Goal: Task Accomplishment & Management: Manage account settings

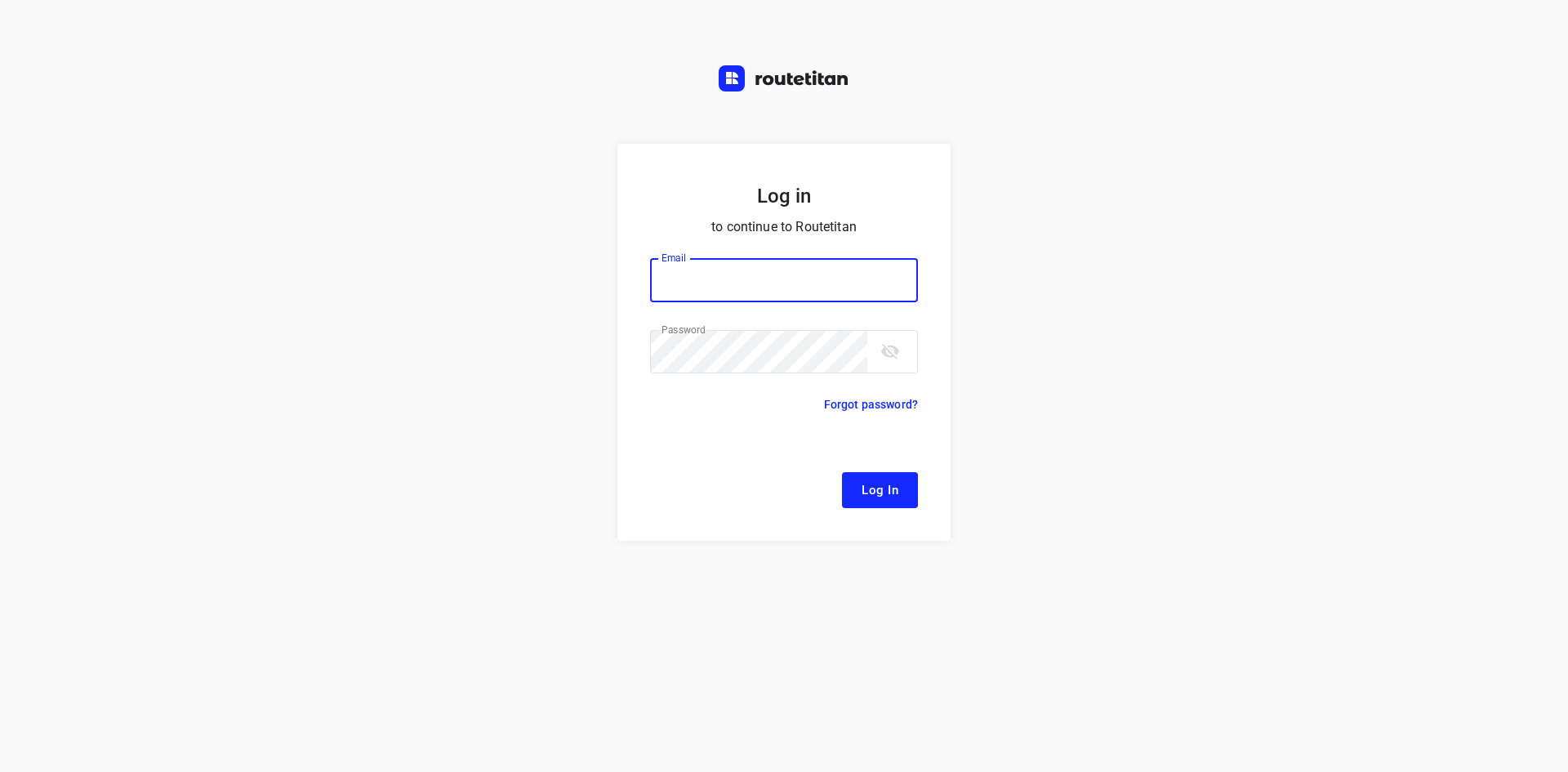
type input "remco@fruitopjewerk.nl"
drag, startPoint x: 888, startPoint y: 487, endPoint x: 805, endPoint y: 408, distance: 114.6
click at [887, 487] on span "Log In" at bounding box center [880, 490] width 37 height 21
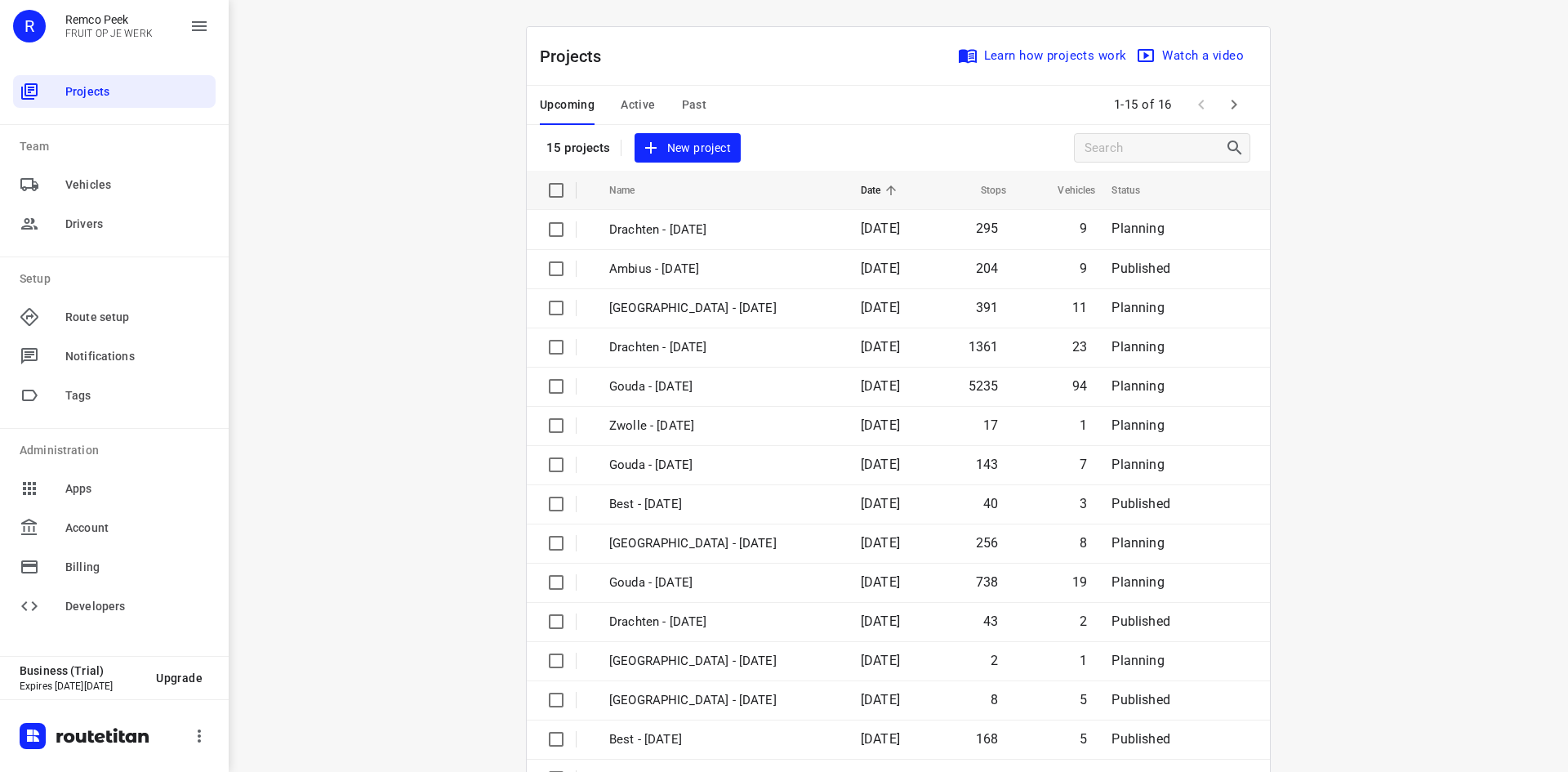
click at [649, 53] on div "Projects Learn how projects work Watch a video" at bounding box center [898, 56] width 743 height 59
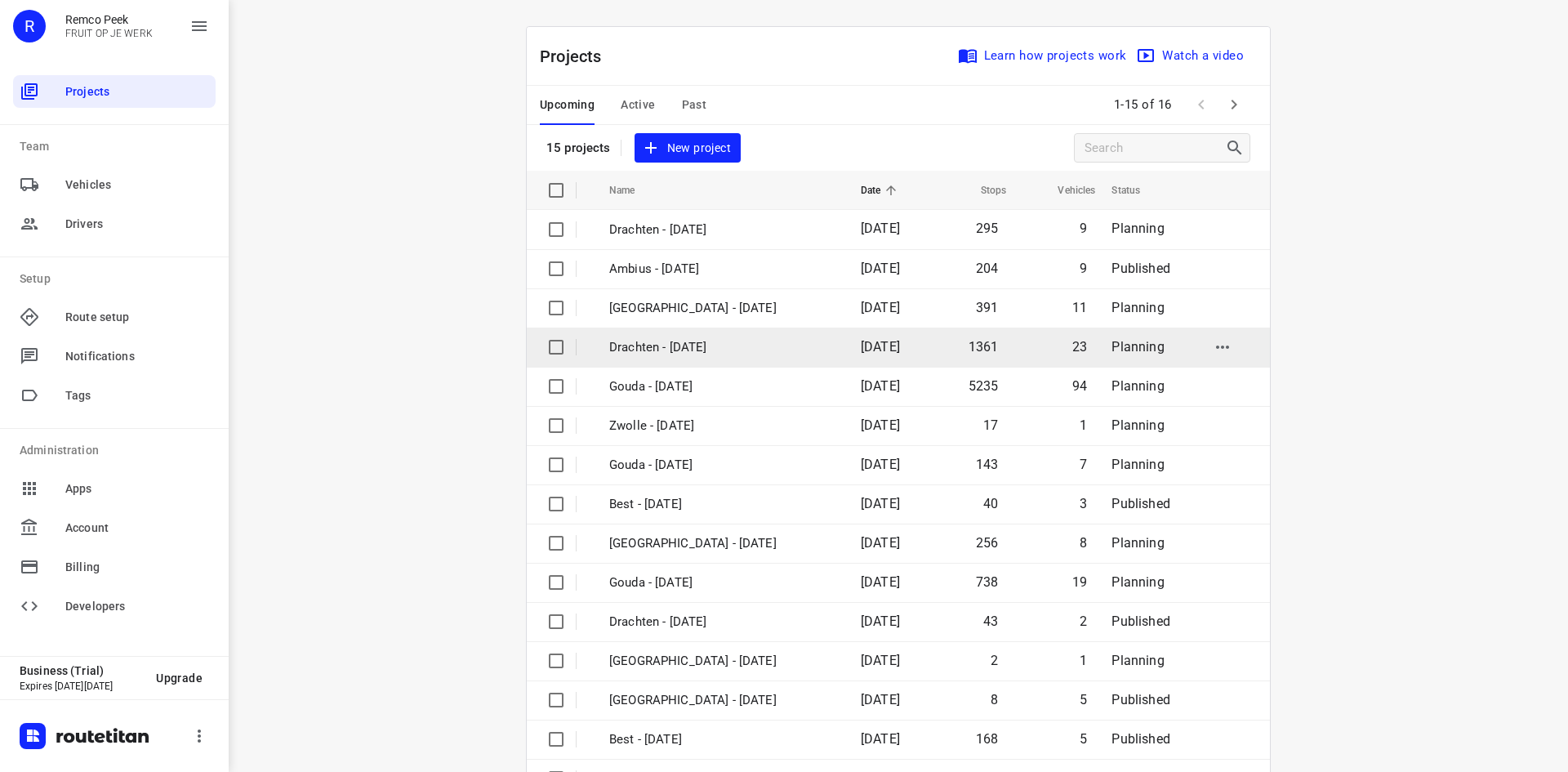
scroll to position [54, 0]
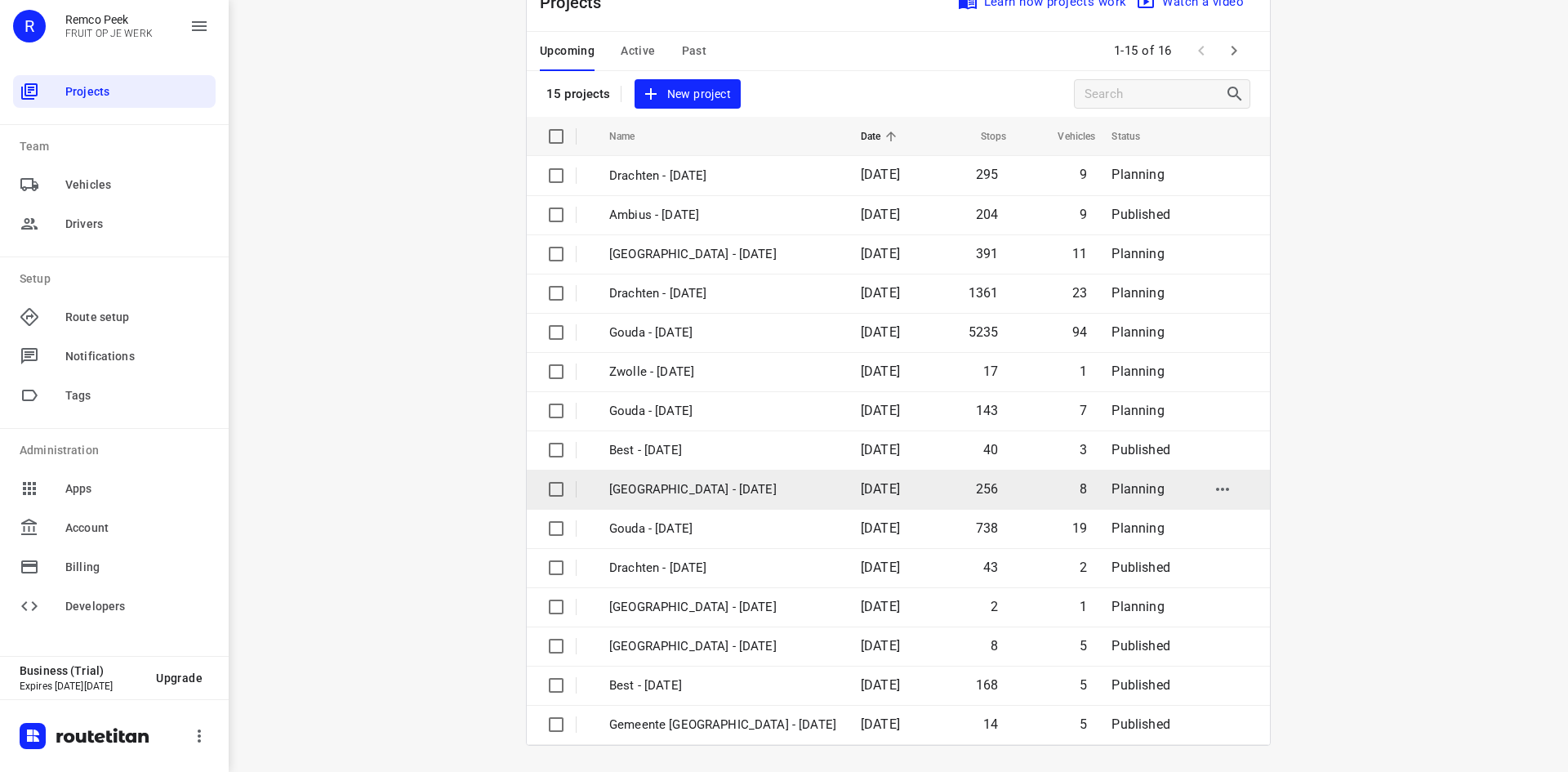
click at [672, 494] on p "[GEOGRAPHIC_DATA] - [DATE]" at bounding box center [723, 489] width 227 height 18
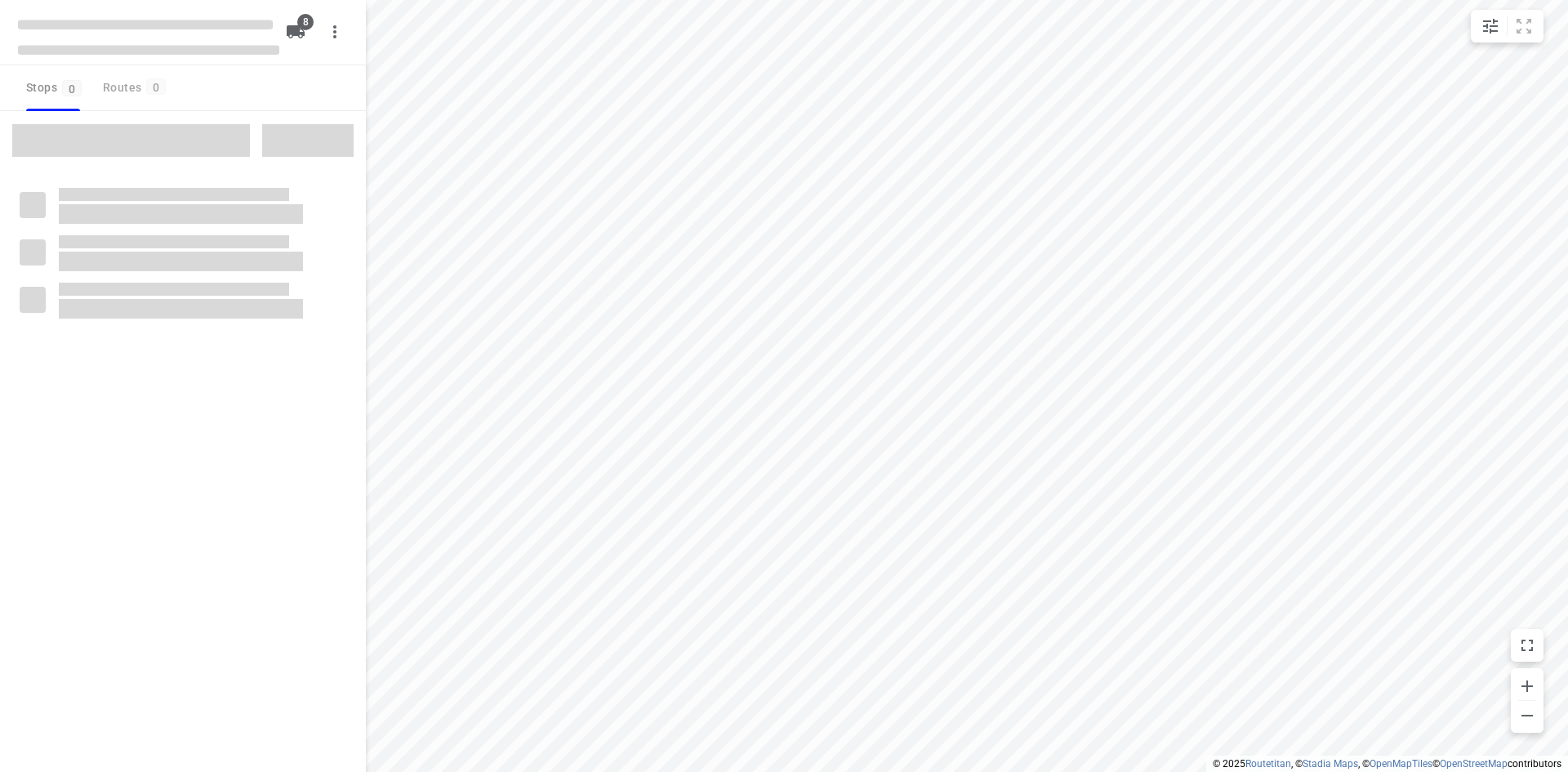
checkbox input "true"
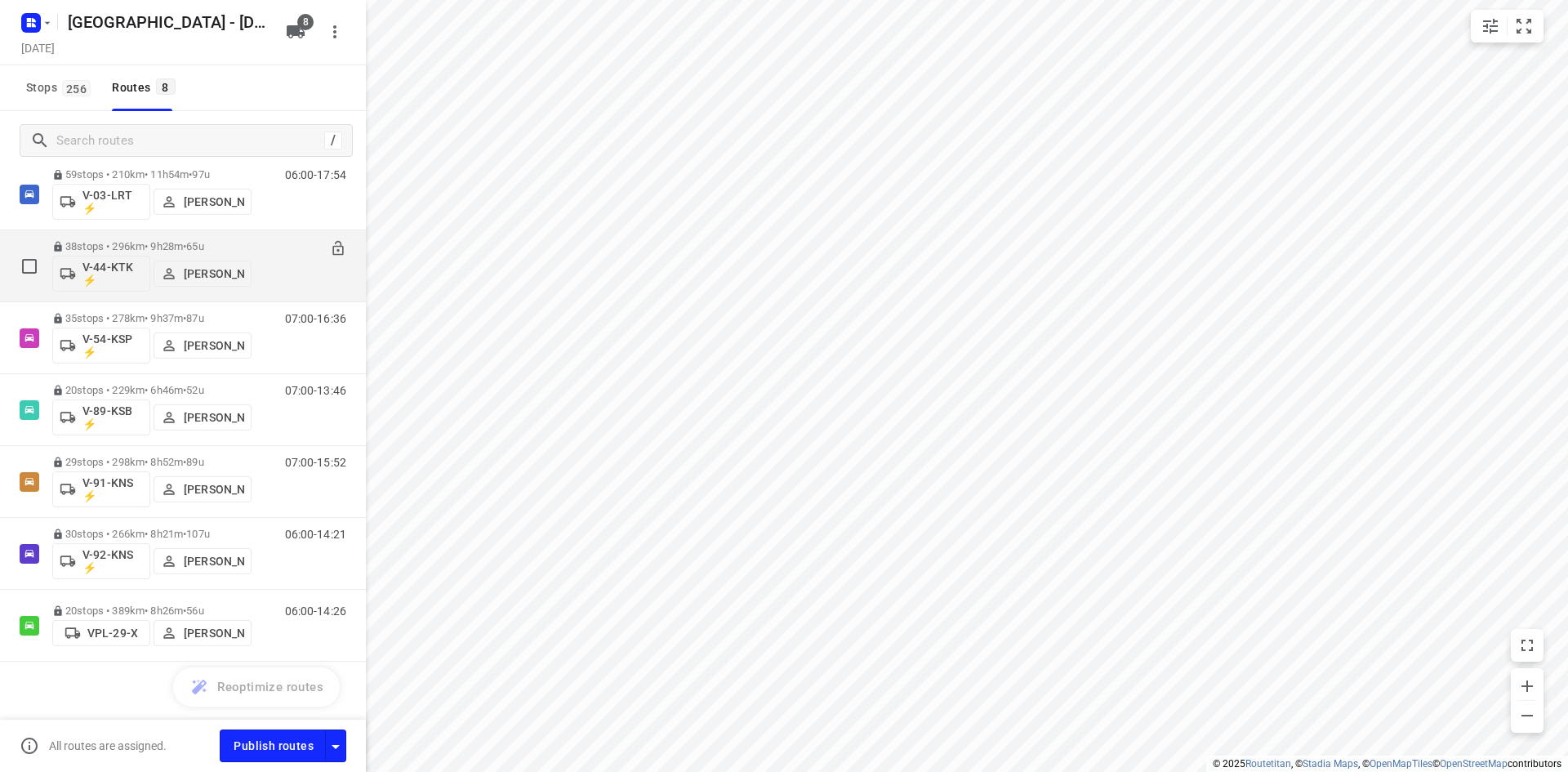
scroll to position [127, 0]
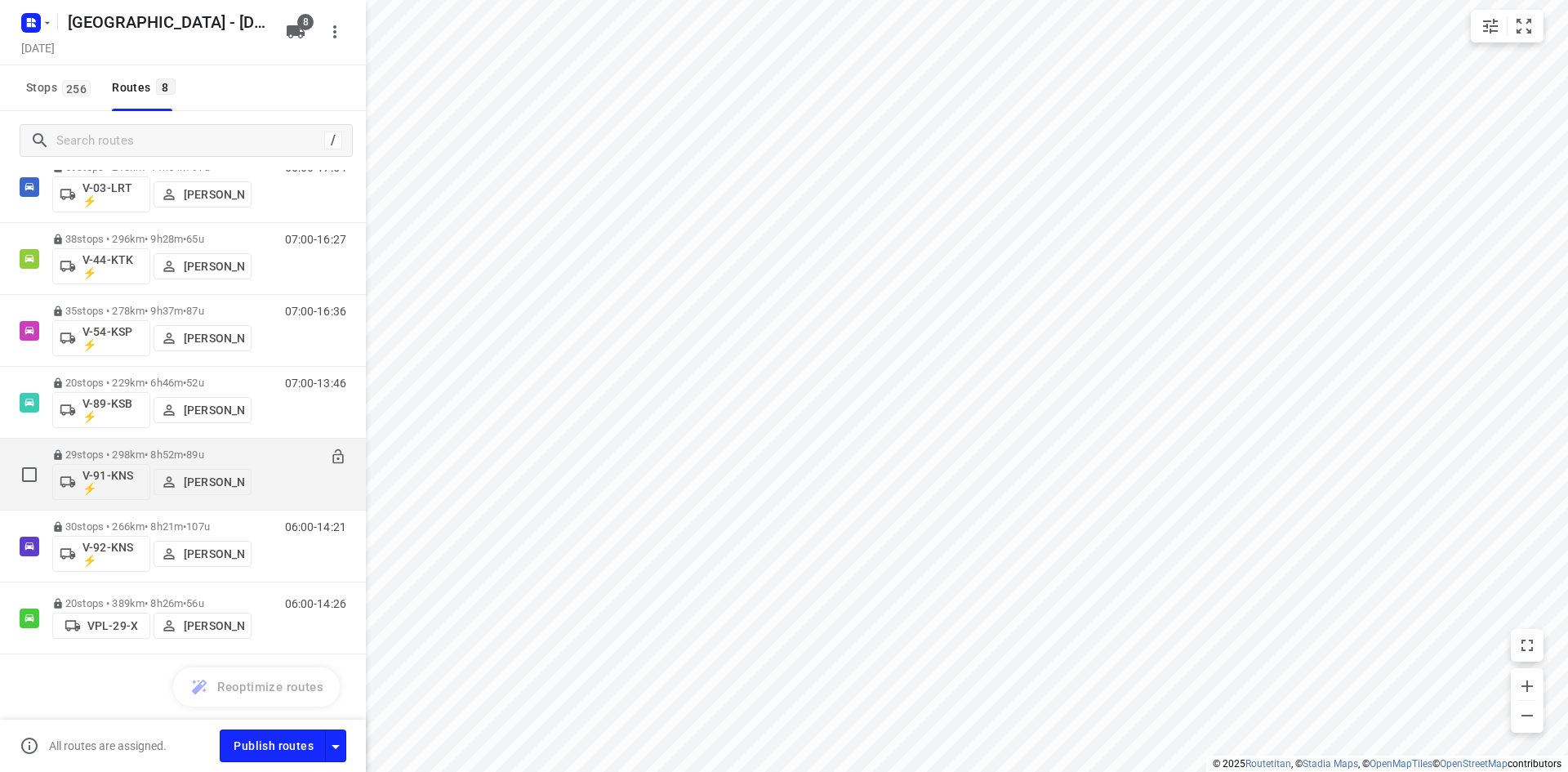
click at [224, 448] on div "29 stops • 298km • 8h52m • 89u V-91-KNS ⚡ Jarno Bonhof" at bounding box center [152, 473] width 199 height 68
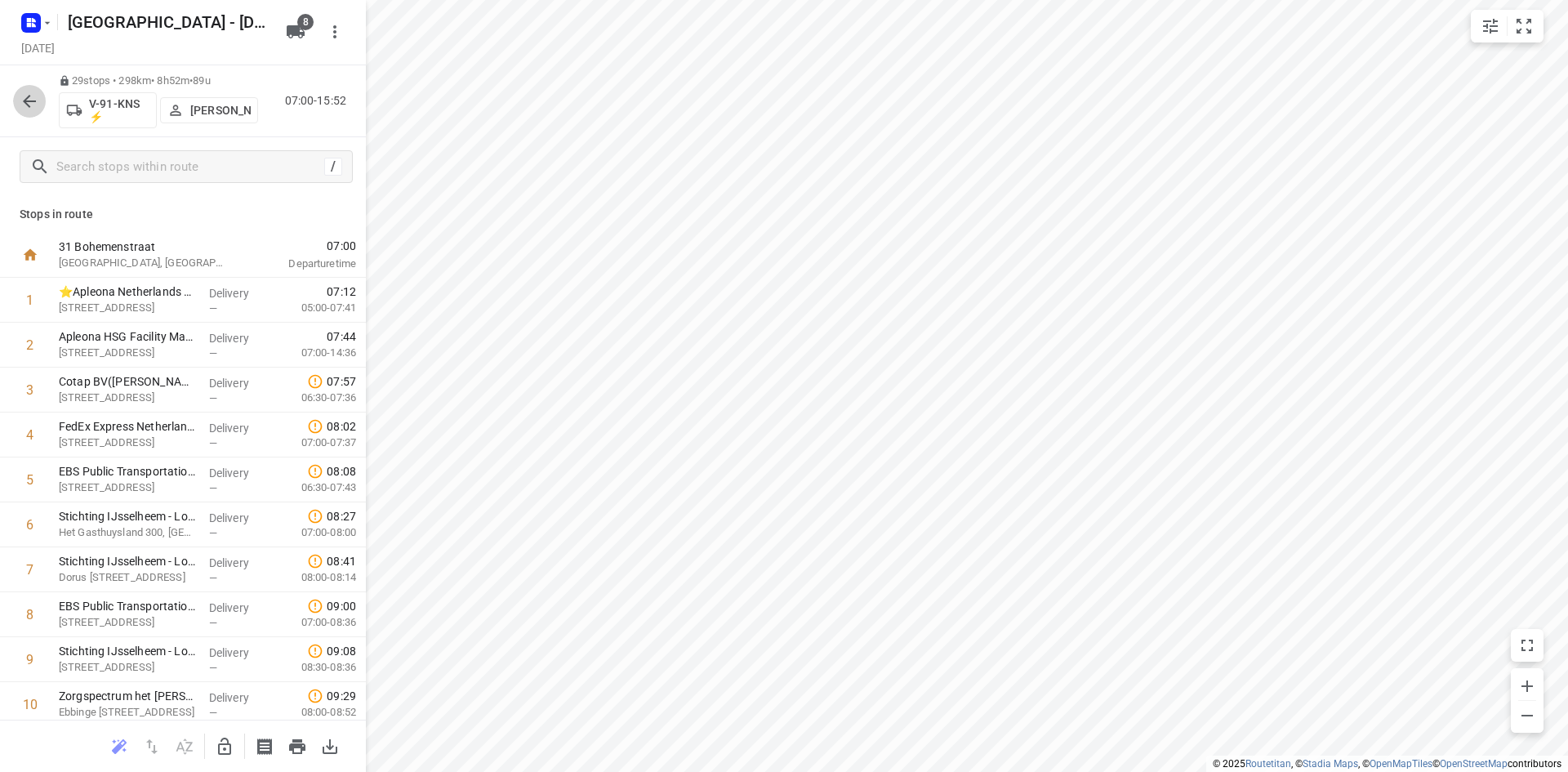
click at [27, 99] on icon "button" at bounding box center [29, 101] width 13 height 13
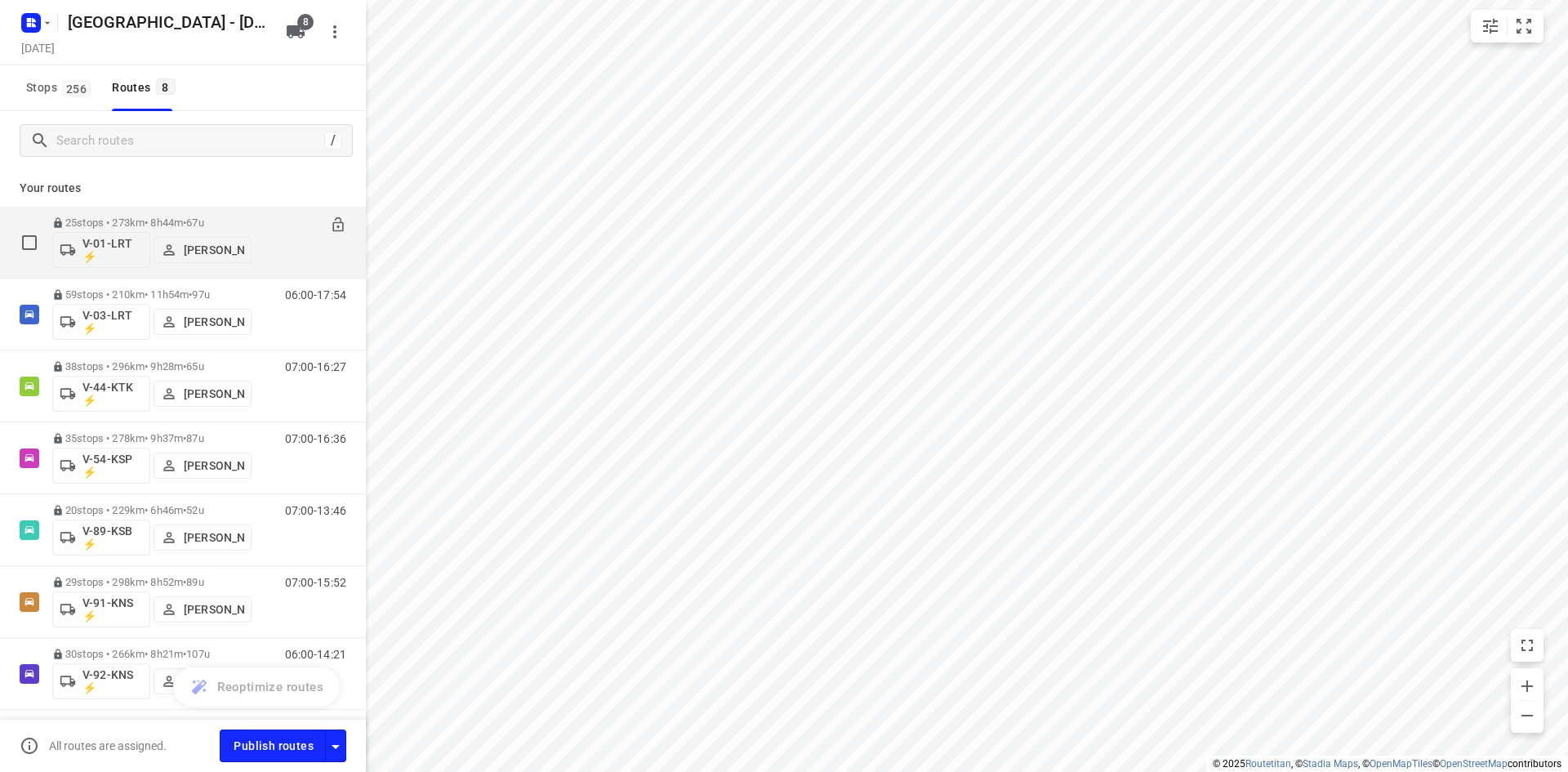
click at [215, 251] on p "Henry Hofmeijer" at bounding box center [213, 249] width 61 height 13
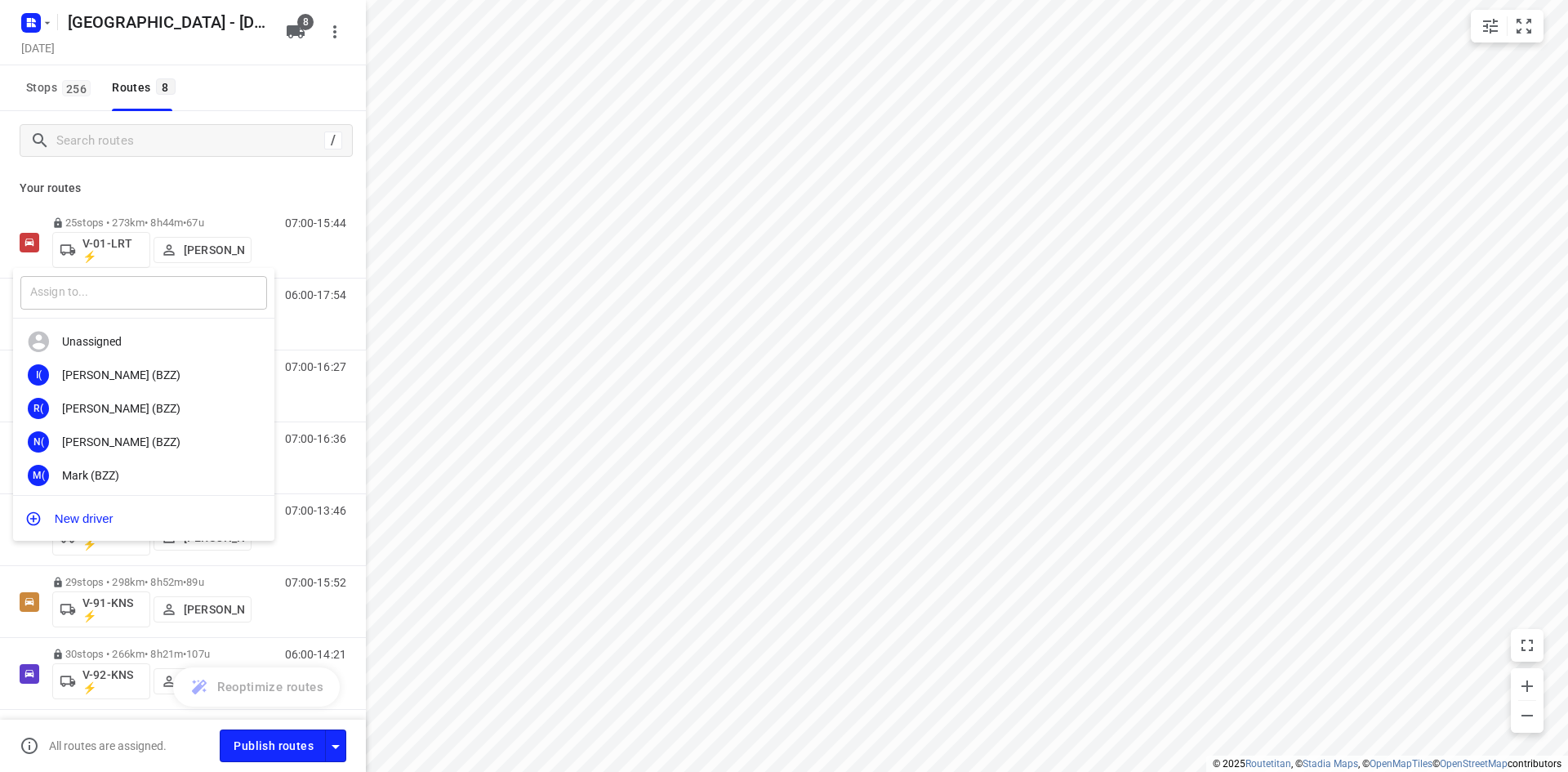
click at [183, 299] on input "text" at bounding box center [143, 292] width 247 height 33
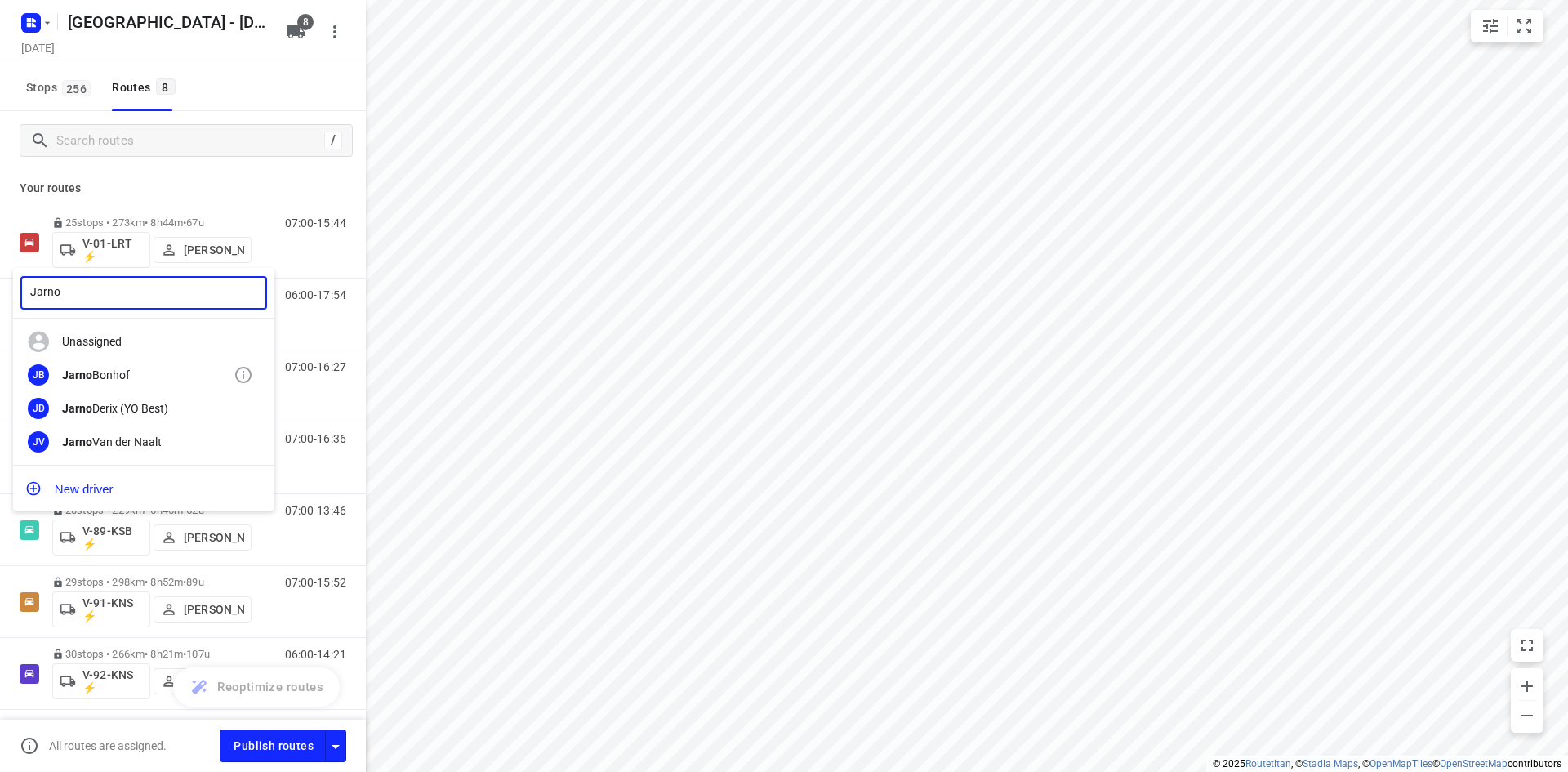
type input "Jarno"
click at [141, 378] on div "Jarno Bonhof" at bounding box center [147, 374] width 171 height 13
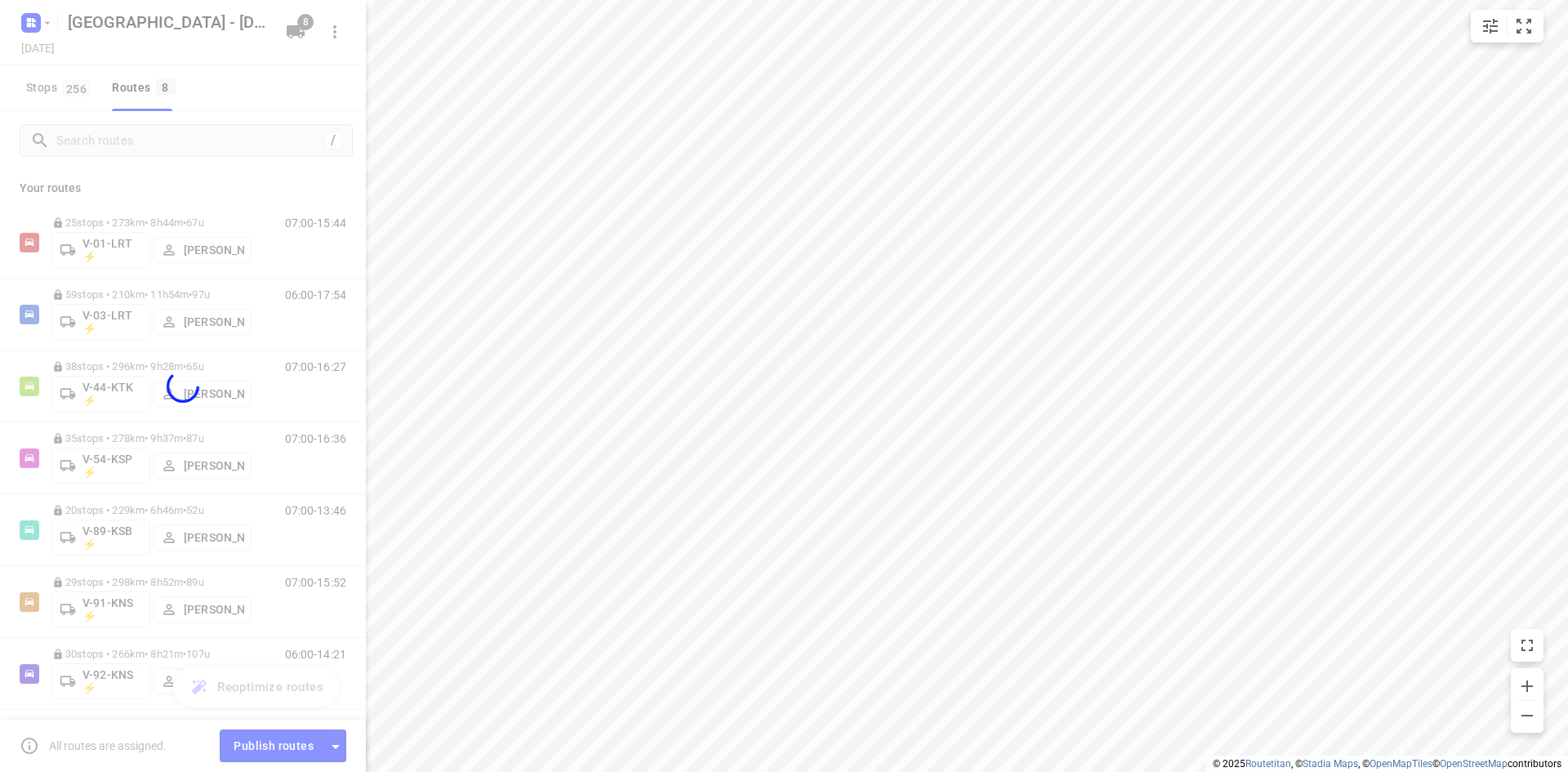
click at [136, 372] on div "N( Nolan (BZZ)" at bounding box center [170, 365] width 196 height 18
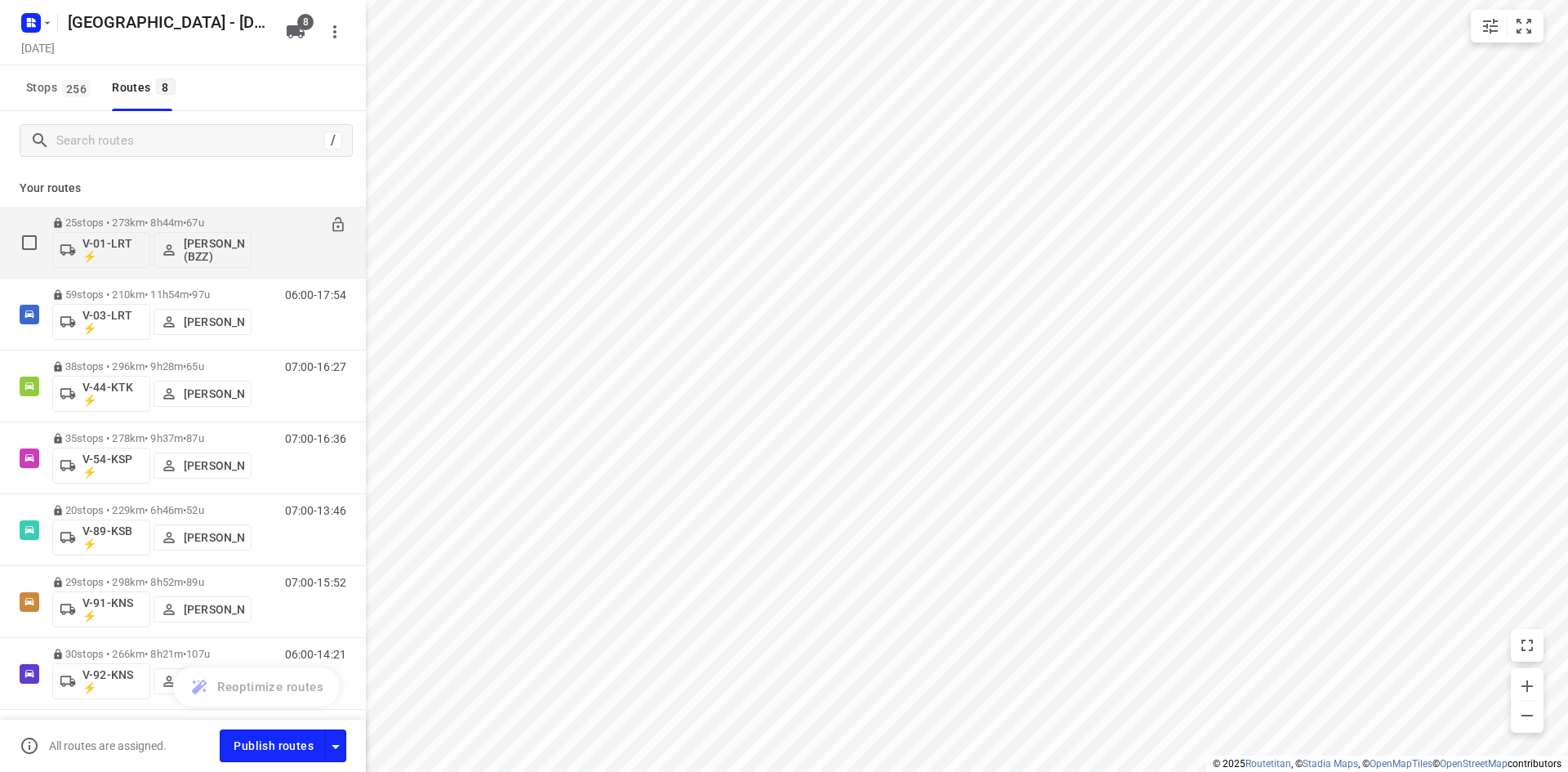
click at [203, 249] on p "Nolan (BZZ)" at bounding box center [213, 250] width 61 height 26
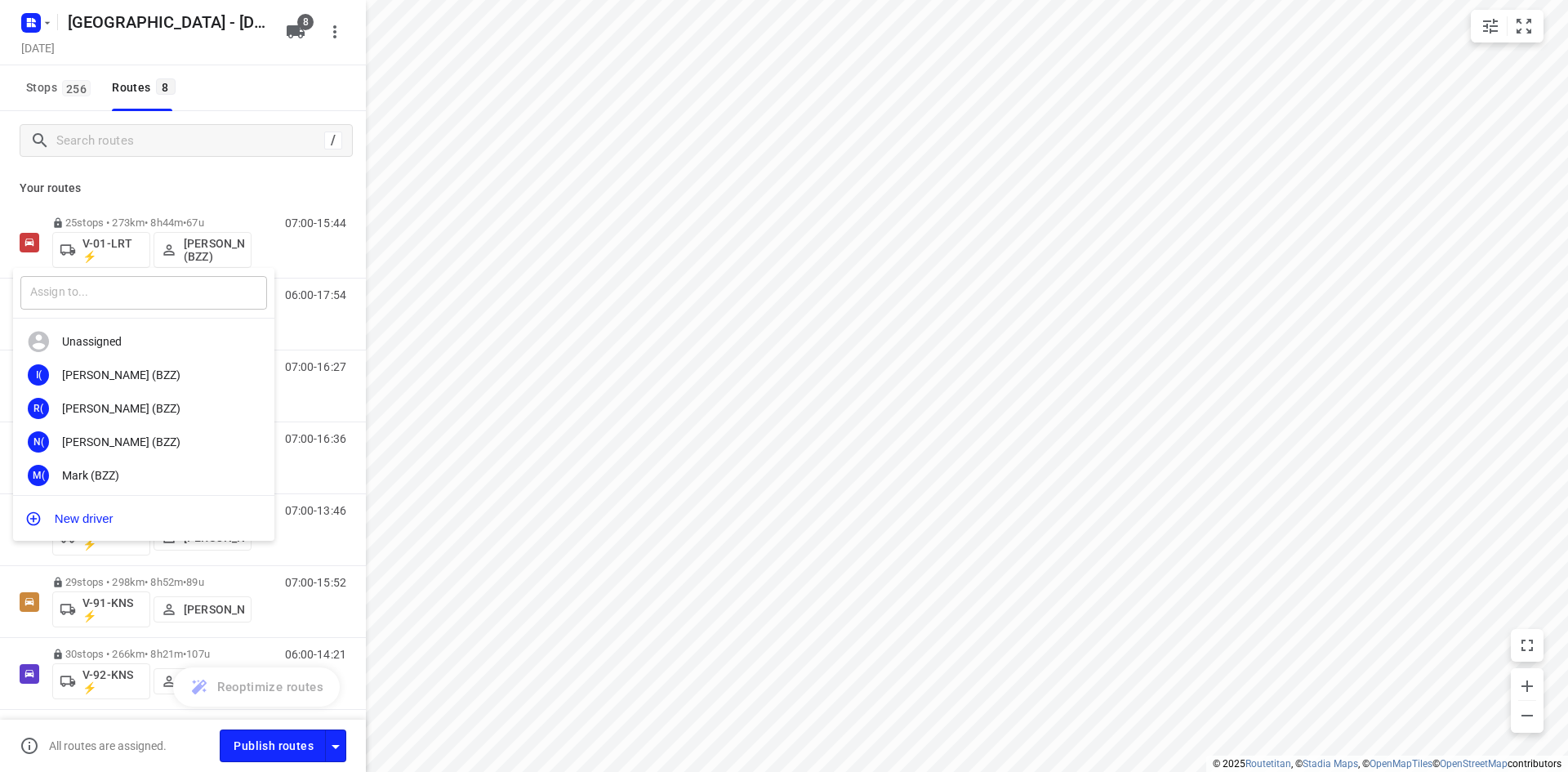
click at [158, 292] on input "text" at bounding box center [143, 292] width 247 height 33
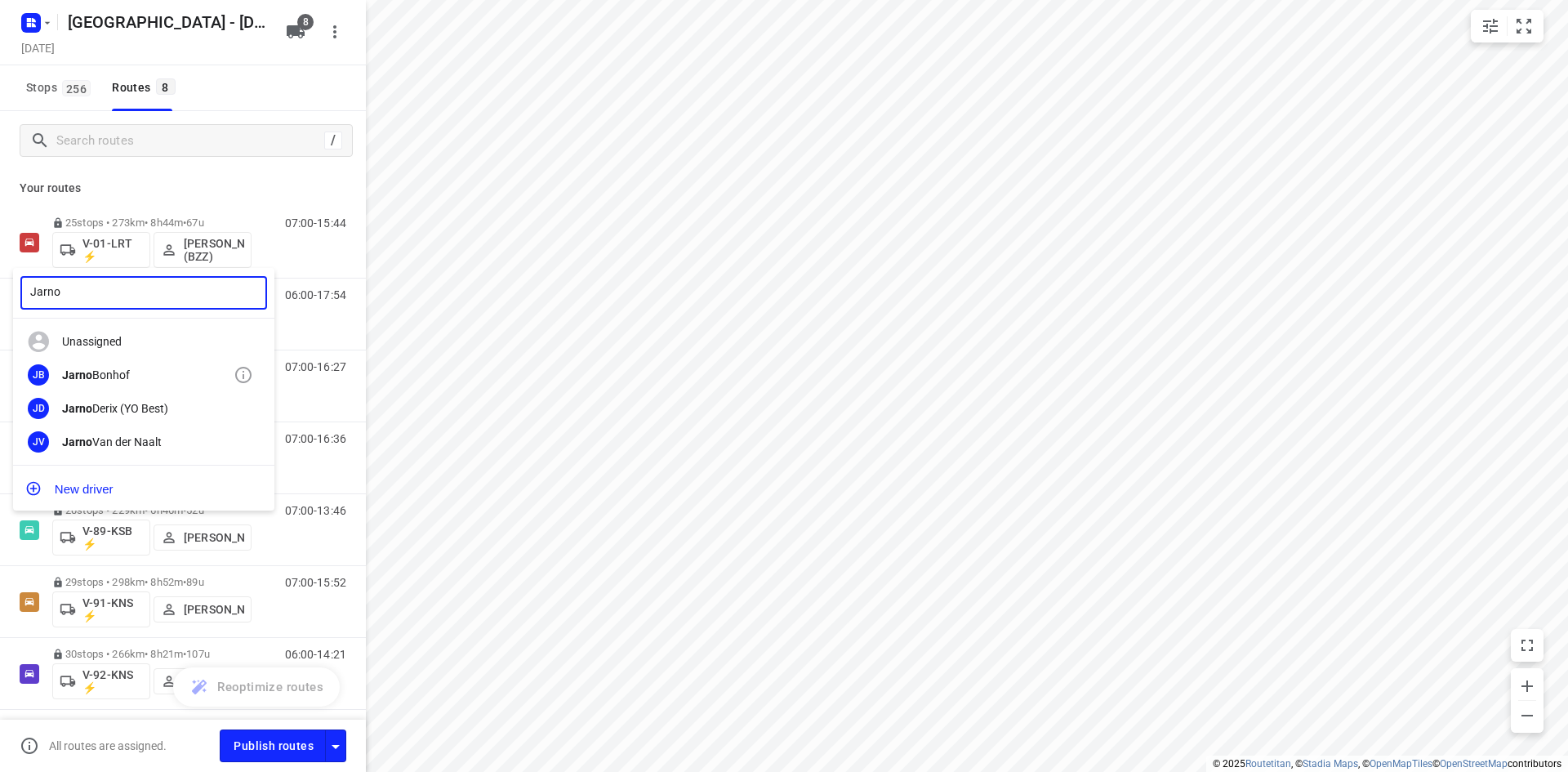
type input "Jarno"
click at [102, 379] on div "Jarno Bonhof" at bounding box center [147, 374] width 171 height 13
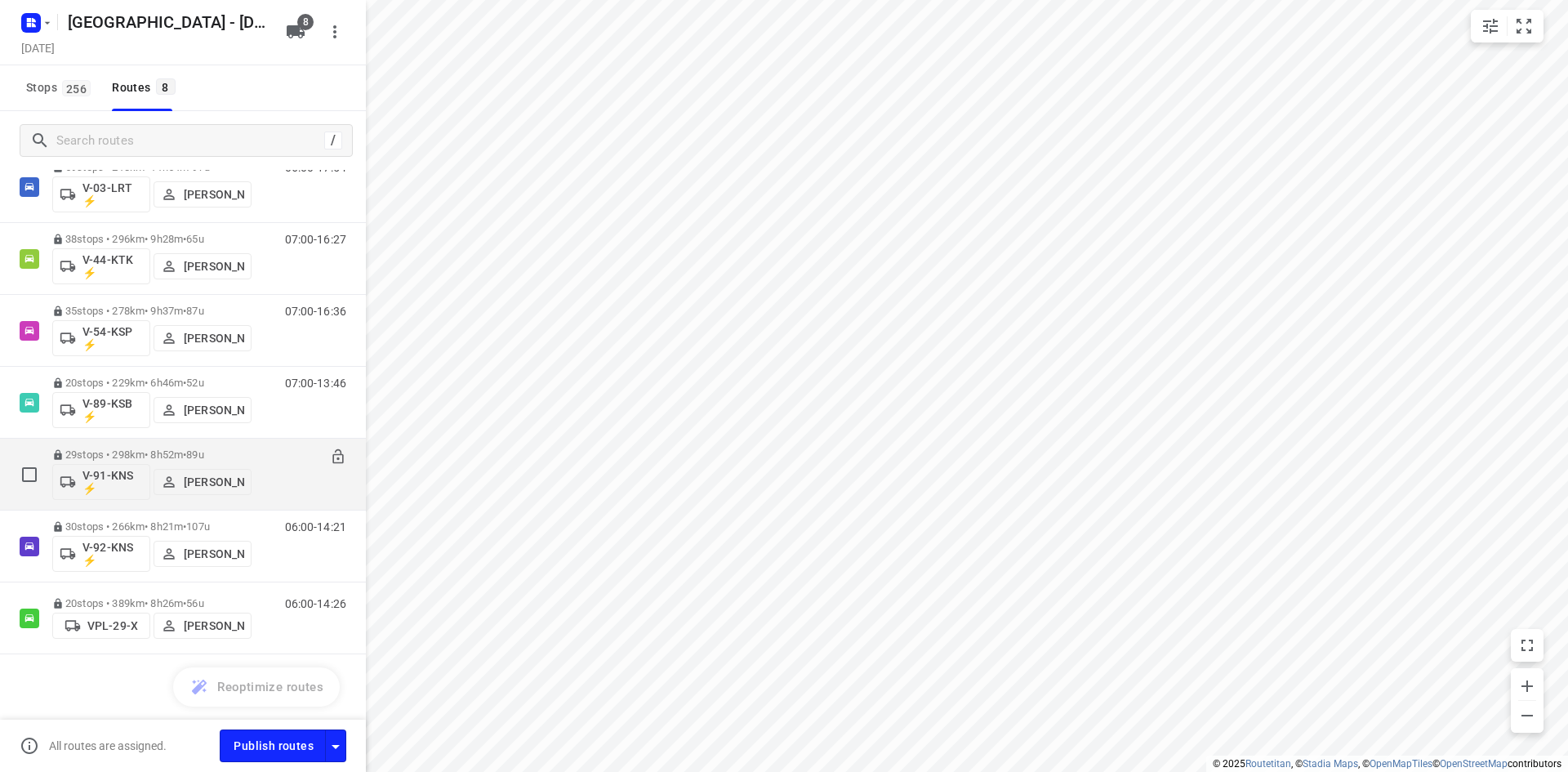
click at [195, 483] on p "[PERSON_NAME]" at bounding box center [213, 481] width 61 height 13
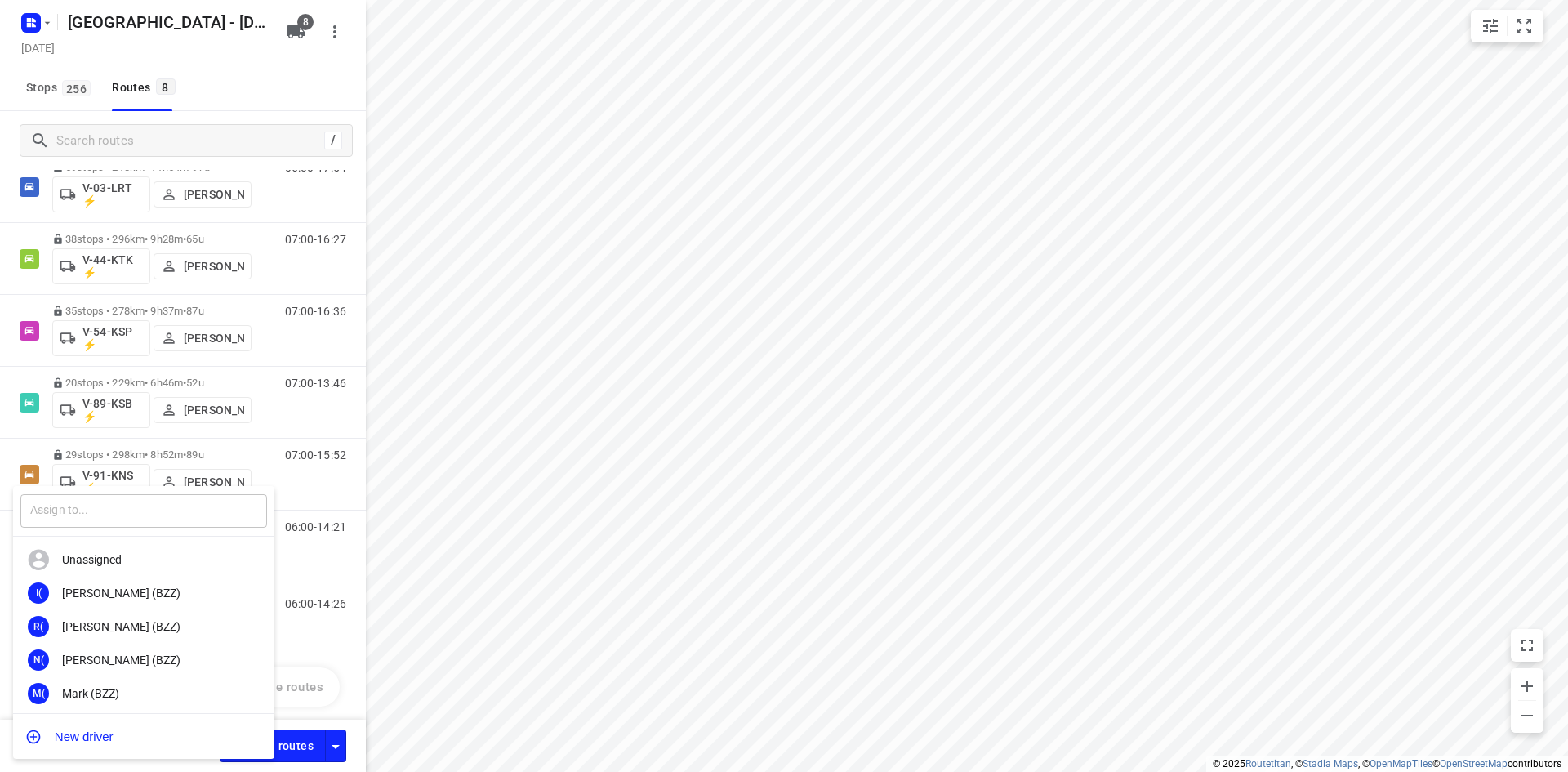
drag, startPoint x: 159, startPoint y: 513, endPoint x: 151, endPoint y: 507, distance: 10.0
click at [158, 513] on input "text" at bounding box center [143, 511] width 247 height 33
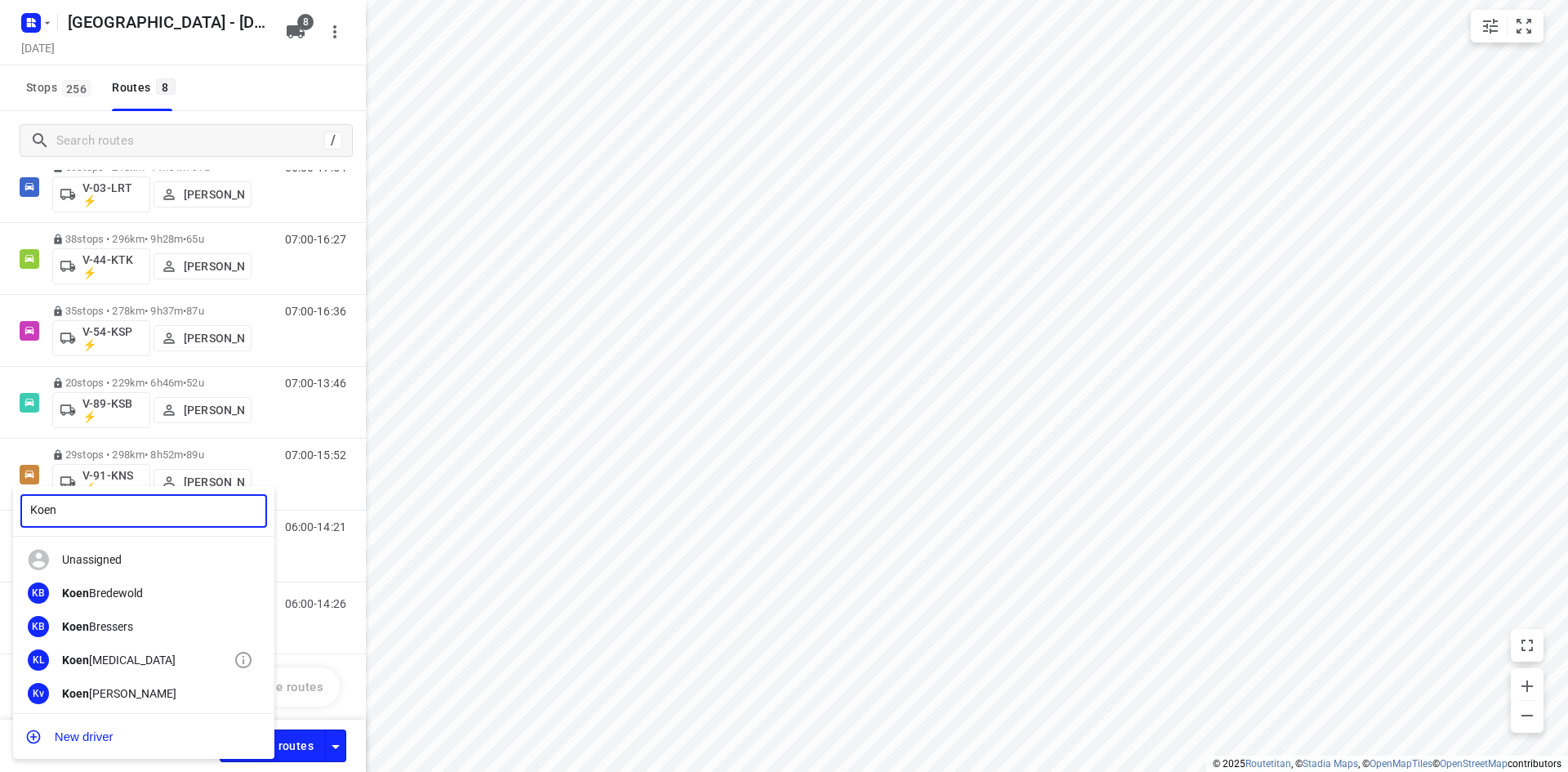
type input "Koen"
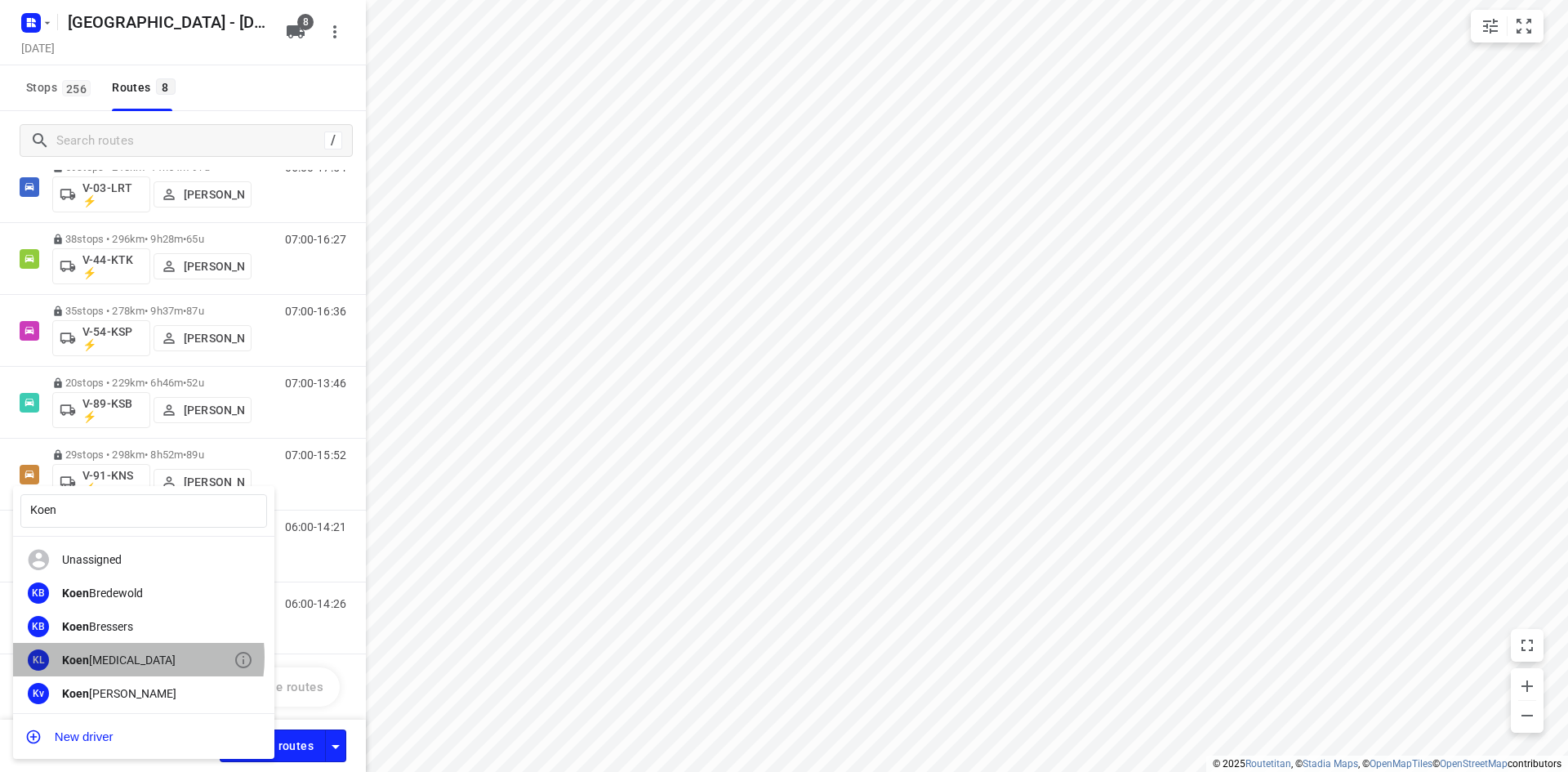
click at [112, 657] on div "Koen Logen" at bounding box center [147, 660] width 171 height 13
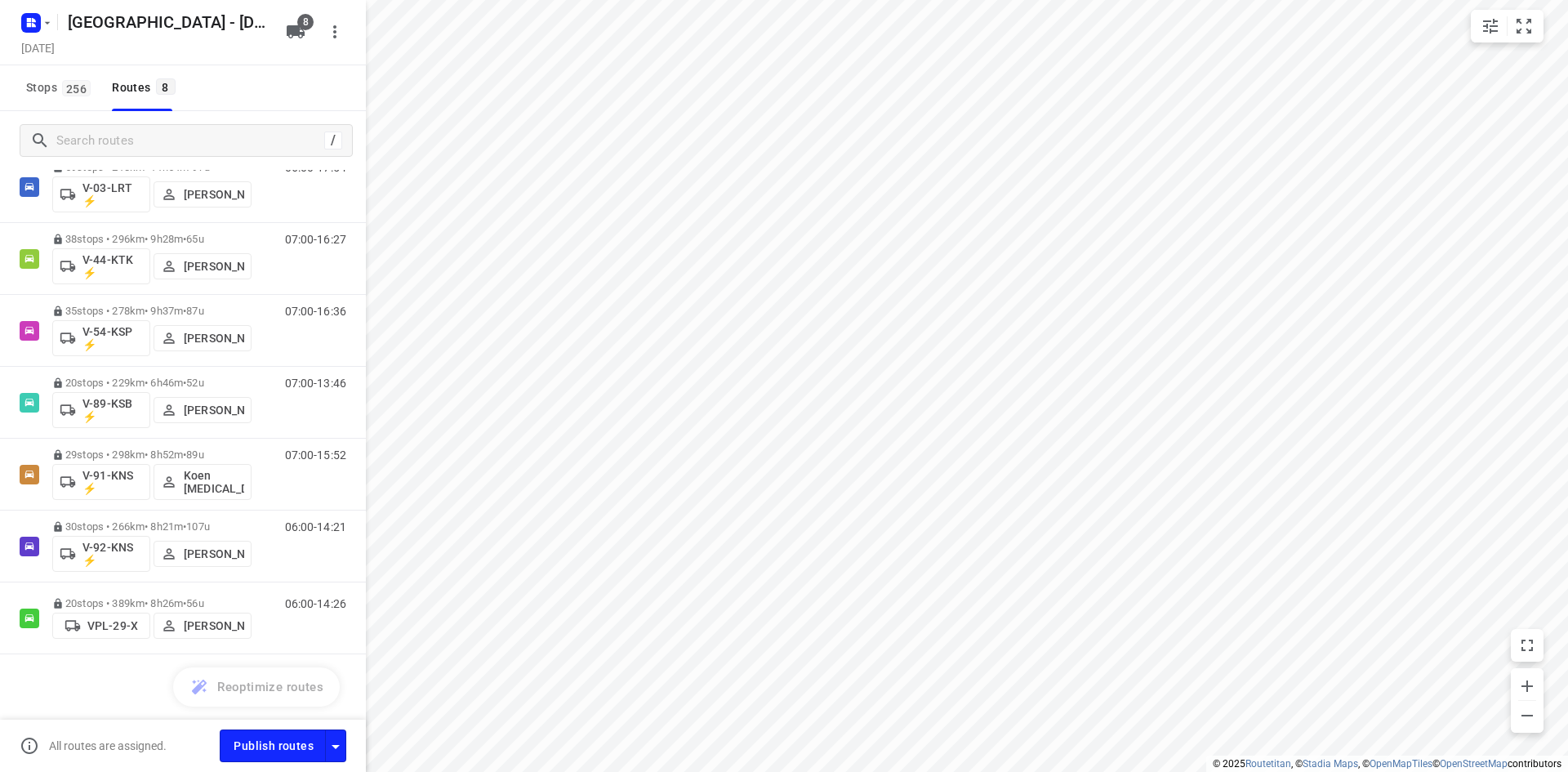
click at [285, 99] on div "Stops 256 Routes 8" at bounding box center [183, 88] width 366 height 46
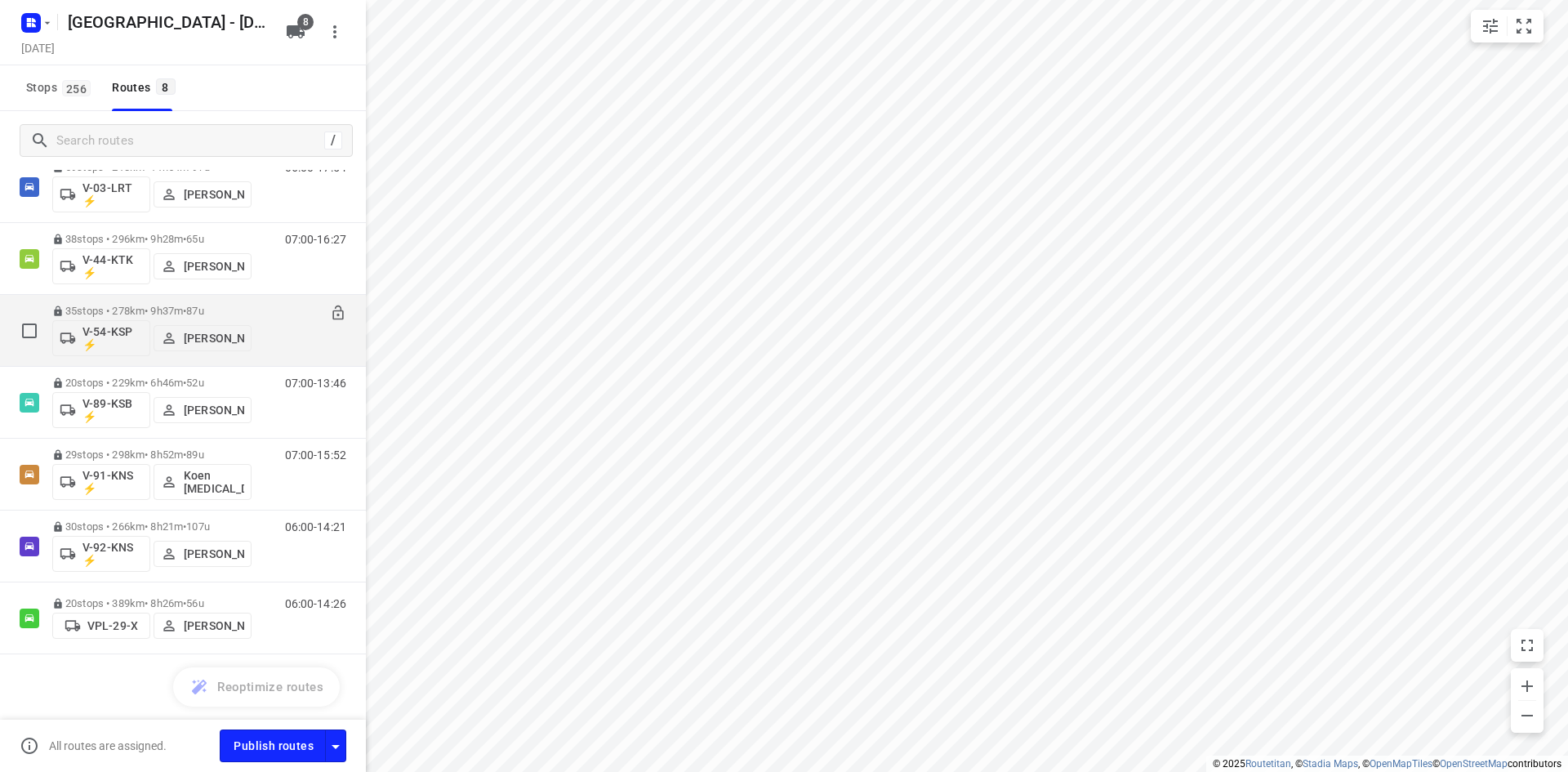
scroll to position [0, 0]
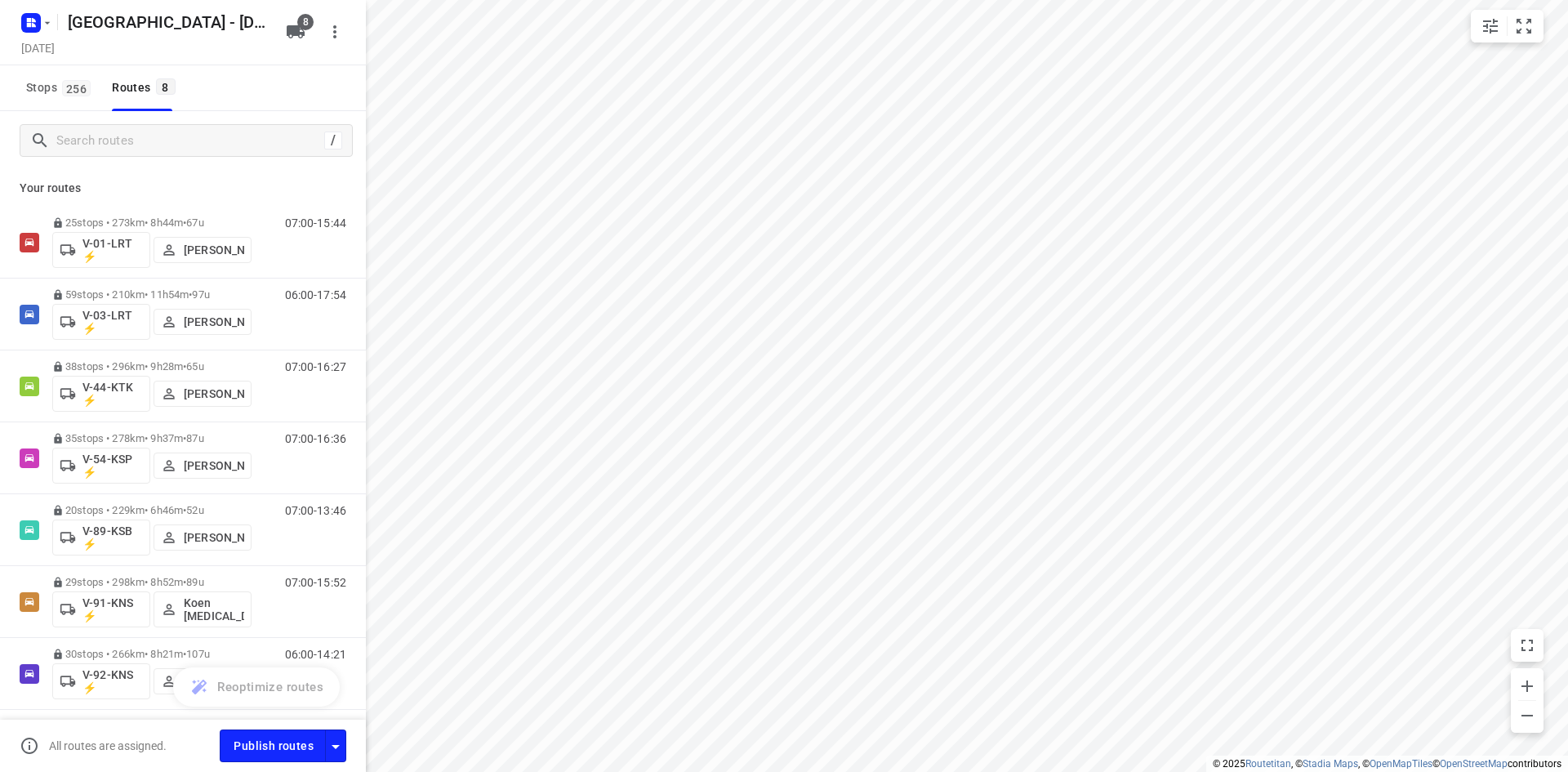
click at [288, 88] on div "Stops 256 Routes 8" at bounding box center [183, 88] width 366 height 46
click at [325, 189] on p "Your routes" at bounding box center [183, 189] width 327 height 18
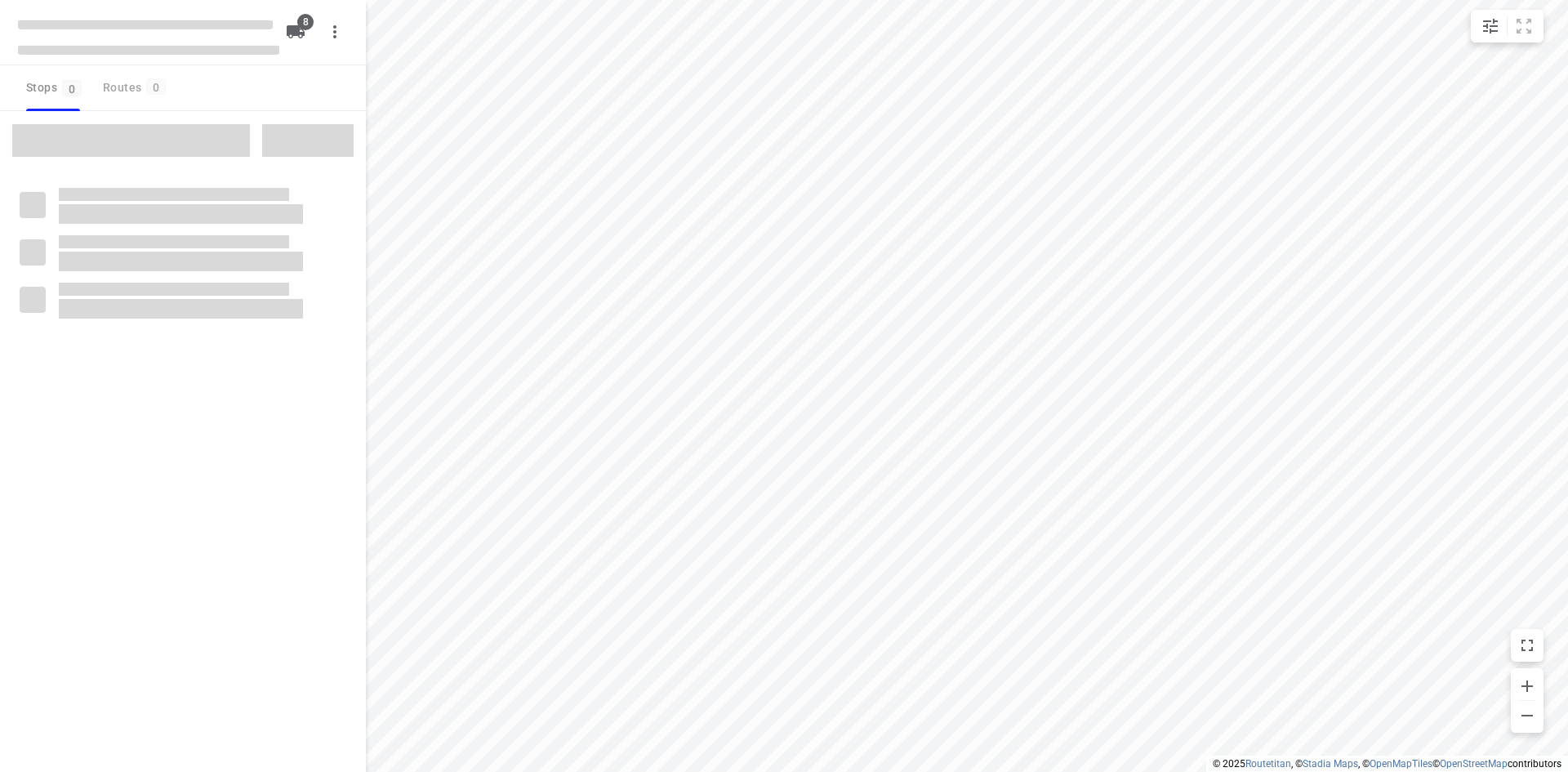
checkbox input "true"
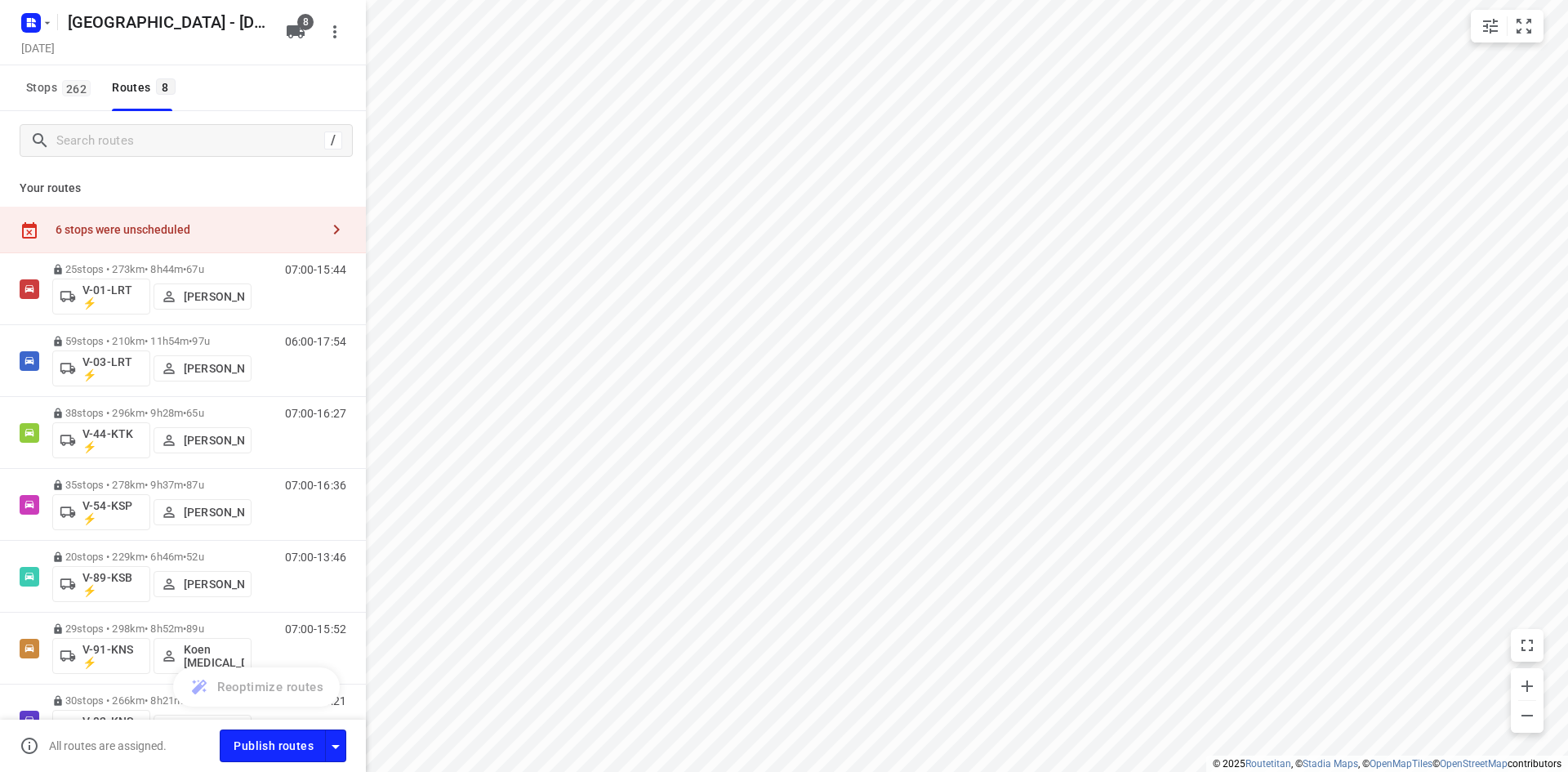
click at [285, 237] on div "6 stops were unscheduled" at bounding box center [183, 229] width 366 height 47
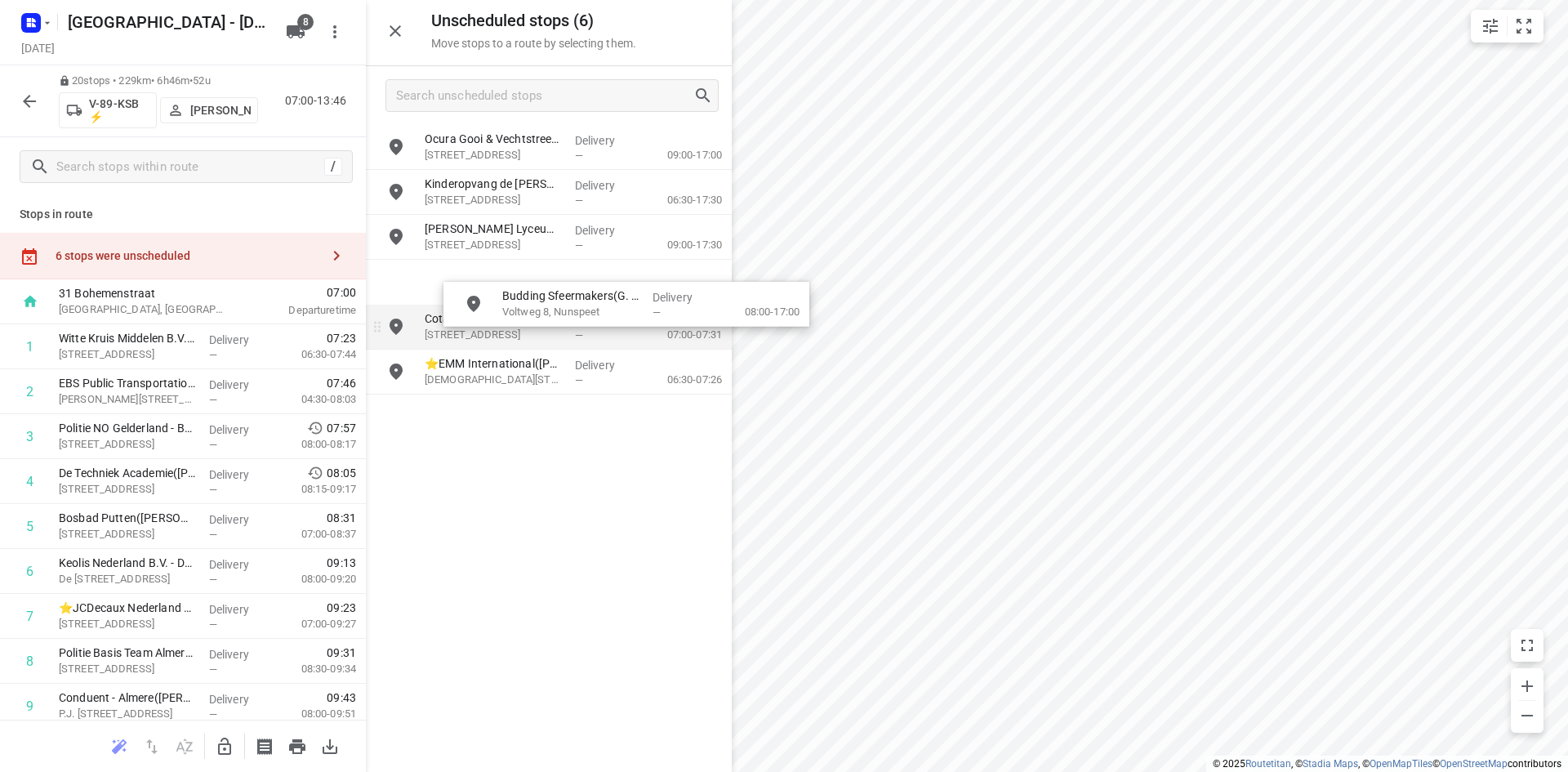
drag, startPoint x: 508, startPoint y: 287, endPoint x: 577, endPoint y: 309, distance: 72.4
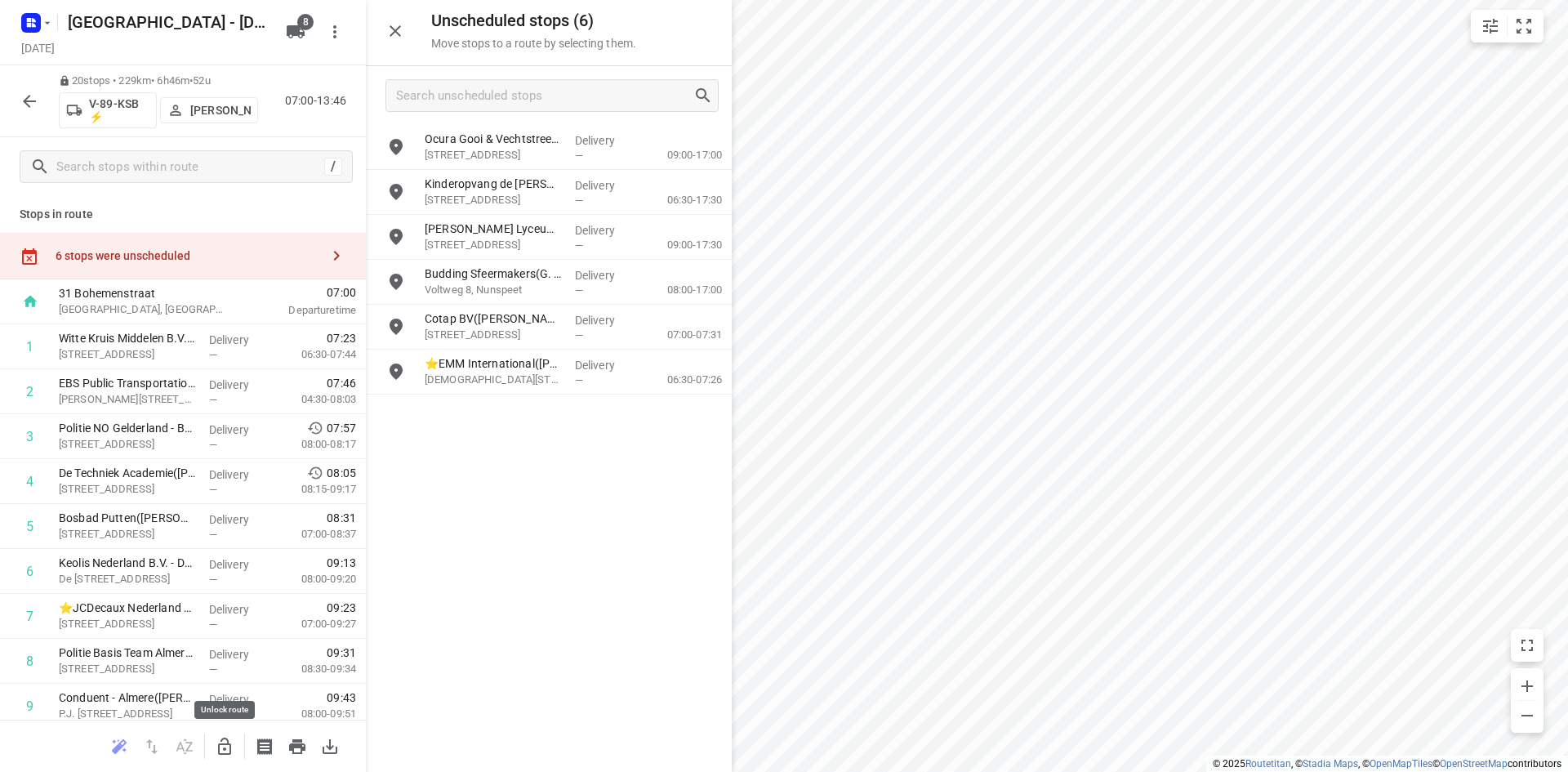
click at [220, 741] on icon "button" at bounding box center [225, 747] width 19 height 19
drag, startPoint x: 495, startPoint y: 285, endPoint x: 486, endPoint y: 326, distance: 42.0
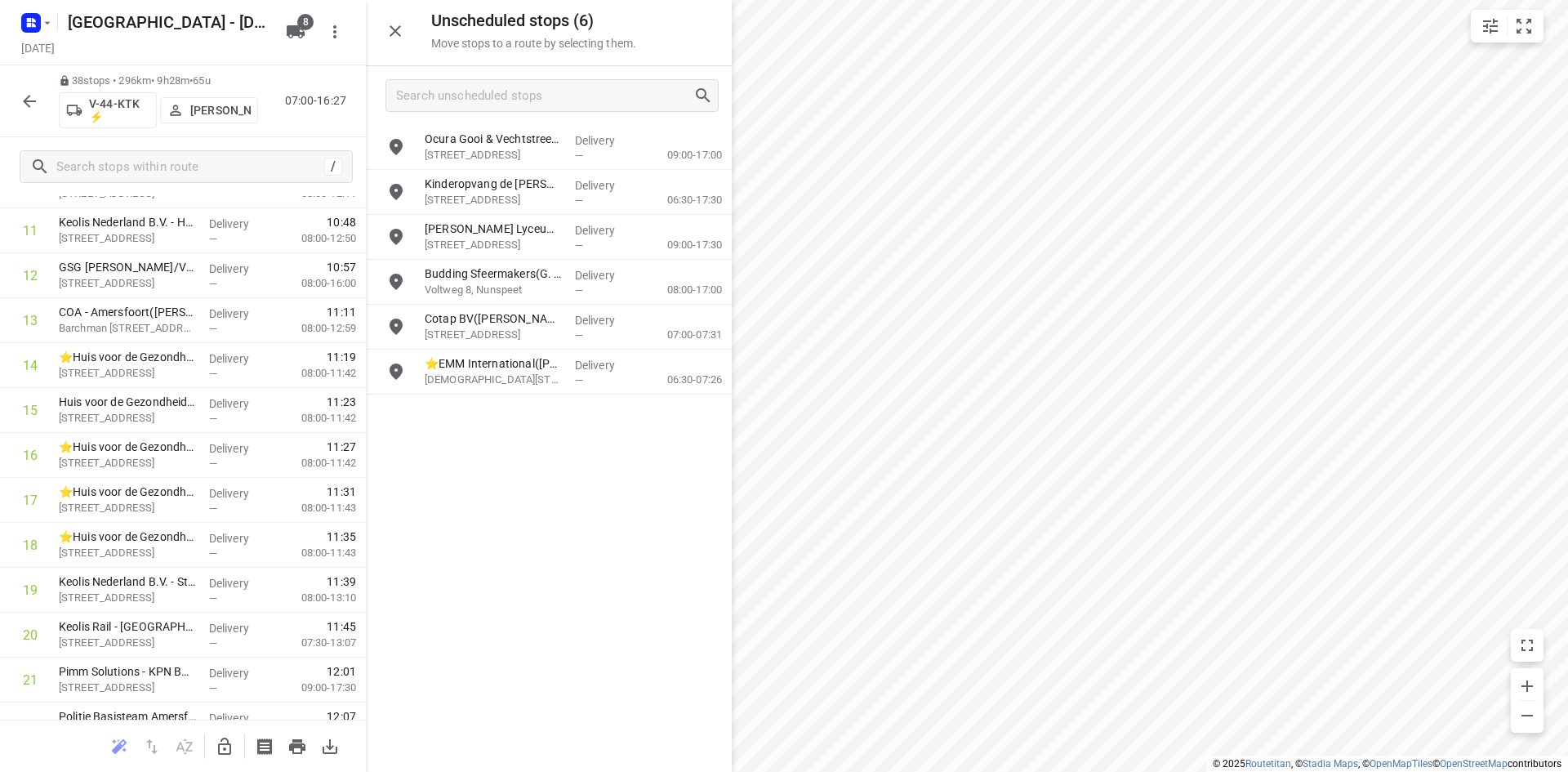
scroll to position [1357, 0]
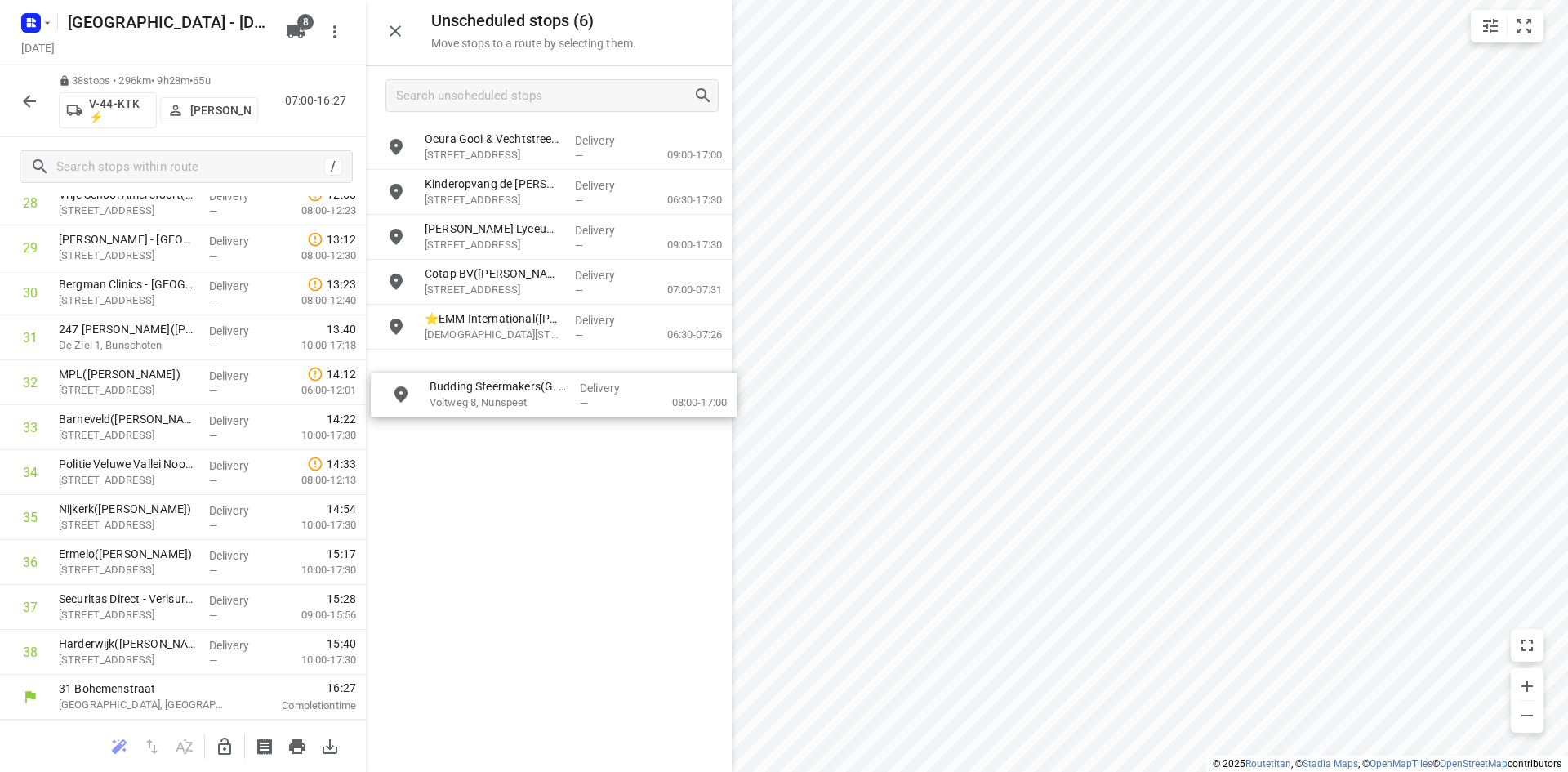
drag, startPoint x: 493, startPoint y: 288, endPoint x: 512, endPoint y: 368, distance: 82.2
click at [227, 747] on icon "button" at bounding box center [225, 747] width 19 height 19
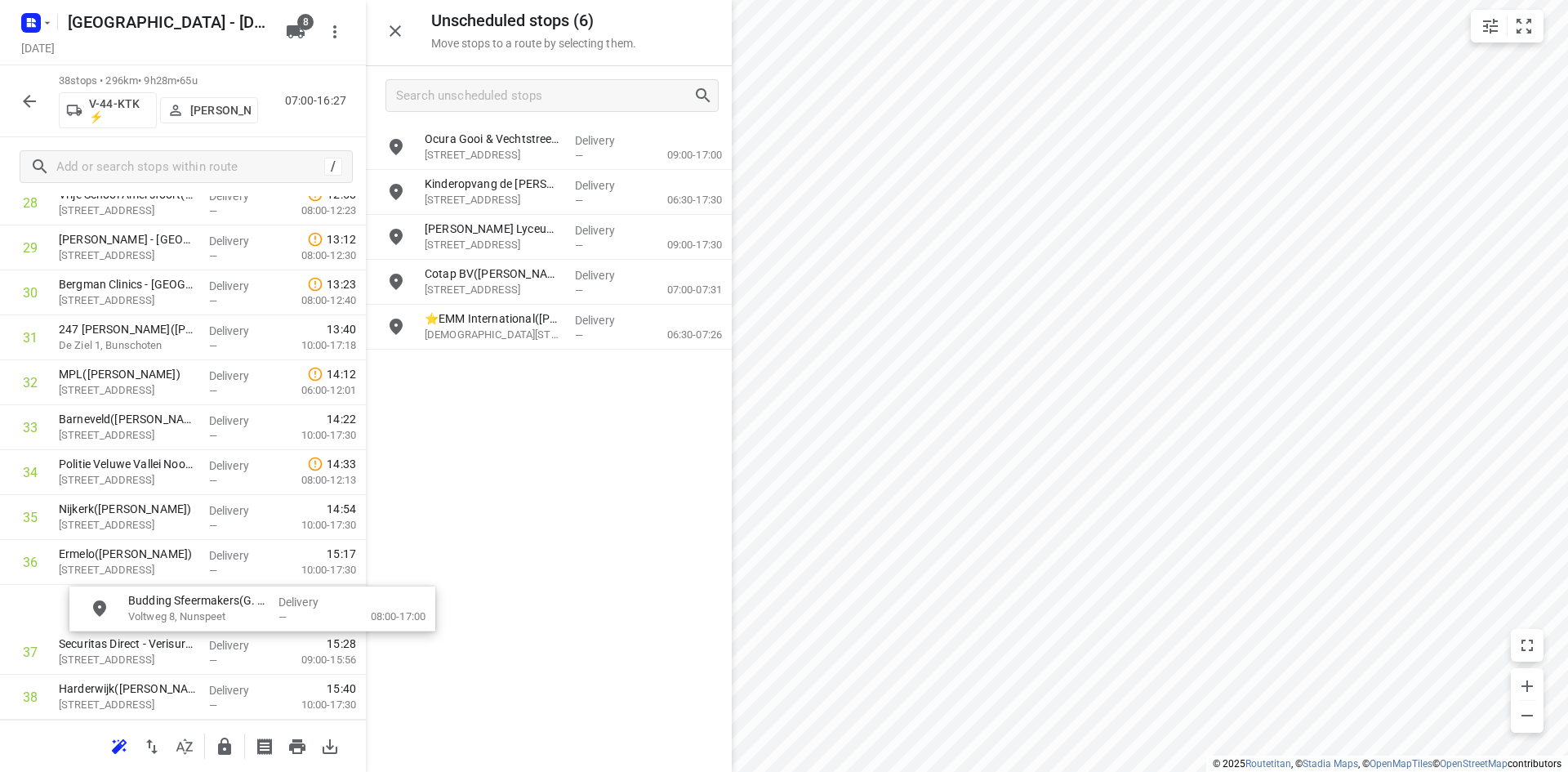
scroll to position [1414, 0]
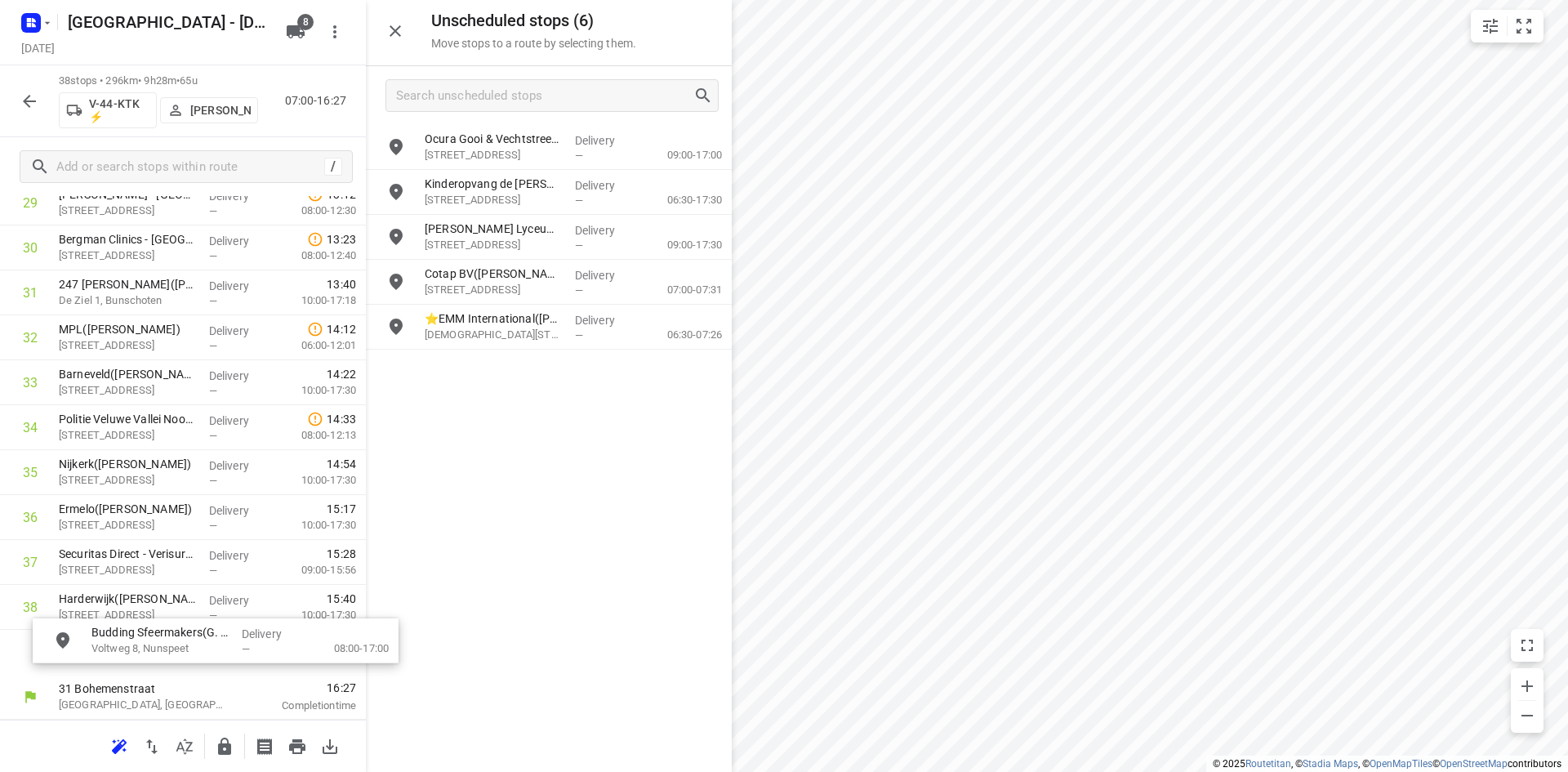
drag, startPoint x: 521, startPoint y: 282, endPoint x: 182, endPoint y: 647, distance: 498.1
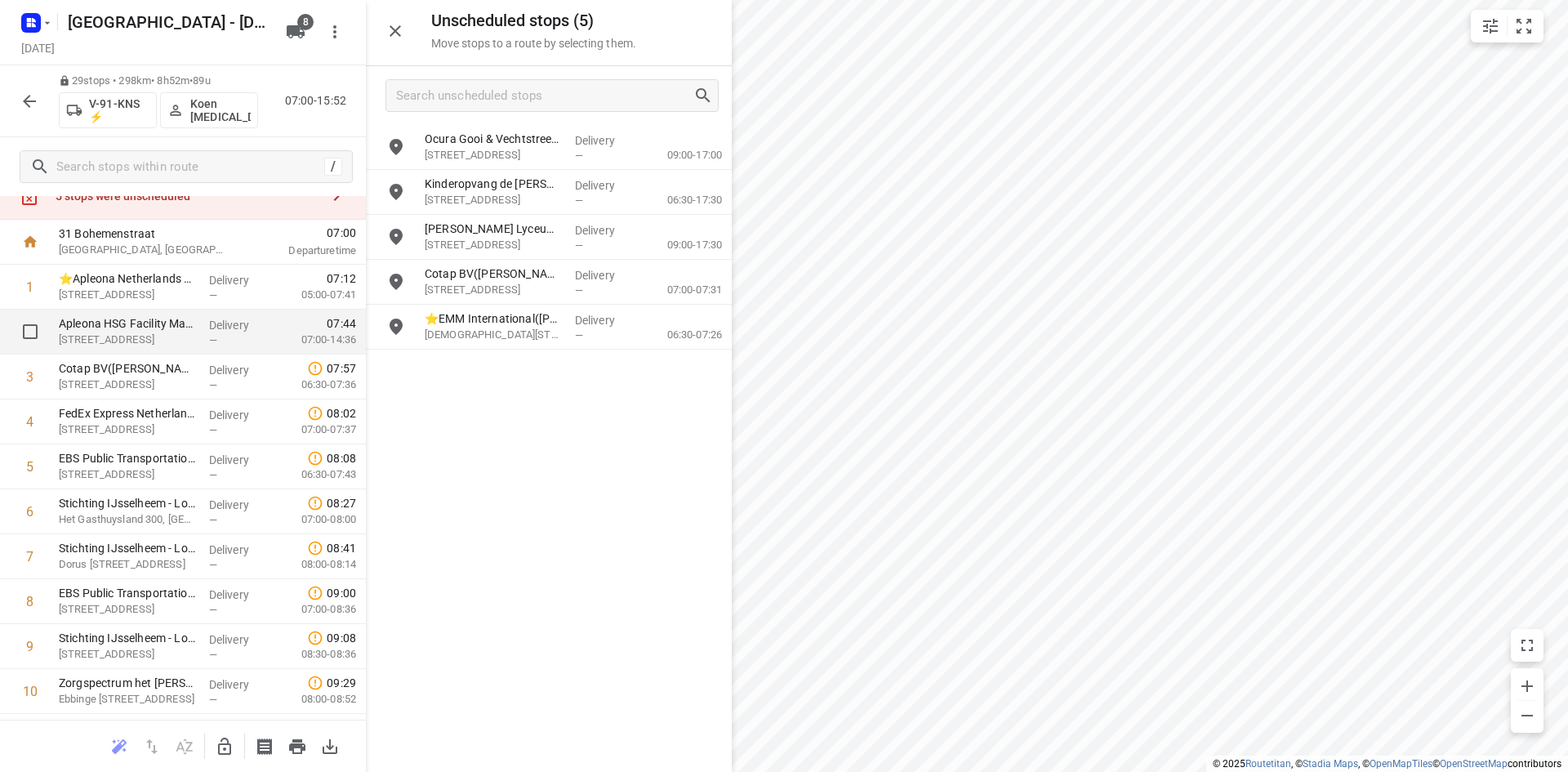
scroll to position [0, 0]
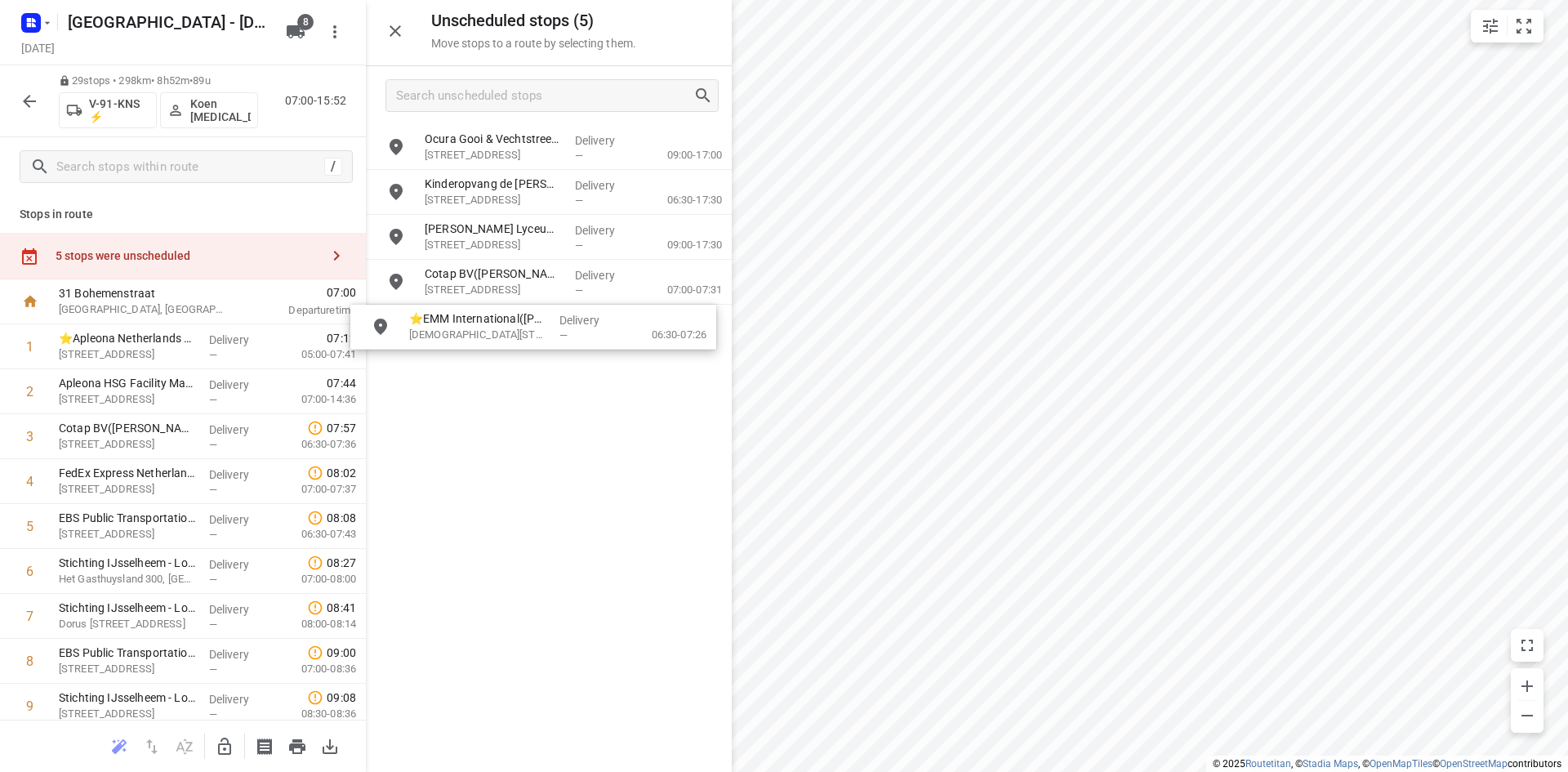
drag, startPoint x: 479, startPoint y: 323, endPoint x: 467, endPoint y: 329, distance: 13.4
click at [222, 740] on icon "button" at bounding box center [224, 747] width 13 height 18
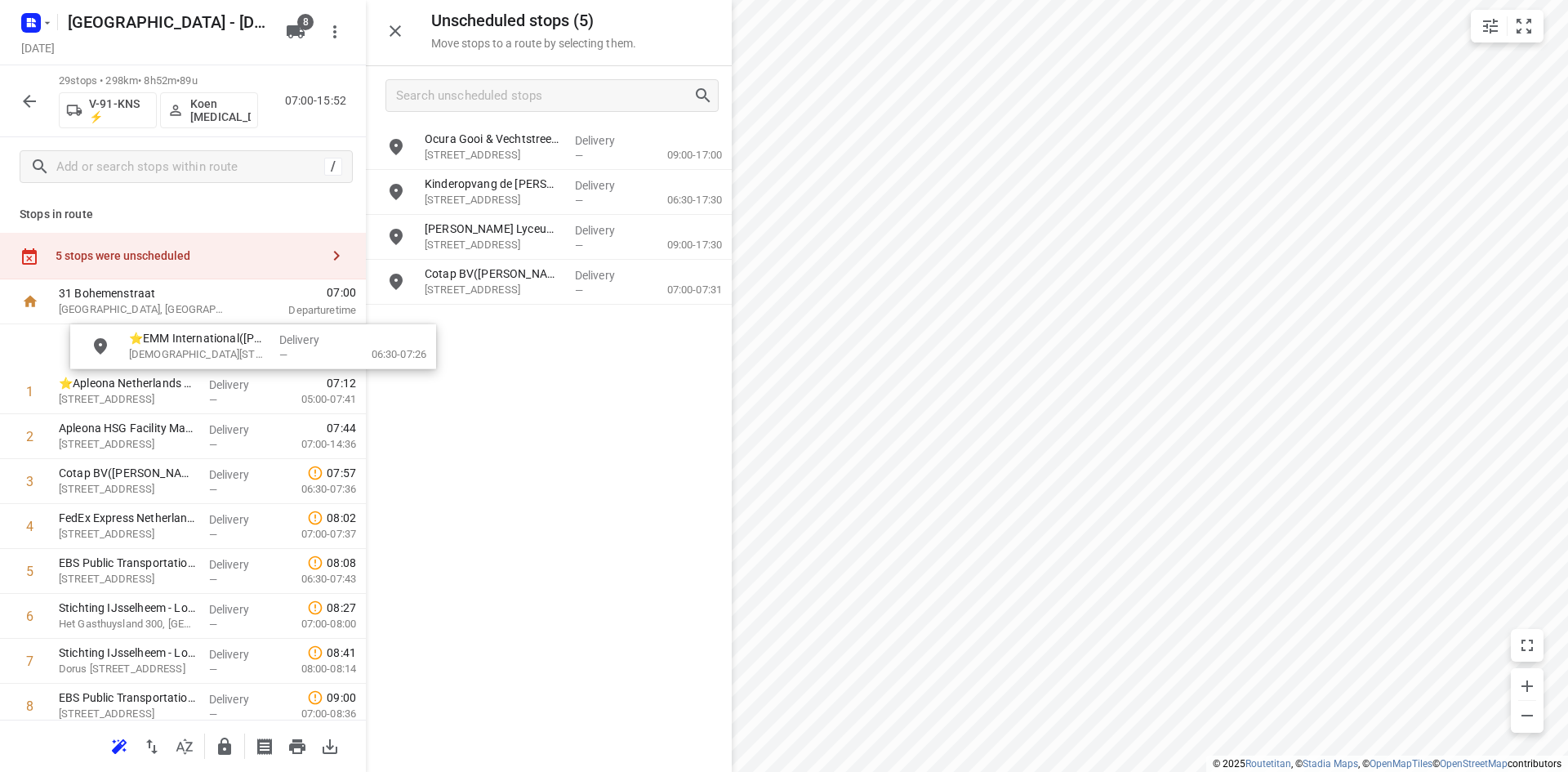
drag, startPoint x: 490, startPoint y: 327, endPoint x: 177, endPoint y: 353, distance: 314.1
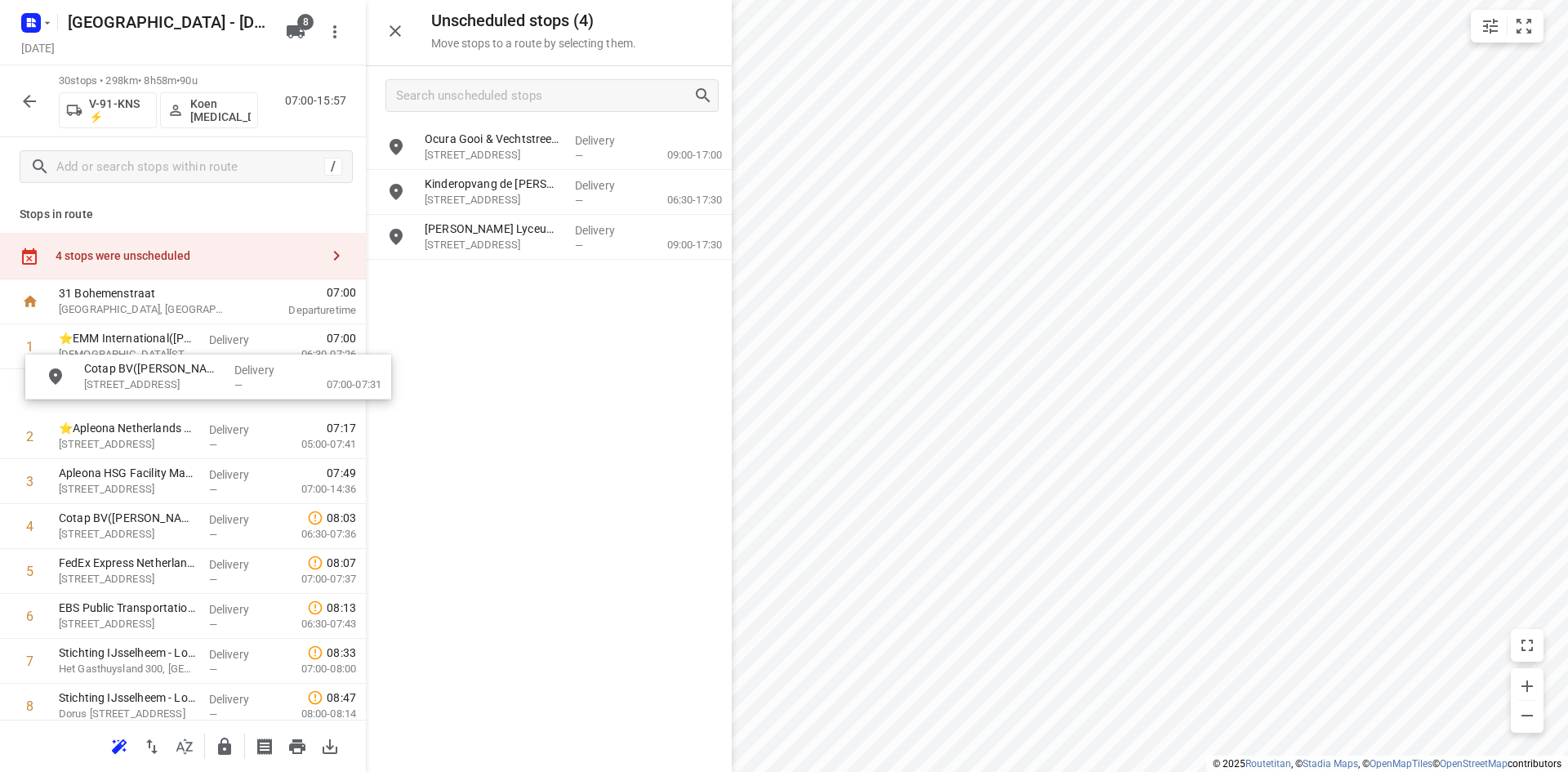
drag, startPoint x: 491, startPoint y: 290, endPoint x: 146, endPoint y: 388, distance: 358.6
click at [225, 744] on icon "button" at bounding box center [224, 747] width 13 height 18
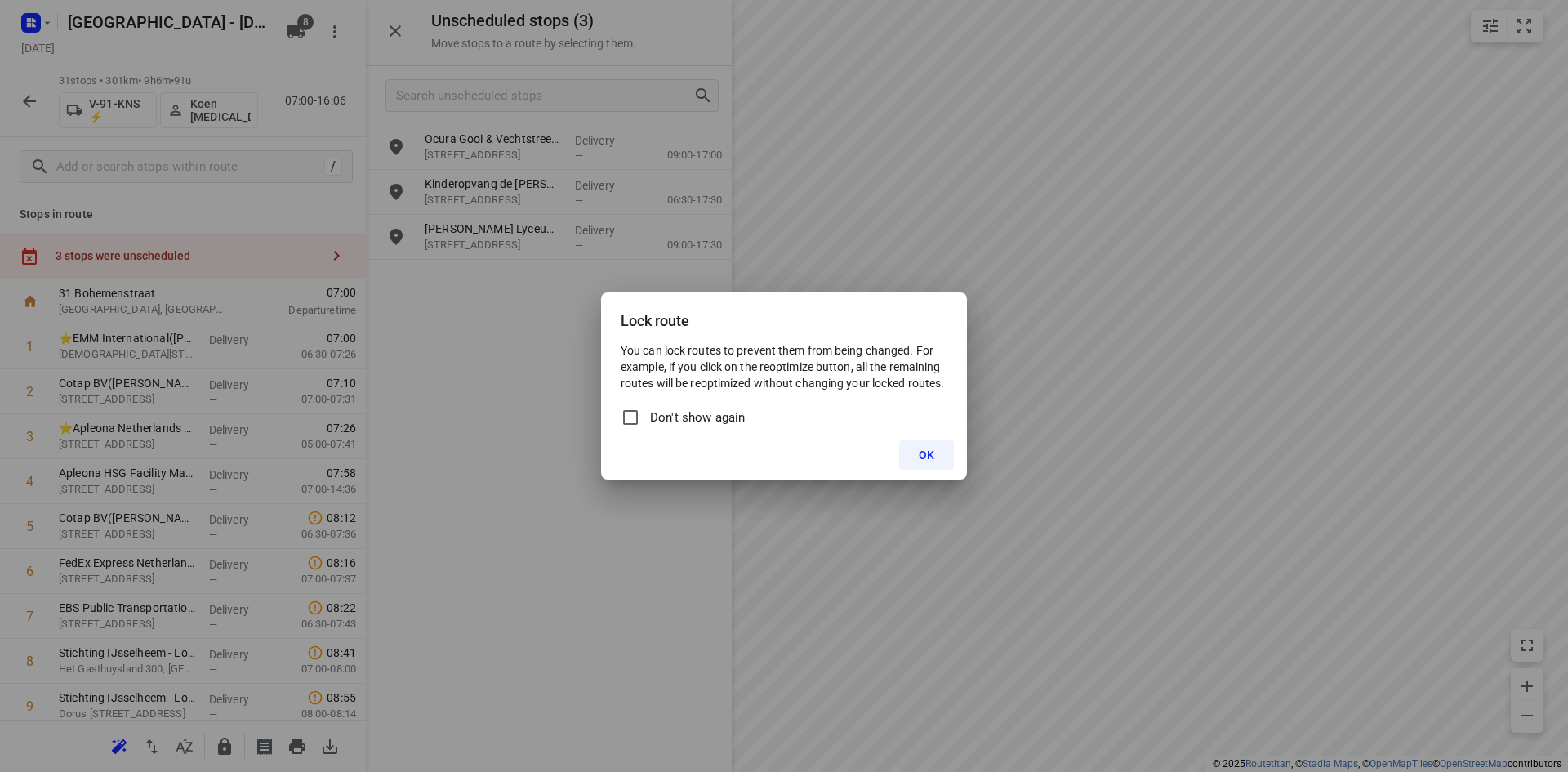
click at [911, 444] on button "OK" at bounding box center [926, 454] width 54 height 29
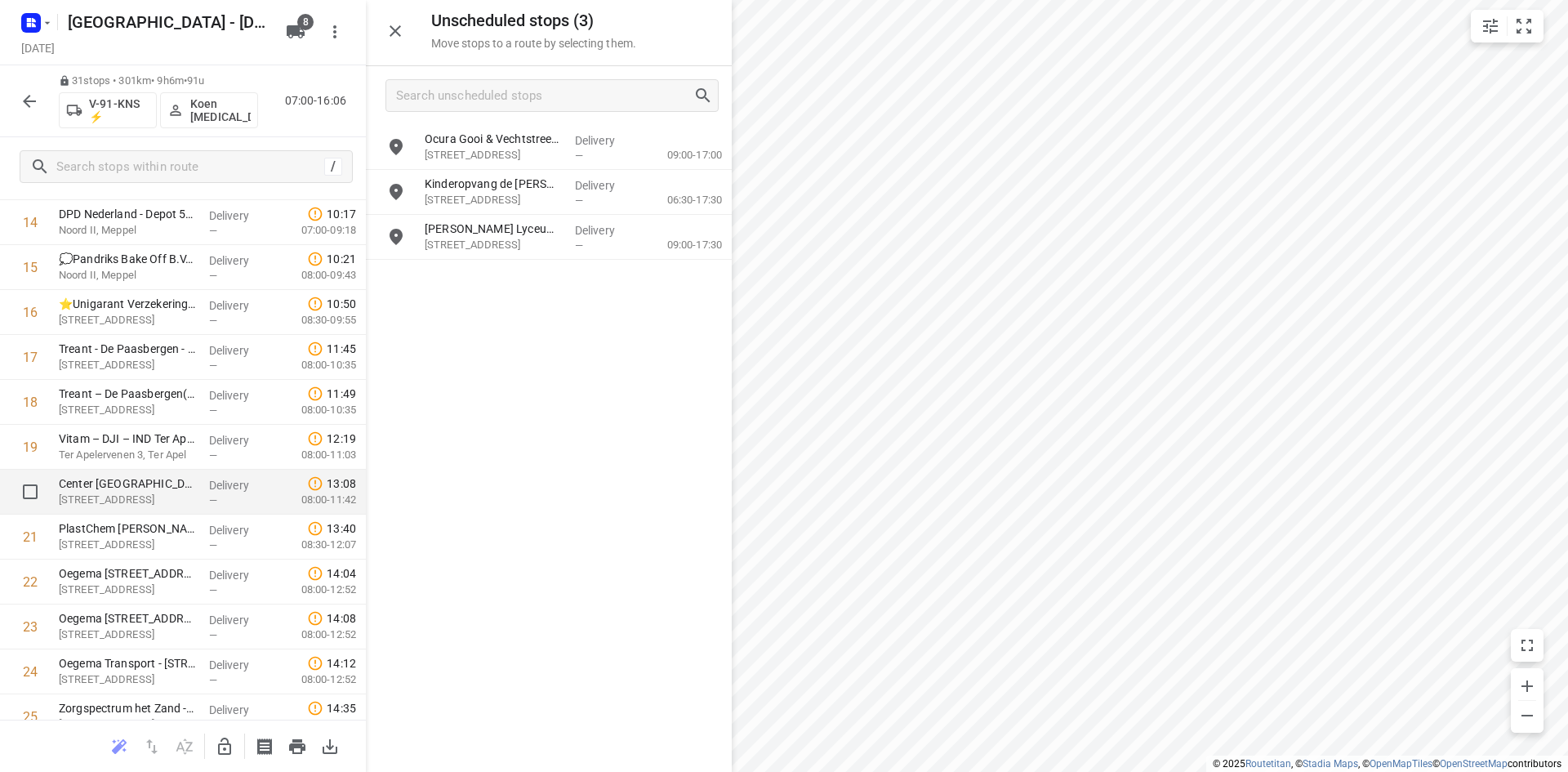
scroll to position [735, 0]
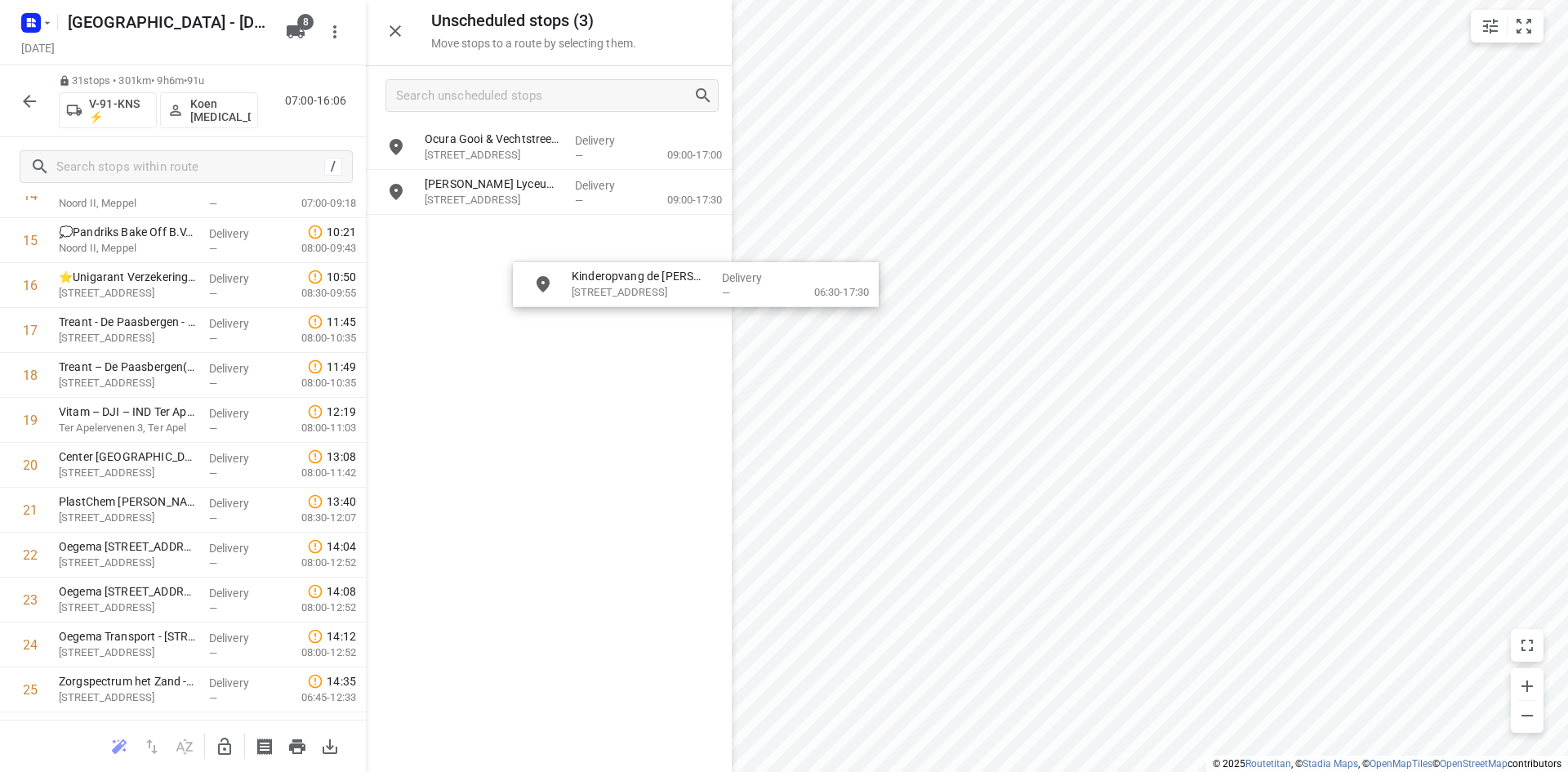
drag, startPoint x: 484, startPoint y: 206, endPoint x: 619, endPoint y: 299, distance: 163.9
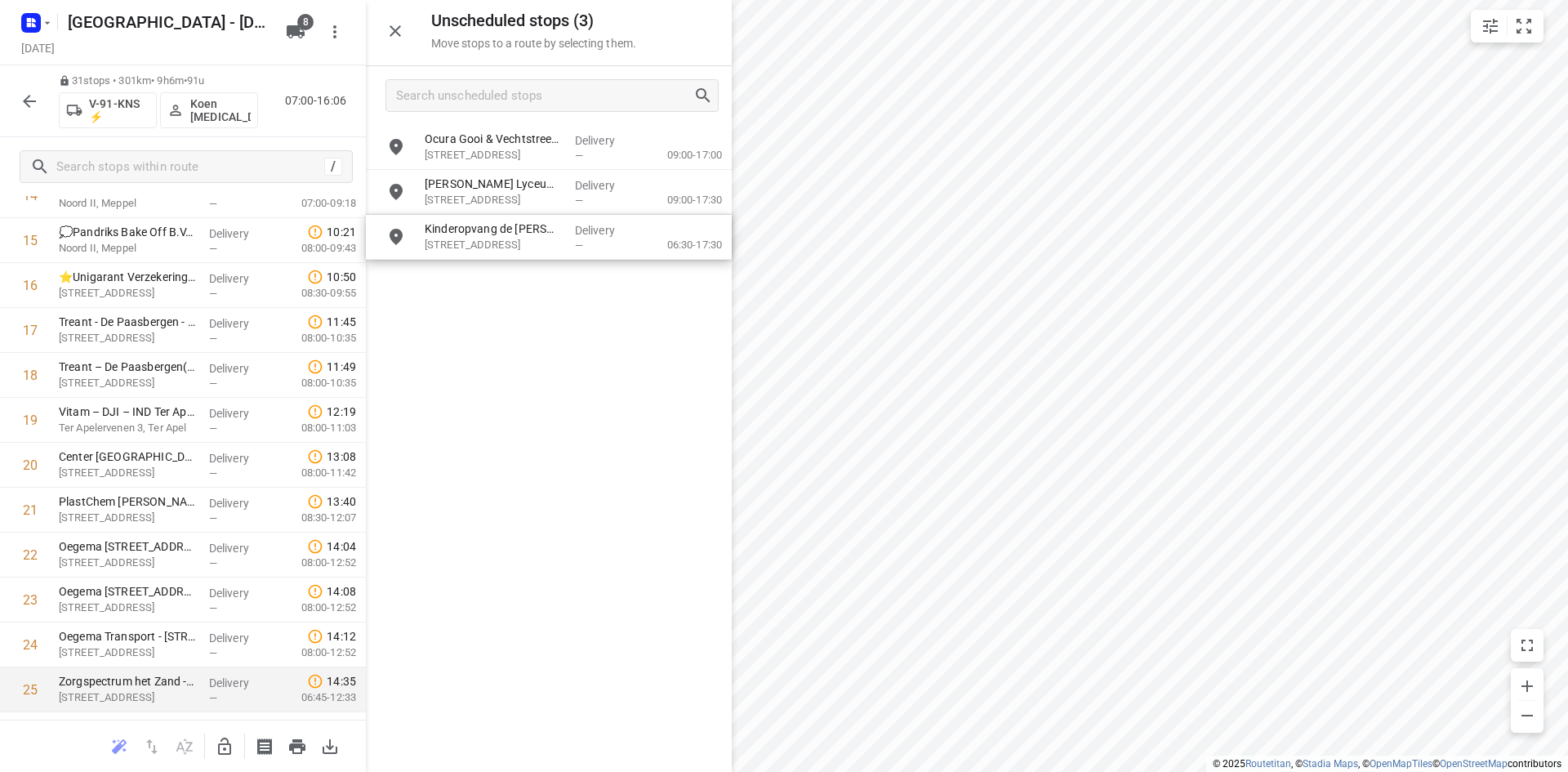
drag, startPoint x: 368, startPoint y: 632, endPoint x: 335, endPoint y: 678, distance: 56.6
click at [355, 670] on div "Unscheduled stops ( 3 ) Move stops to a route by selecting them. Ocura Gooi & V…" at bounding box center [183, 386] width 366 height 772
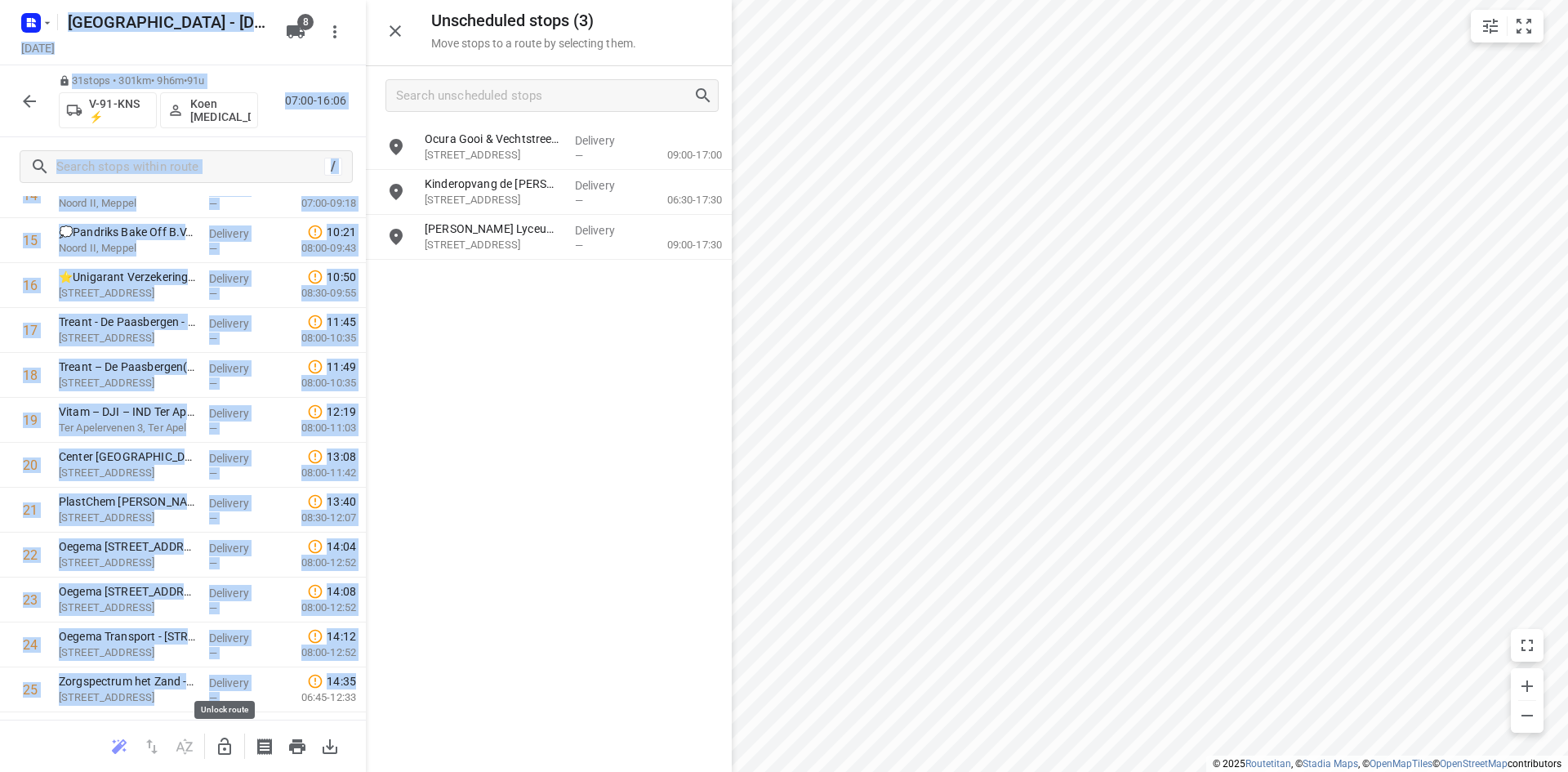
click at [226, 747] on icon "button" at bounding box center [224, 747] width 13 height 18
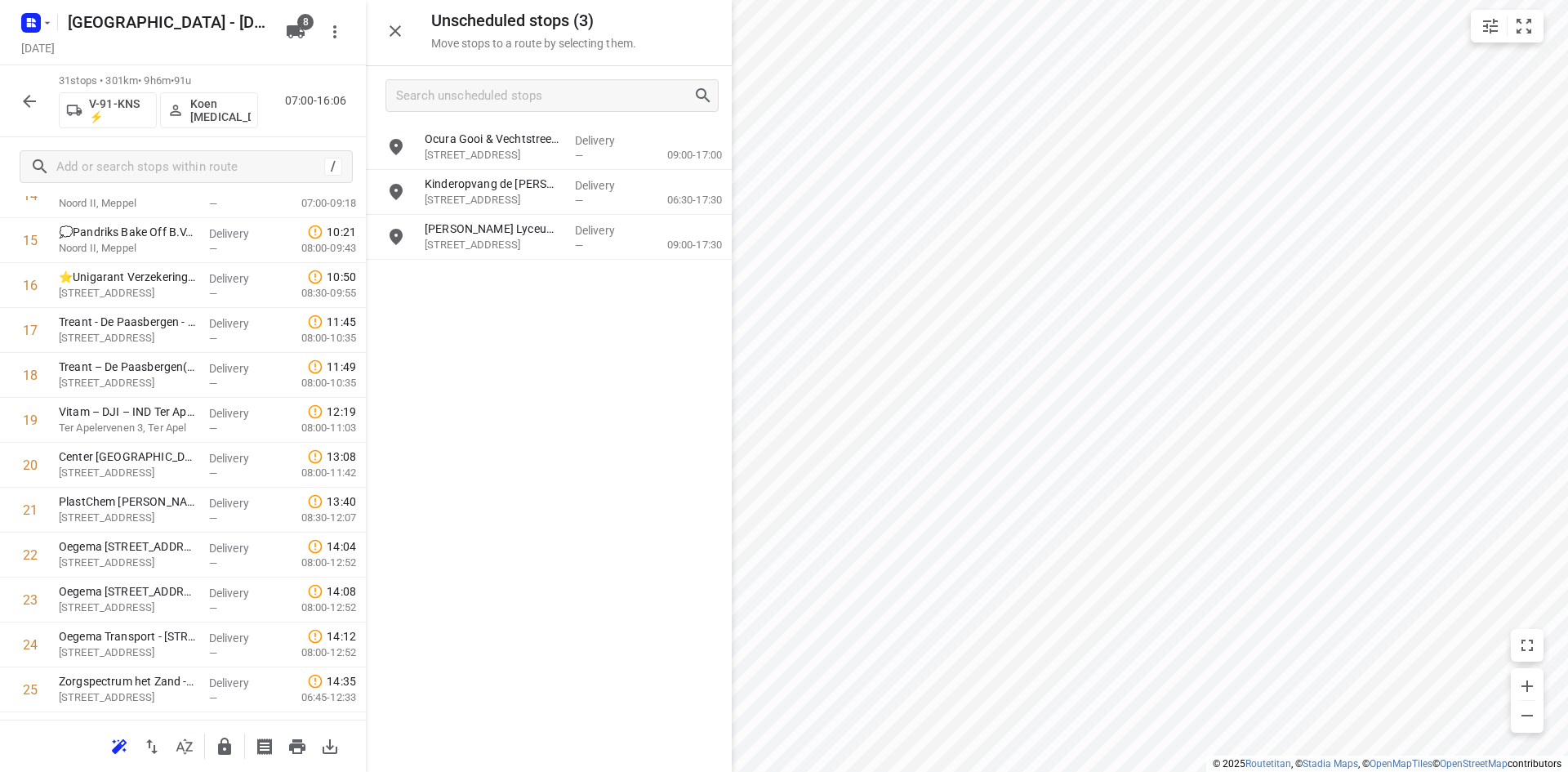
drag, startPoint x: 528, startPoint y: 400, endPoint x: 500, endPoint y: 298, distance: 105.8
click at [528, 397] on div "Ocura Gooi & Vechtstreek B.V.(Badr Sadqi) Rokerijweg 12, Huizen Delivery — 09:0…" at bounding box center [549, 447] width 366 height 646
drag, startPoint x: 495, startPoint y: 239, endPoint x: 155, endPoint y: 466, distance: 408.8
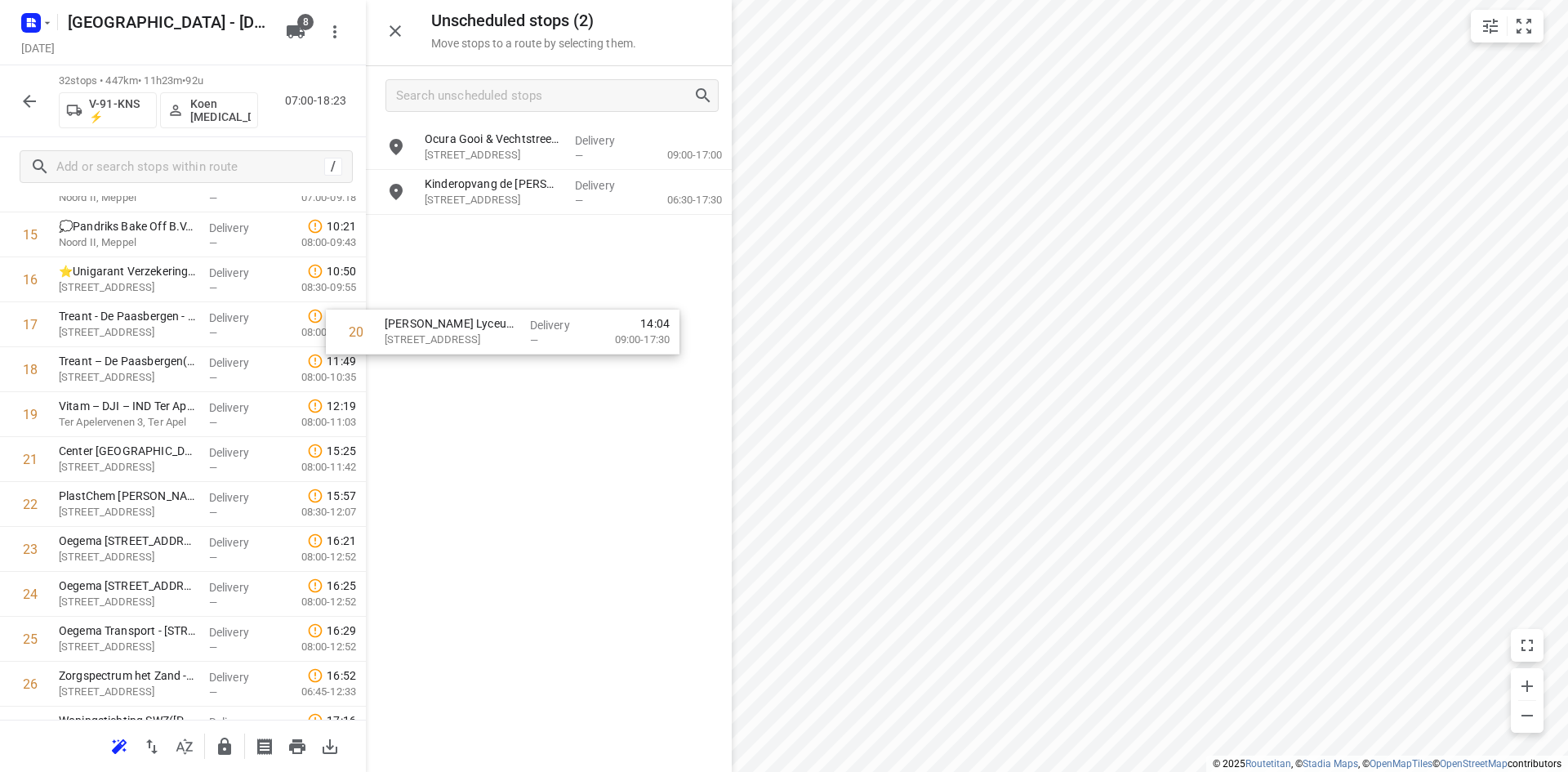
drag, startPoint x: 167, startPoint y: 470, endPoint x: 495, endPoint y: 310, distance: 364.9
click at [366, 310] on div "Unscheduled stops ( 2 ) Move stops to a route by selecting them. Ocura Gooi & V…" at bounding box center [183, 386] width 366 height 772
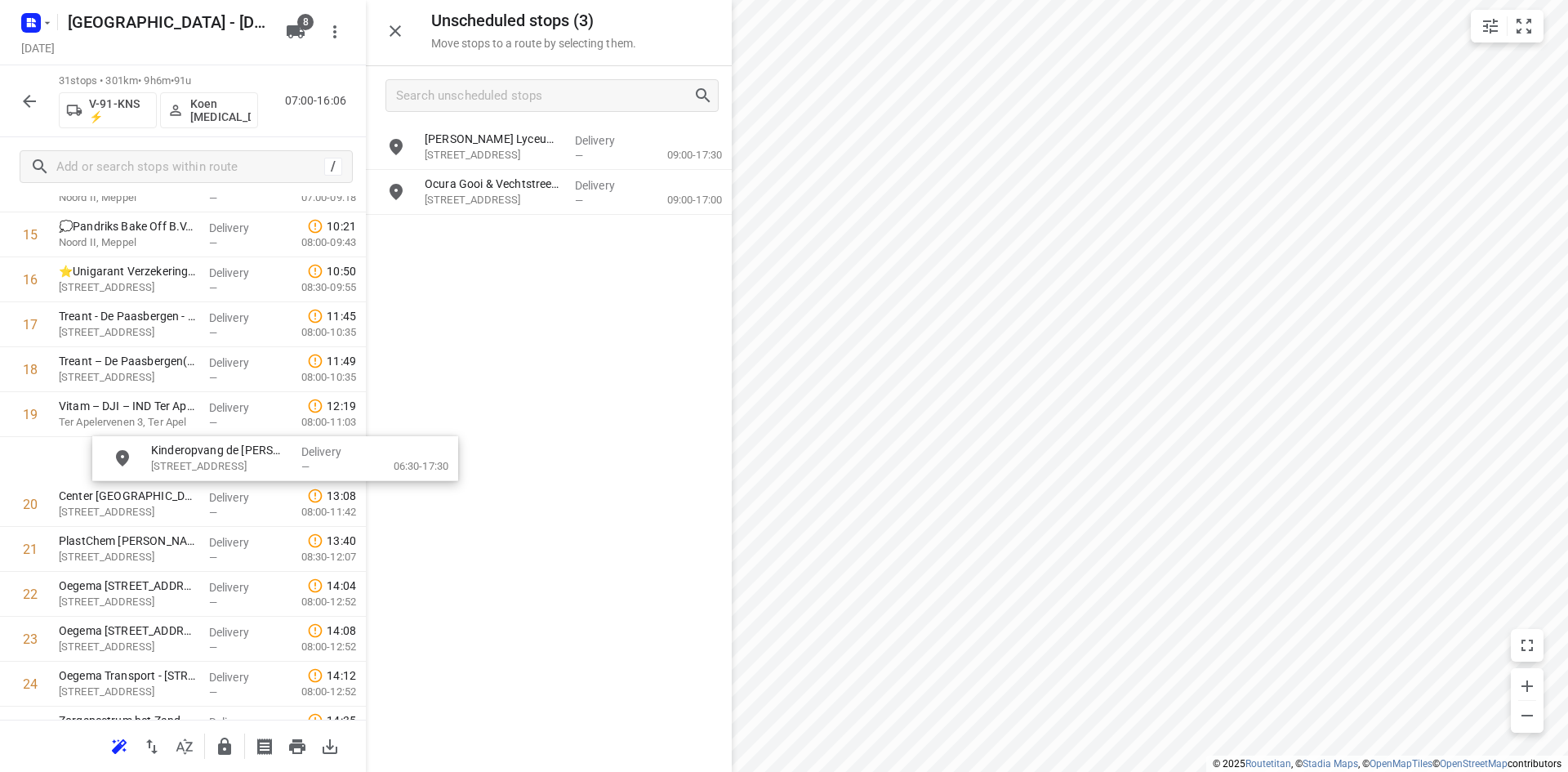
drag, startPoint x: 541, startPoint y: 240, endPoint x: 238, endPoint y: 469, distance: 379.8
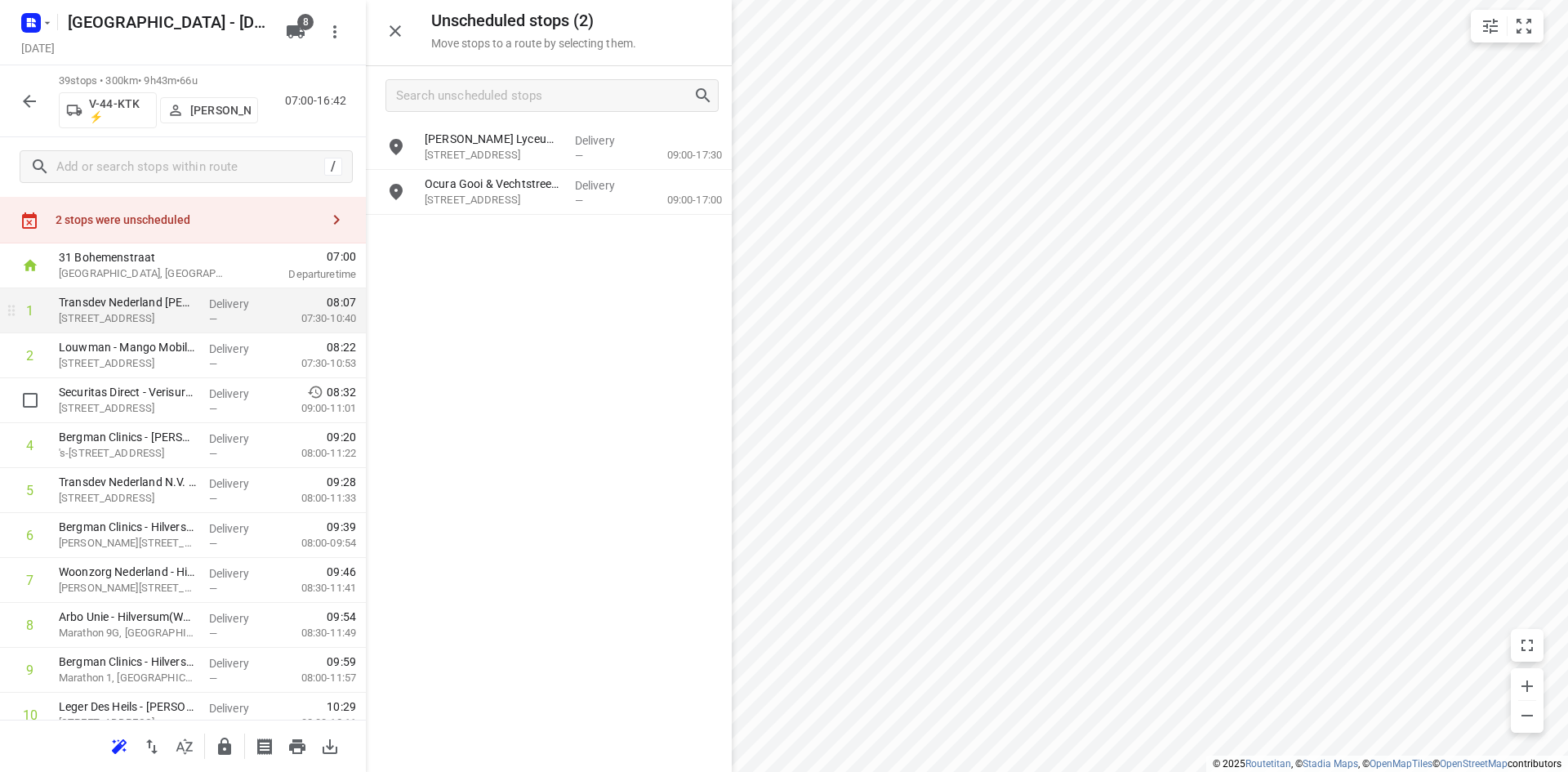
scroll to position [0, 0]
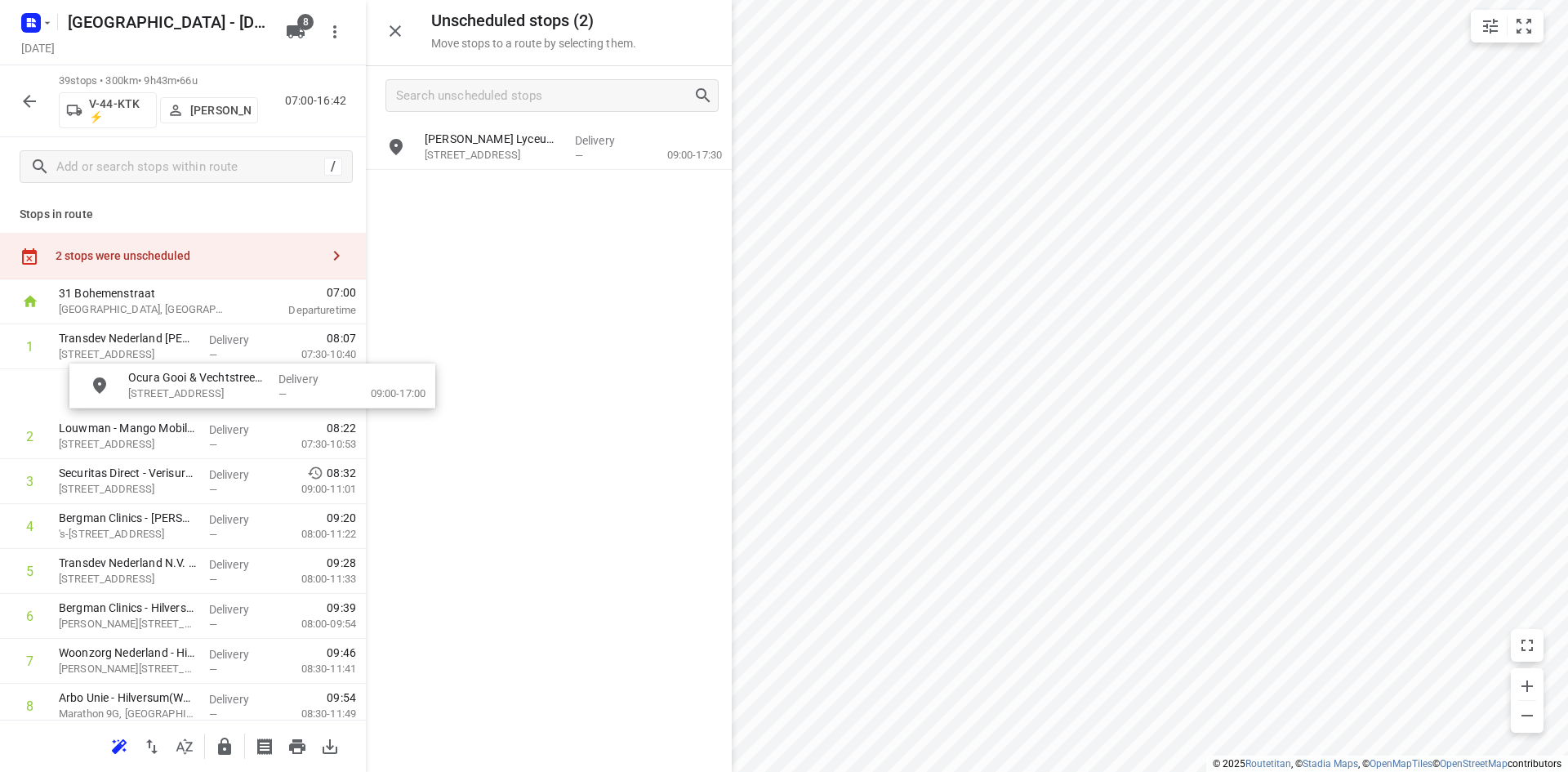
drag, startPoint x: 529, startPoint y: 191, endPoint x: 227, endPoint y: 389, distance: 361.1
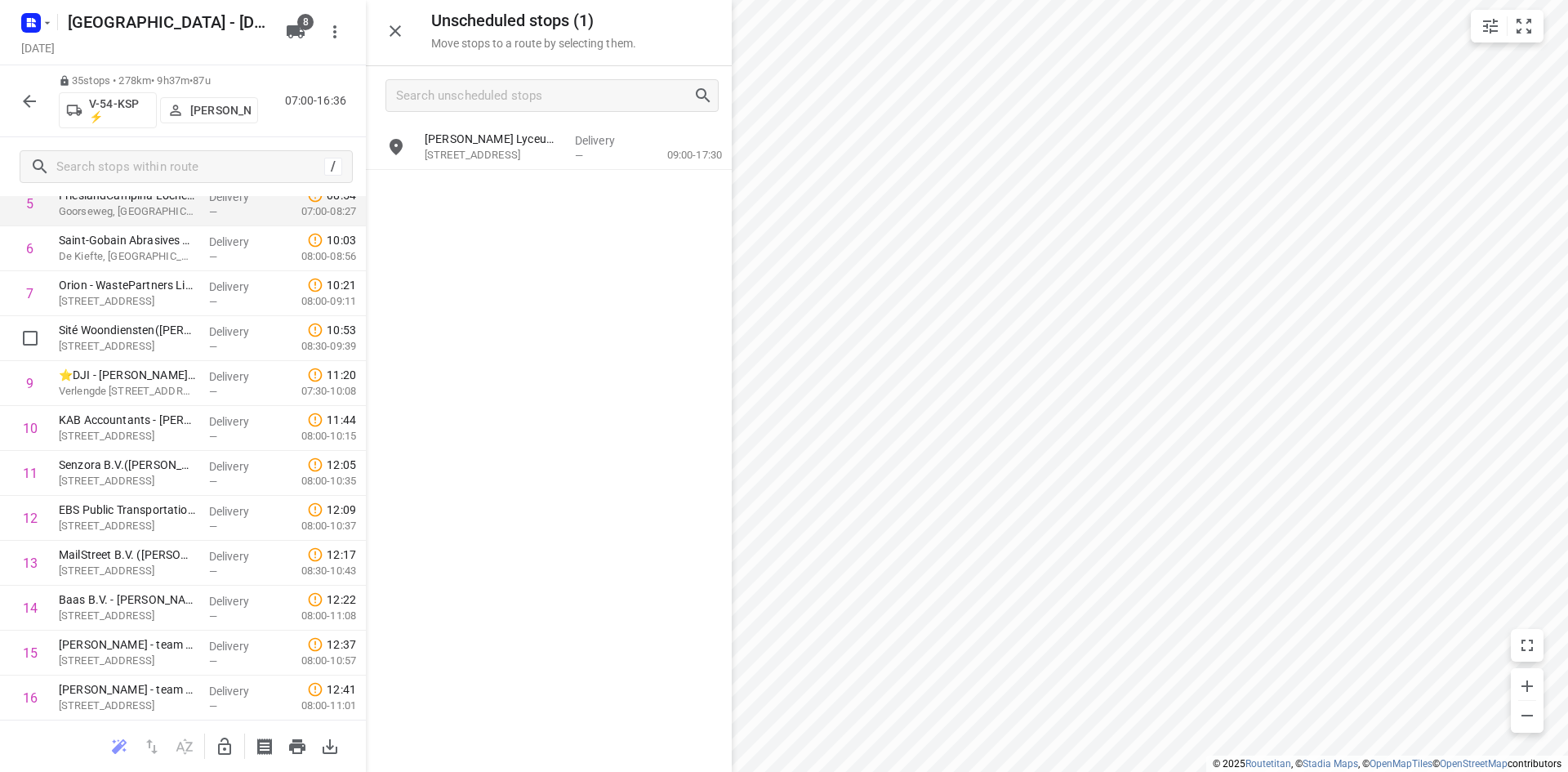
scroll to position [327, 0]
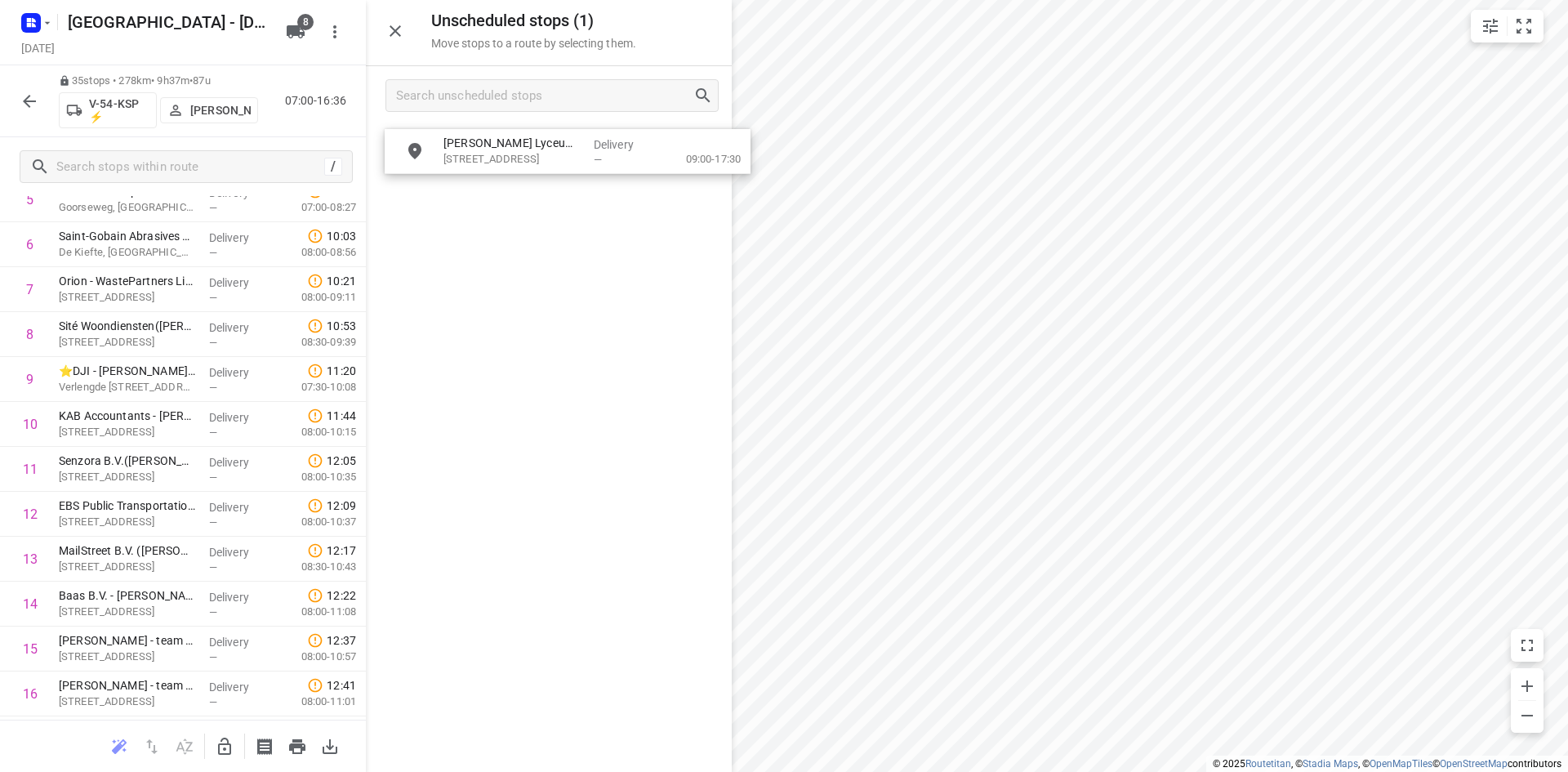
drag, startPoint x: 508, startPoint y: 153, endPoint x: 527, endPoint y: 163, distance: 21.5
click at [223, 748] on icon "button" at bounding box center [225, 747] width 19 height 19
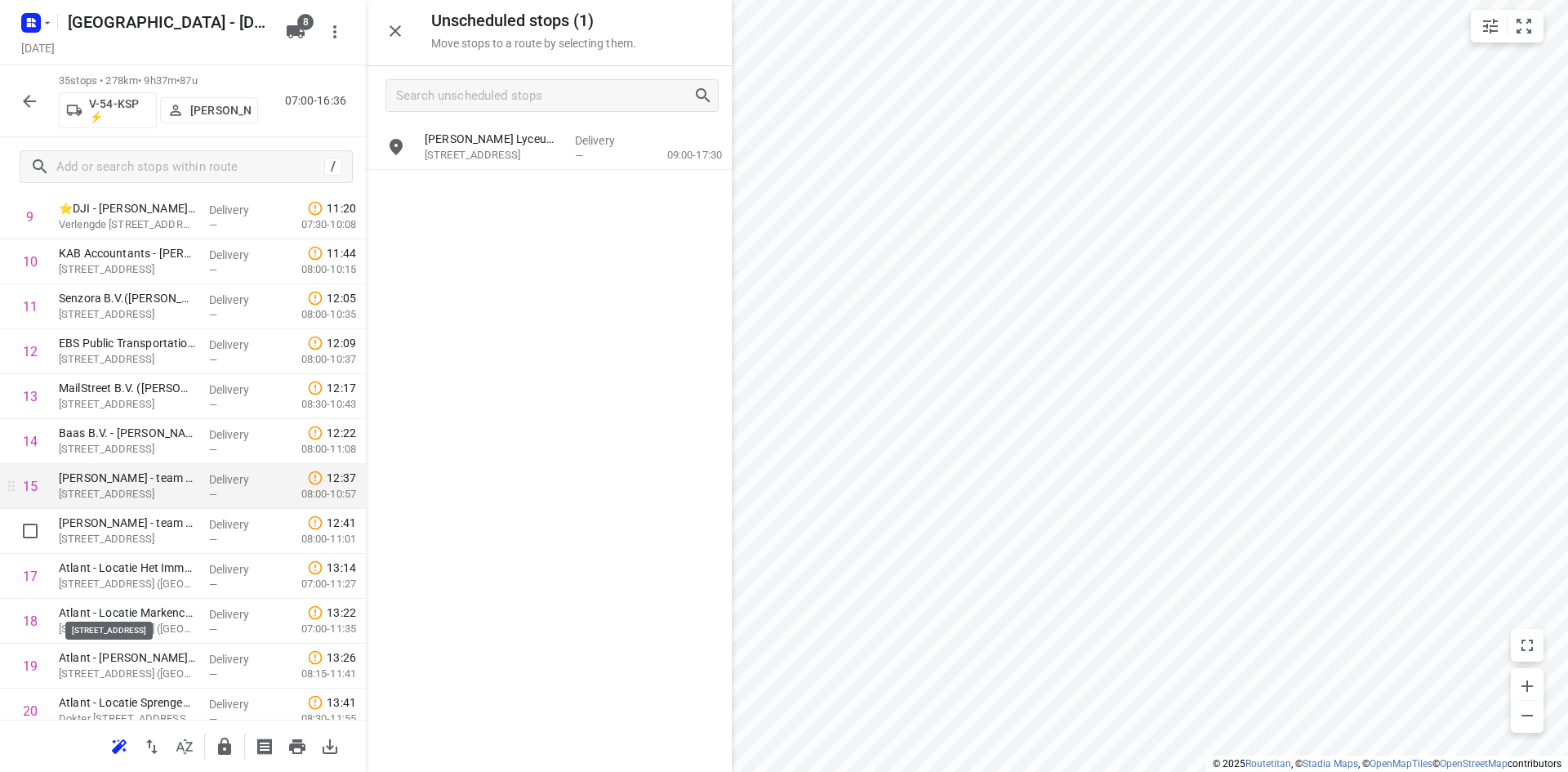
scroll to position [490, 0]
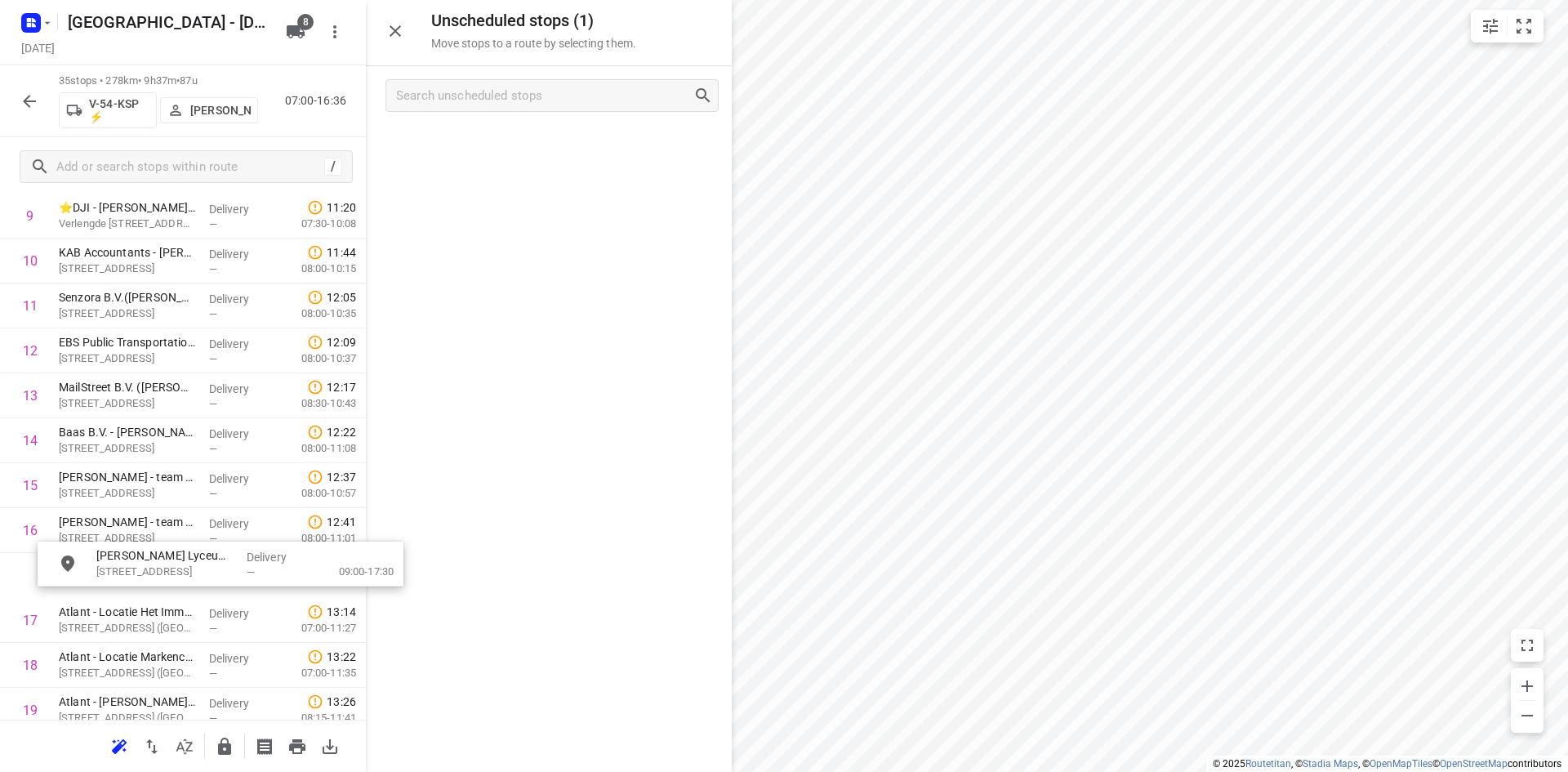
drag, startPoint x: 450, startPoint y: 154, endPoint x: 109, endPoint y: 586, distance: 550.4
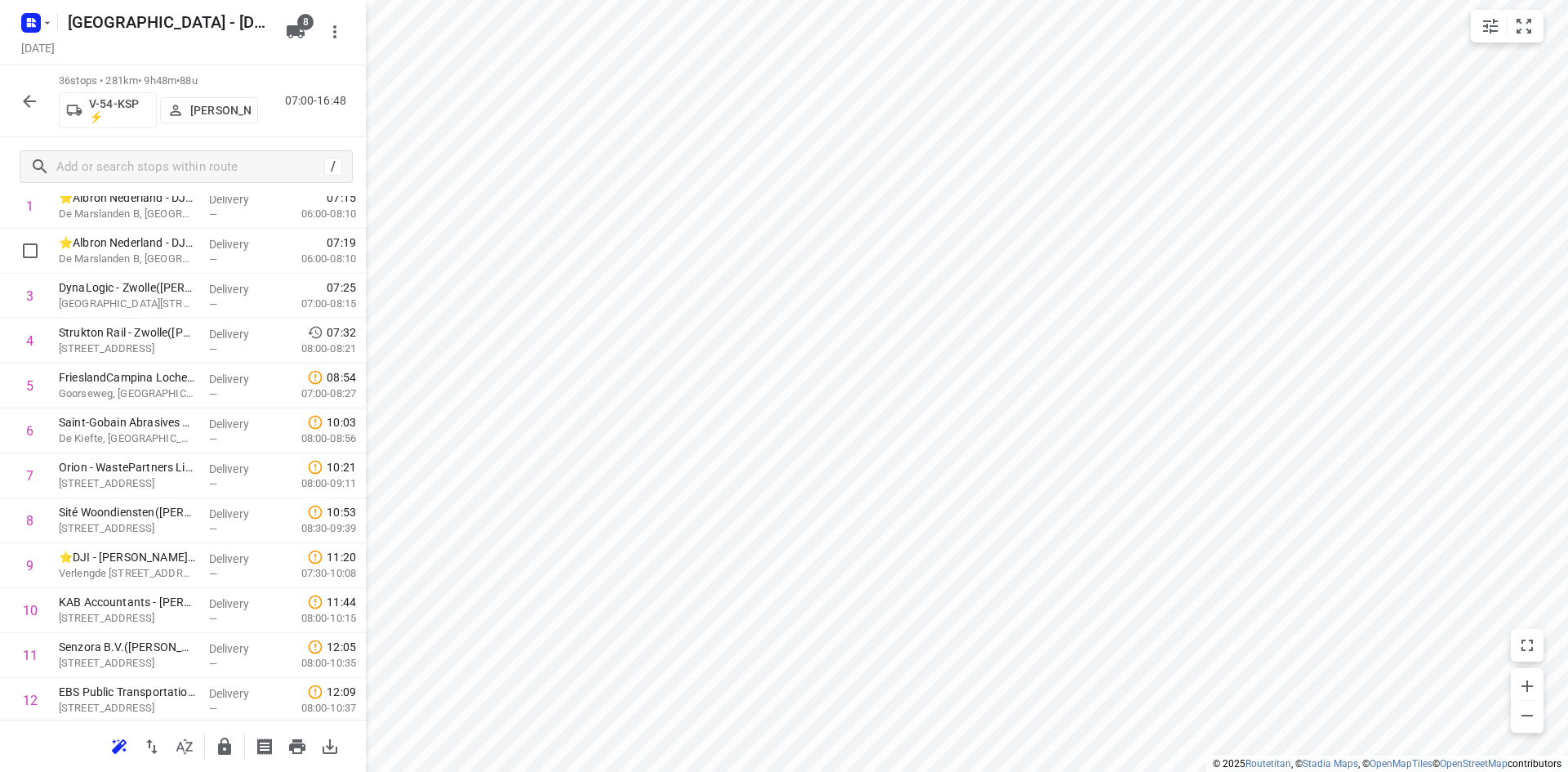
scroll to position [0, 0]
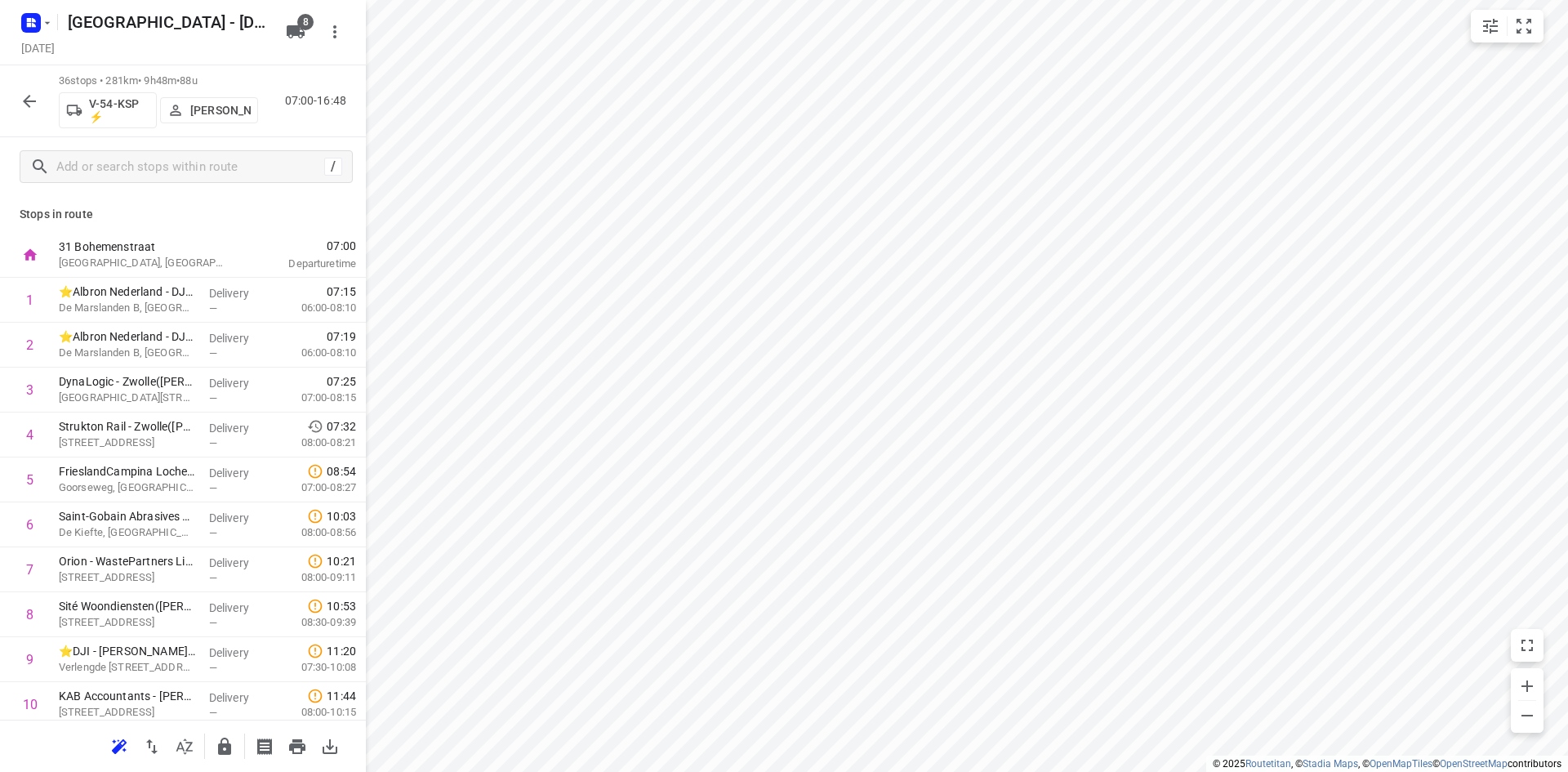
click at [31, 105] on icon "button" at bounding box center [29, 101] width 19 height 19
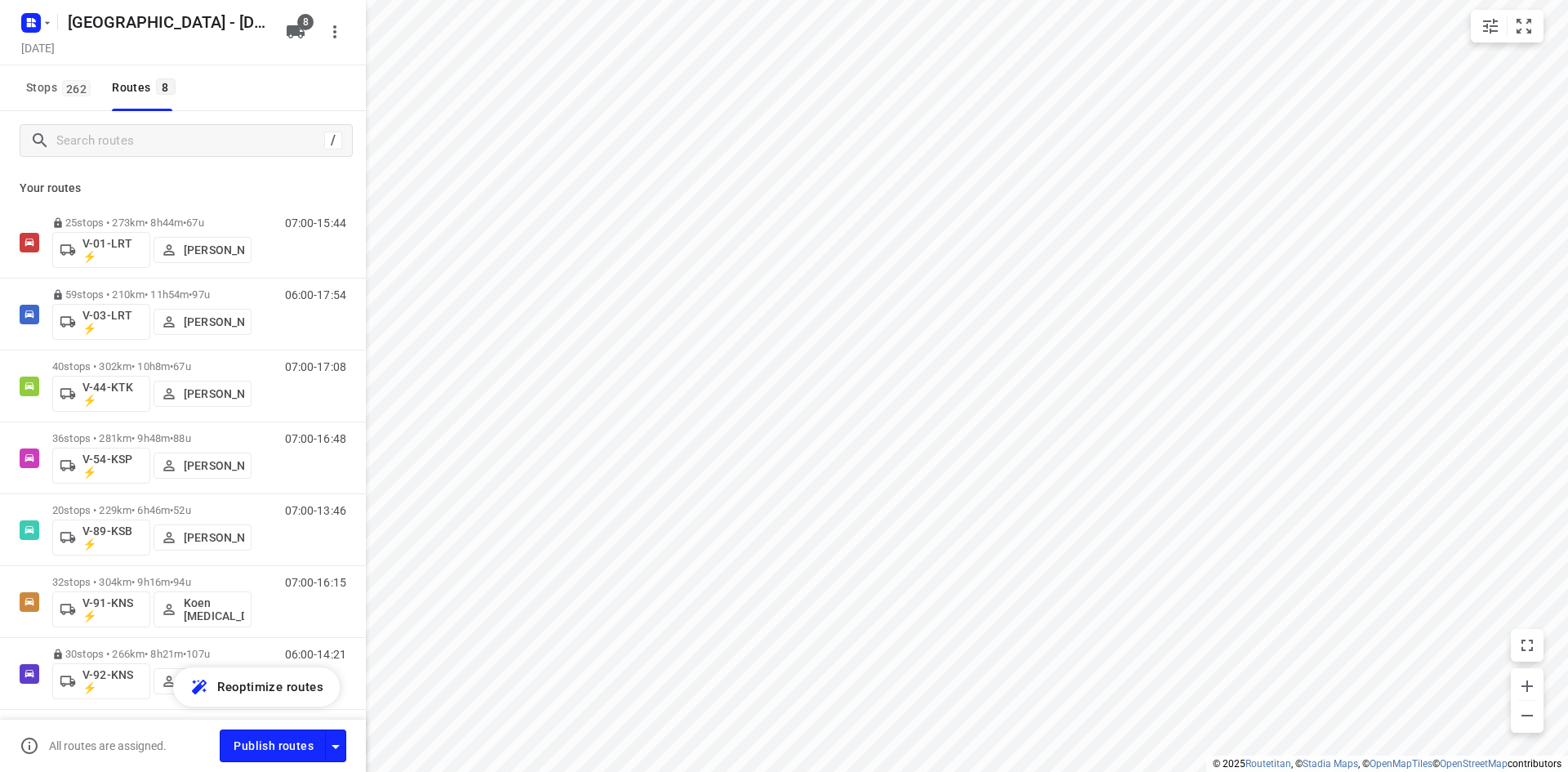
scroll to position [127, 0]
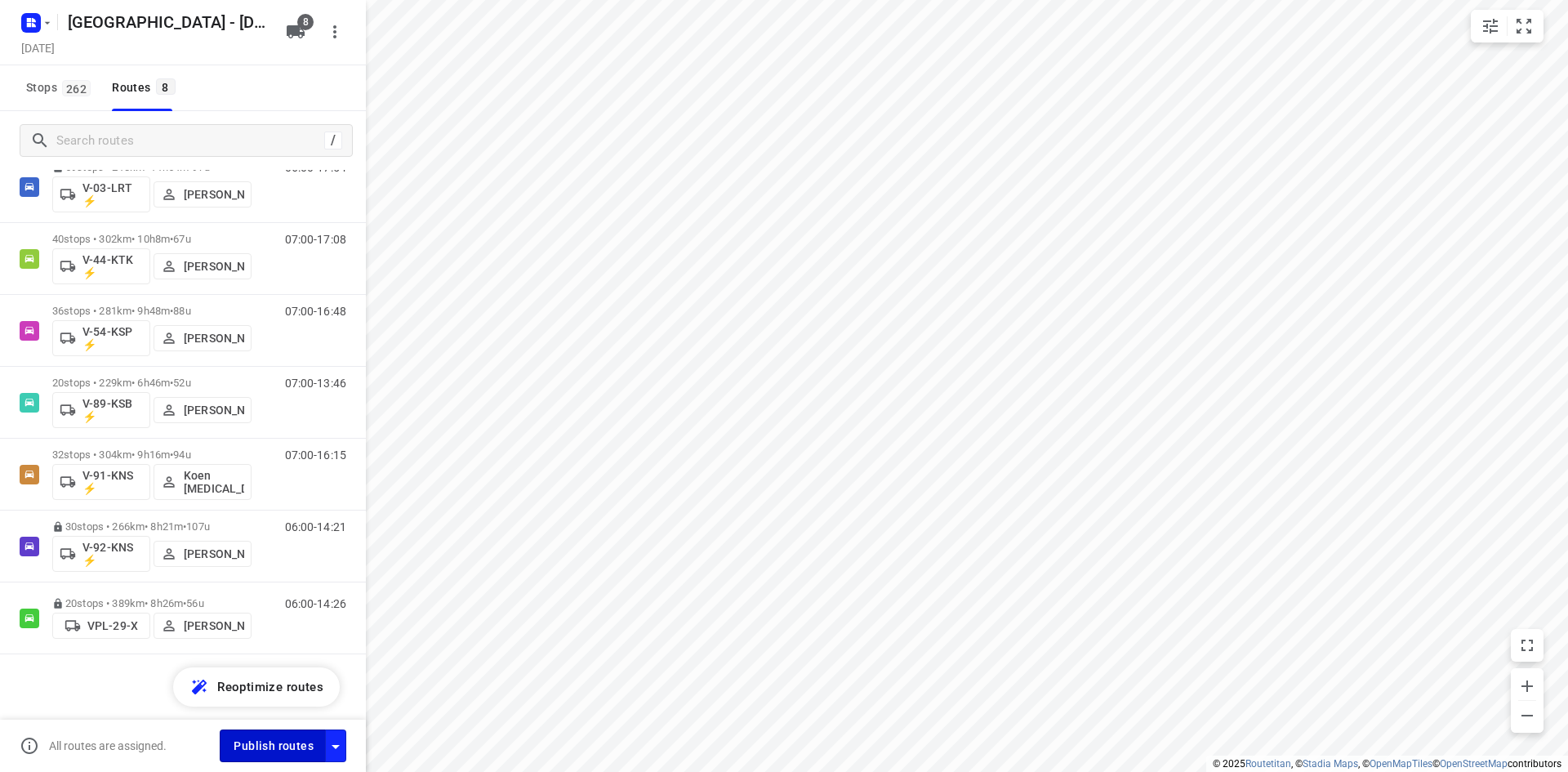
click at [285, 740] on span "Publish routes" at bounding box center [273, 746] width 80 height 20
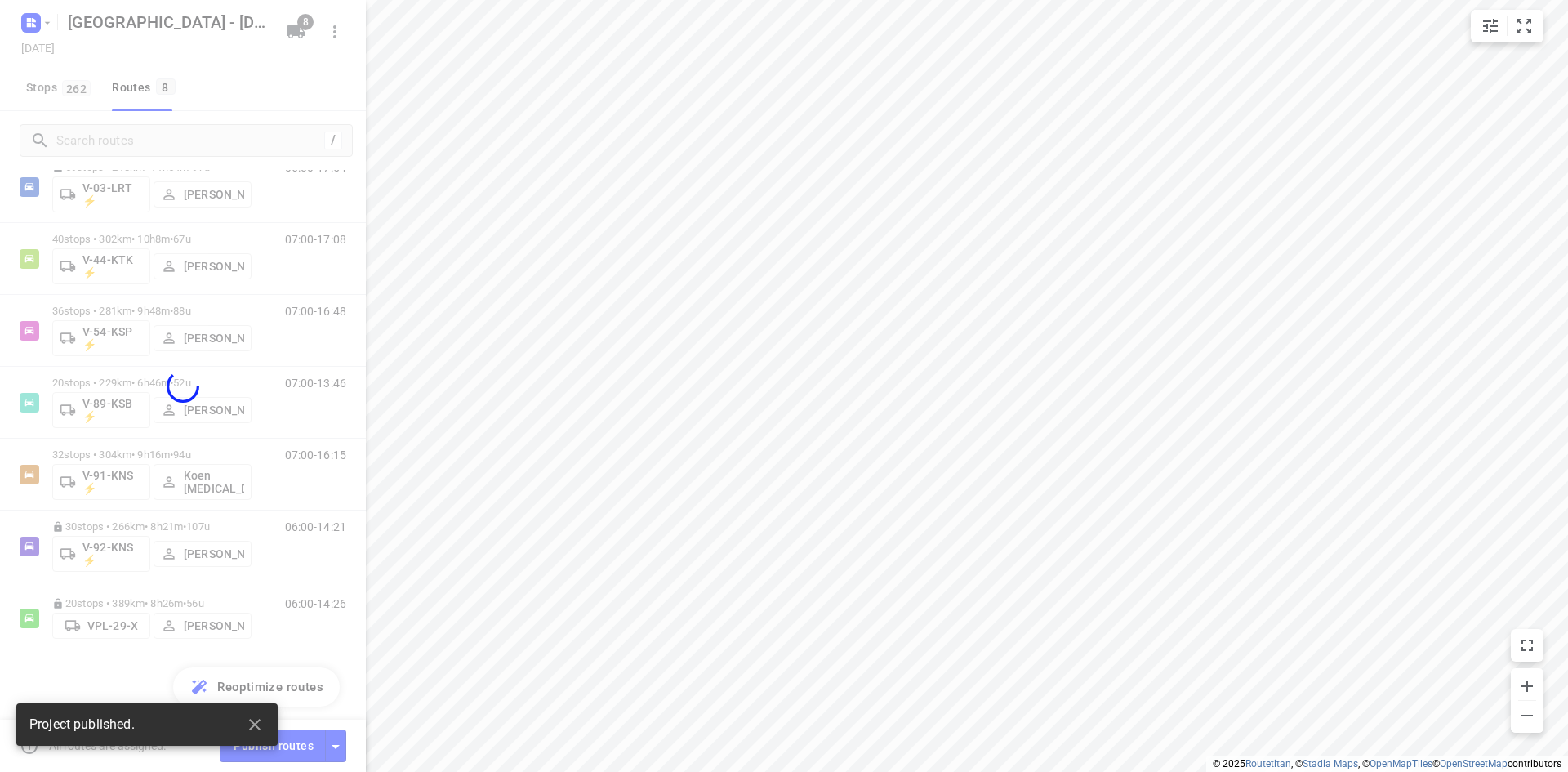
scroll to position [78, 0]
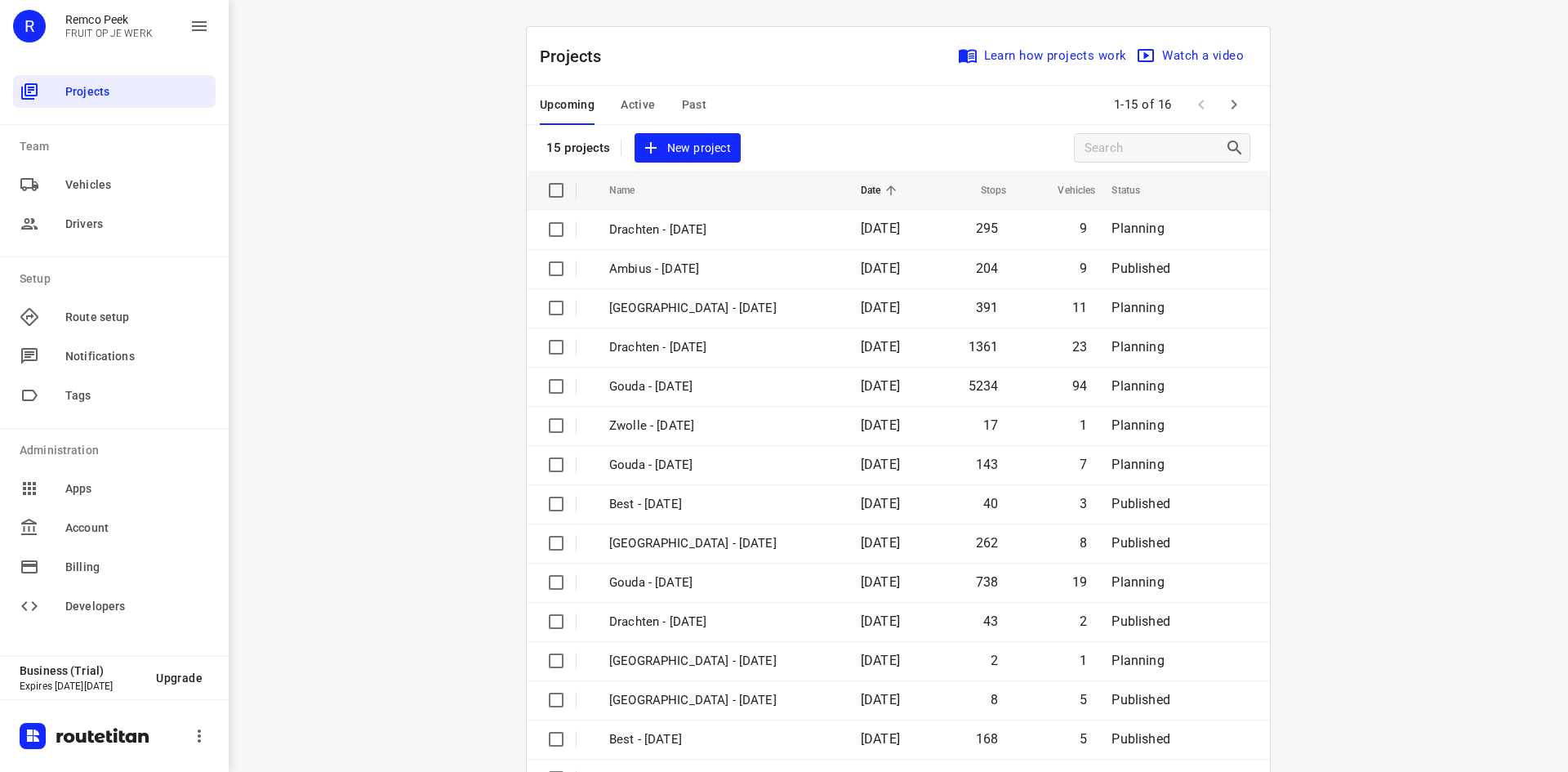
click at [625, 98] on span "Active" at bounding box center [637, 105] width 34 height 20
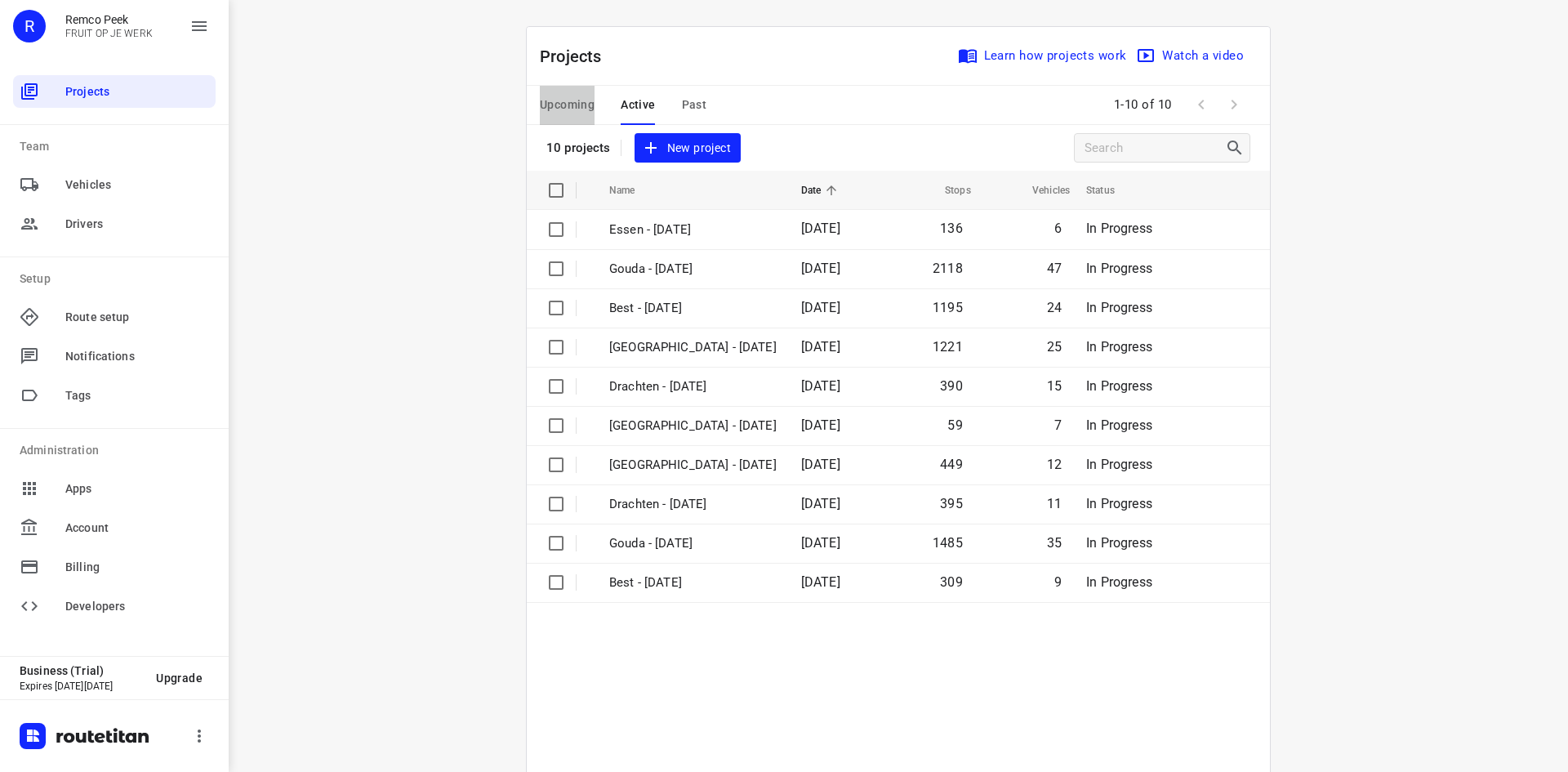
click at [562, 95] on span "Upcoming" at bounding box center [567, 105] width 54 height 20
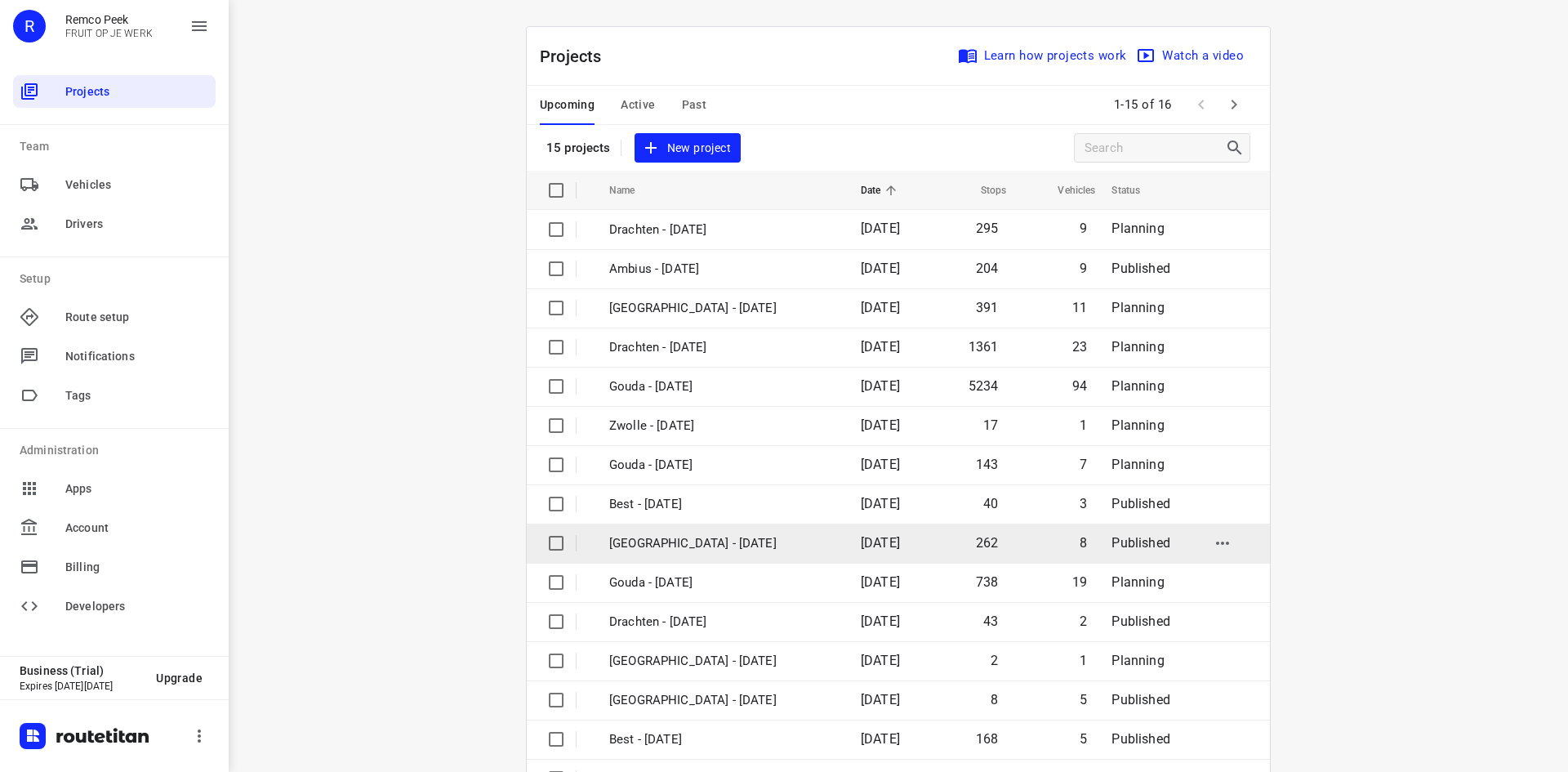
click at [661, 543] on p "[GEOGRAPHIC_DATA] - [DATE]" at bounding box center [723, 543] width 227 height 18
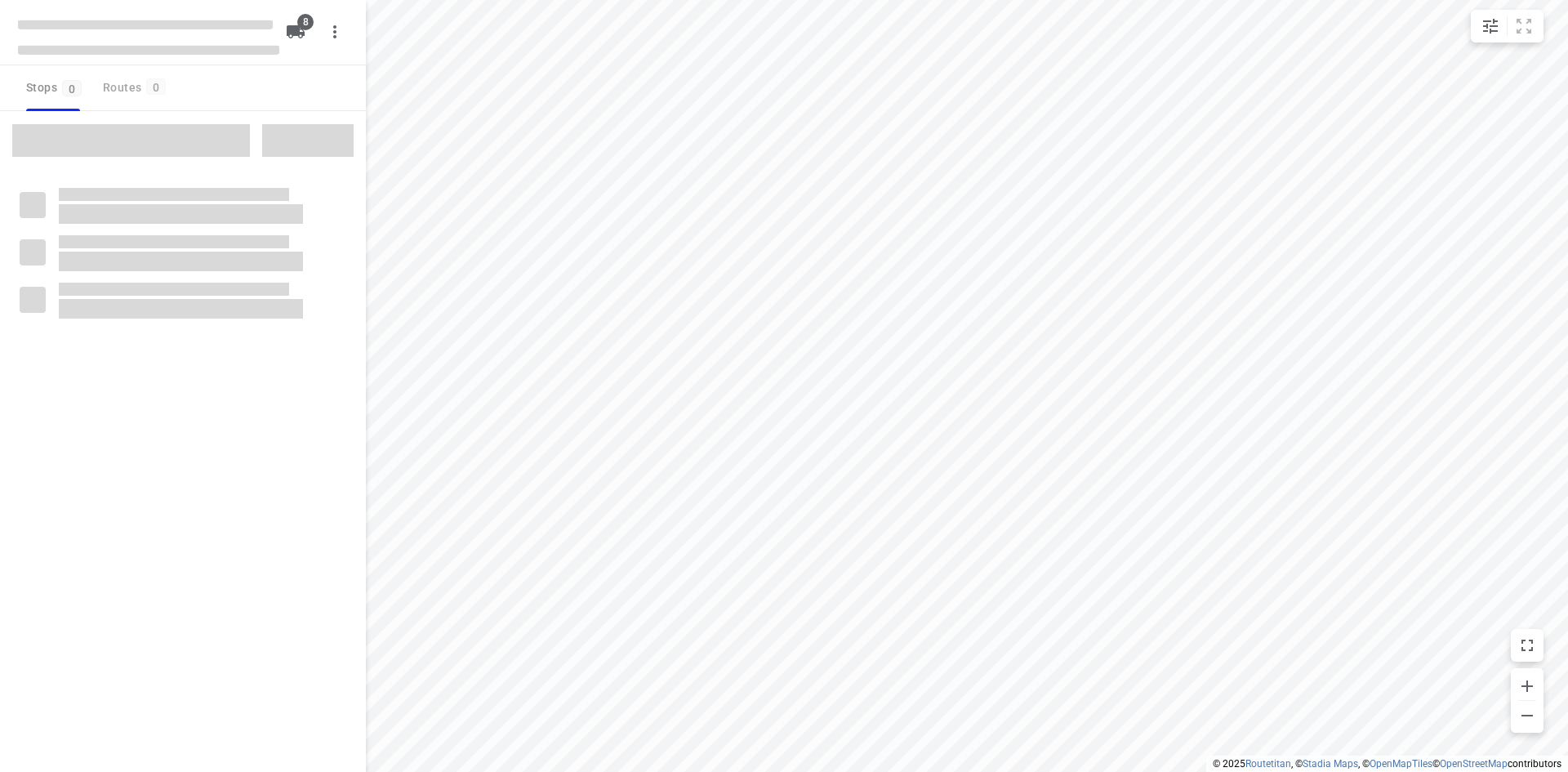
checkbox input "true"
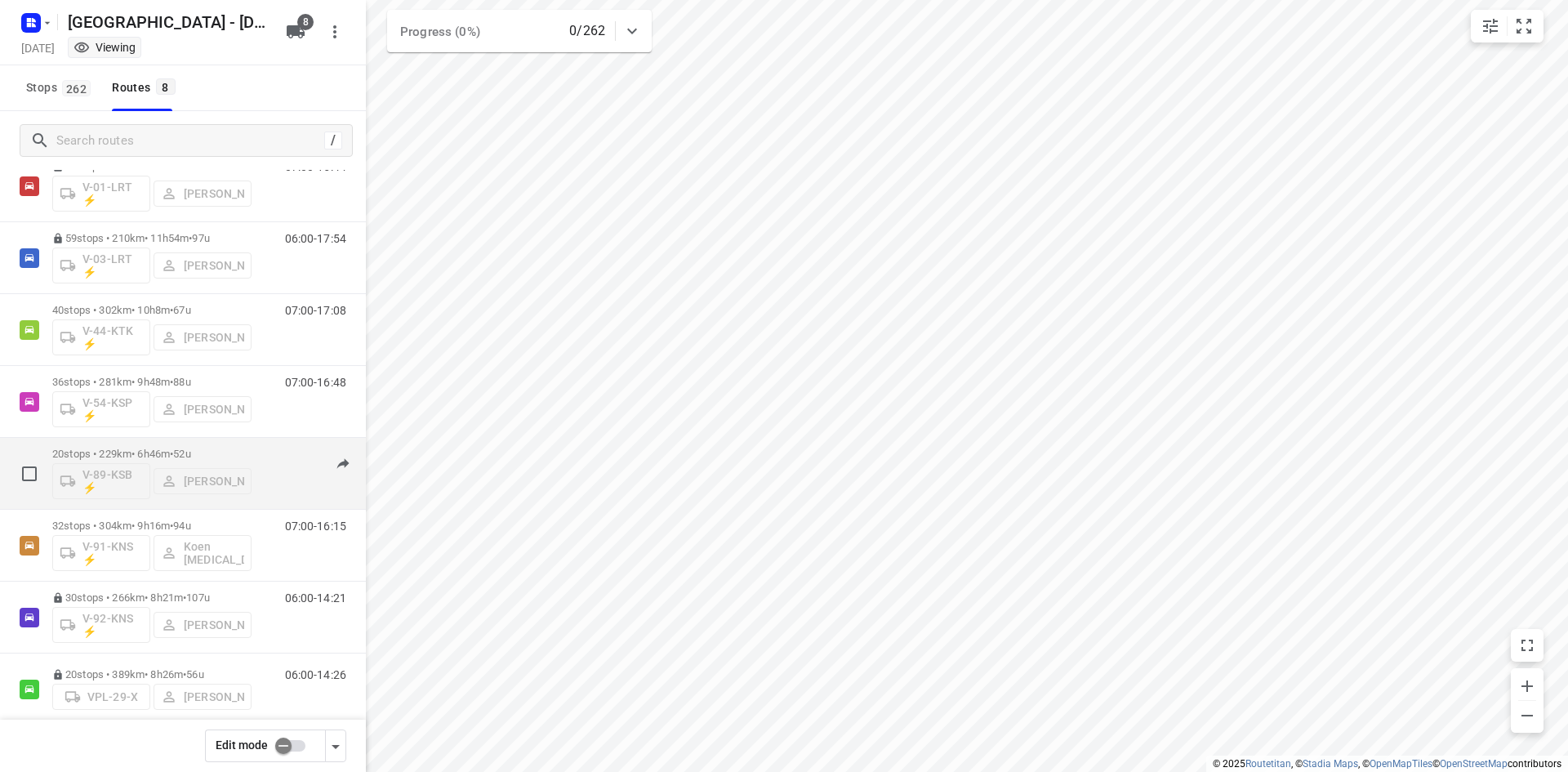
scroll to position [78, 0]
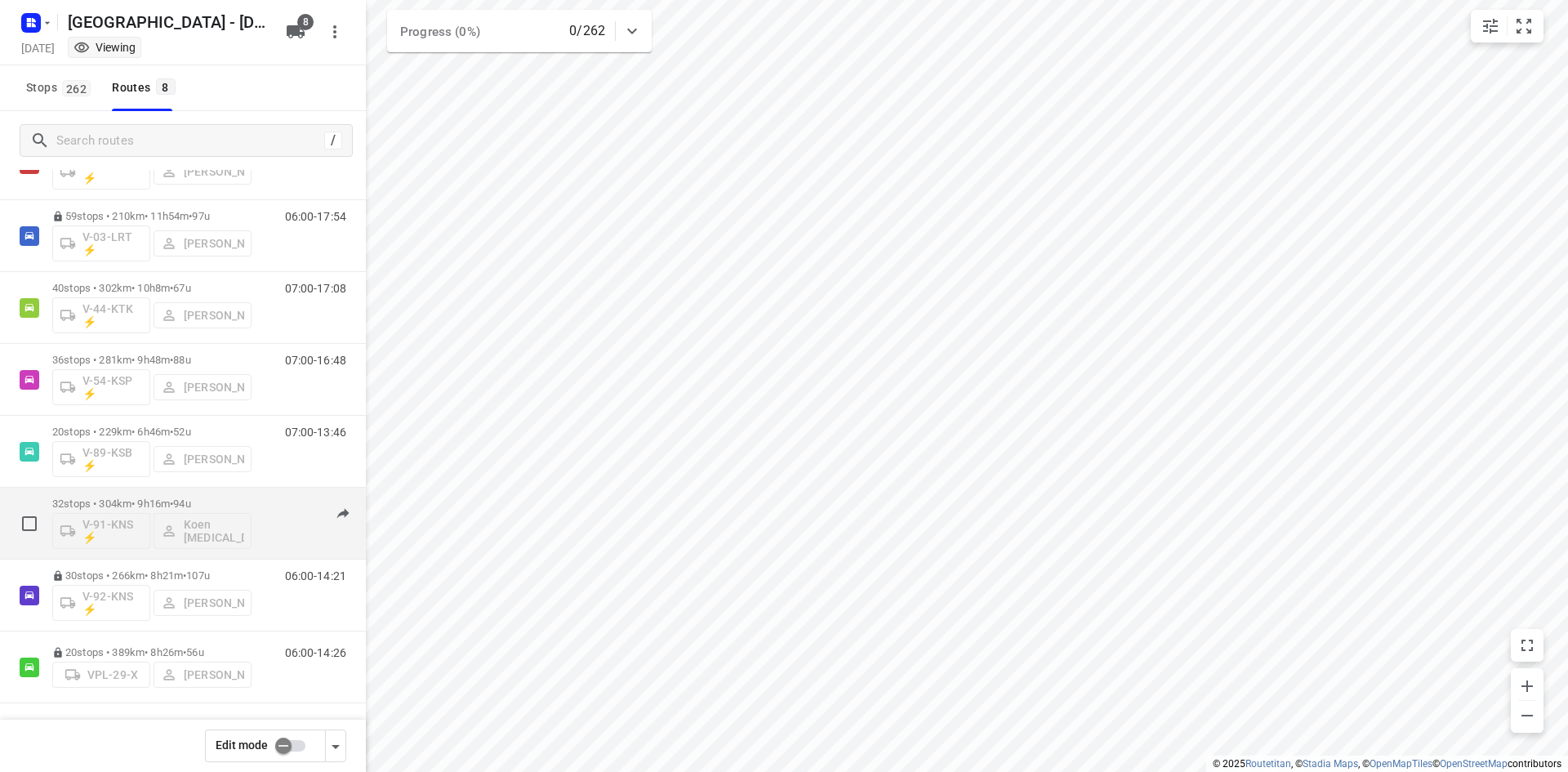
click at [241, 495] on div "32 stops • 304km • 9h16m • 94u V-91-KNS ⚡ Koen Logen" at bounding box center [152, 523] width 199 height 68
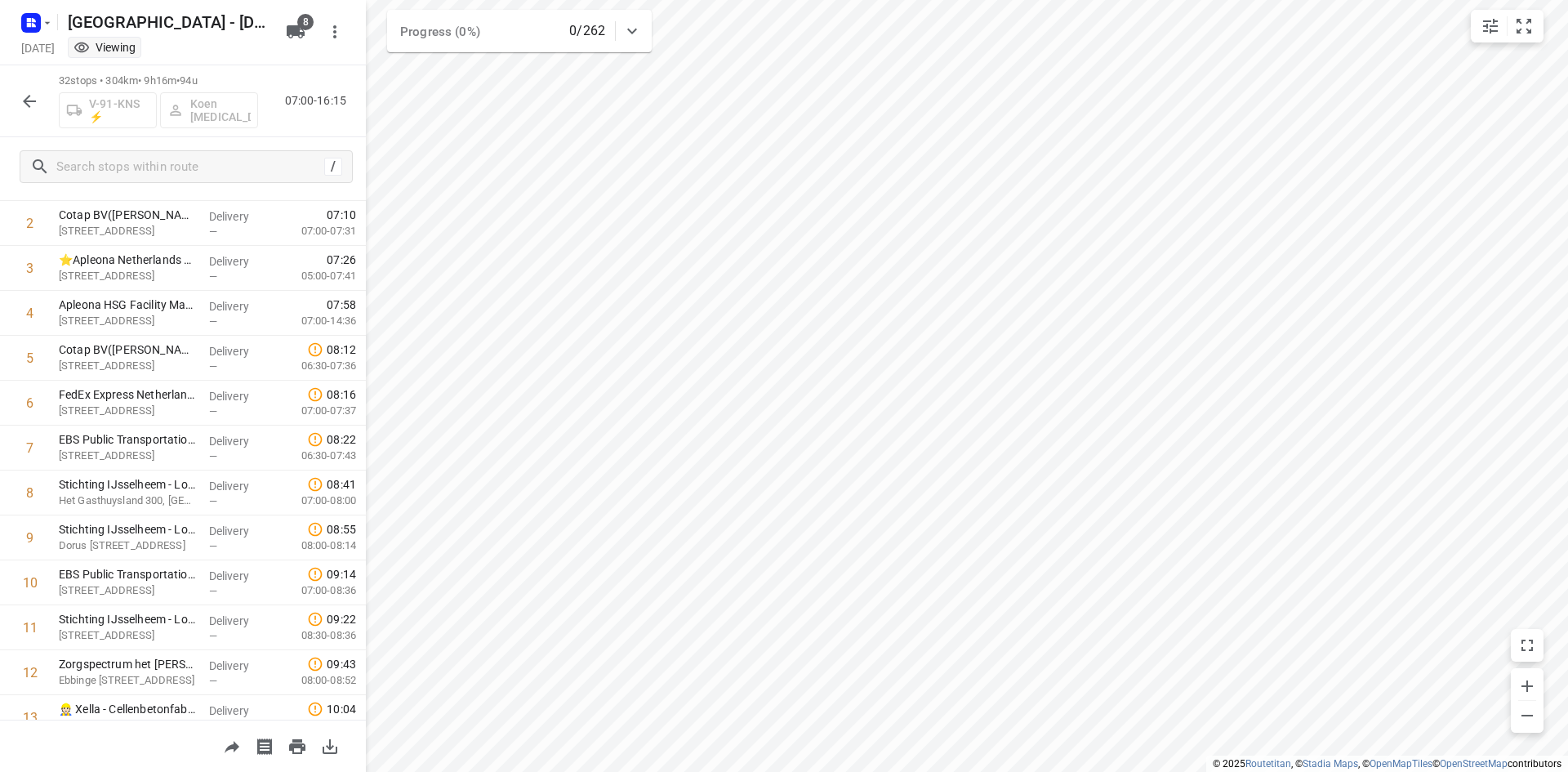
scroll to position [67, 0]
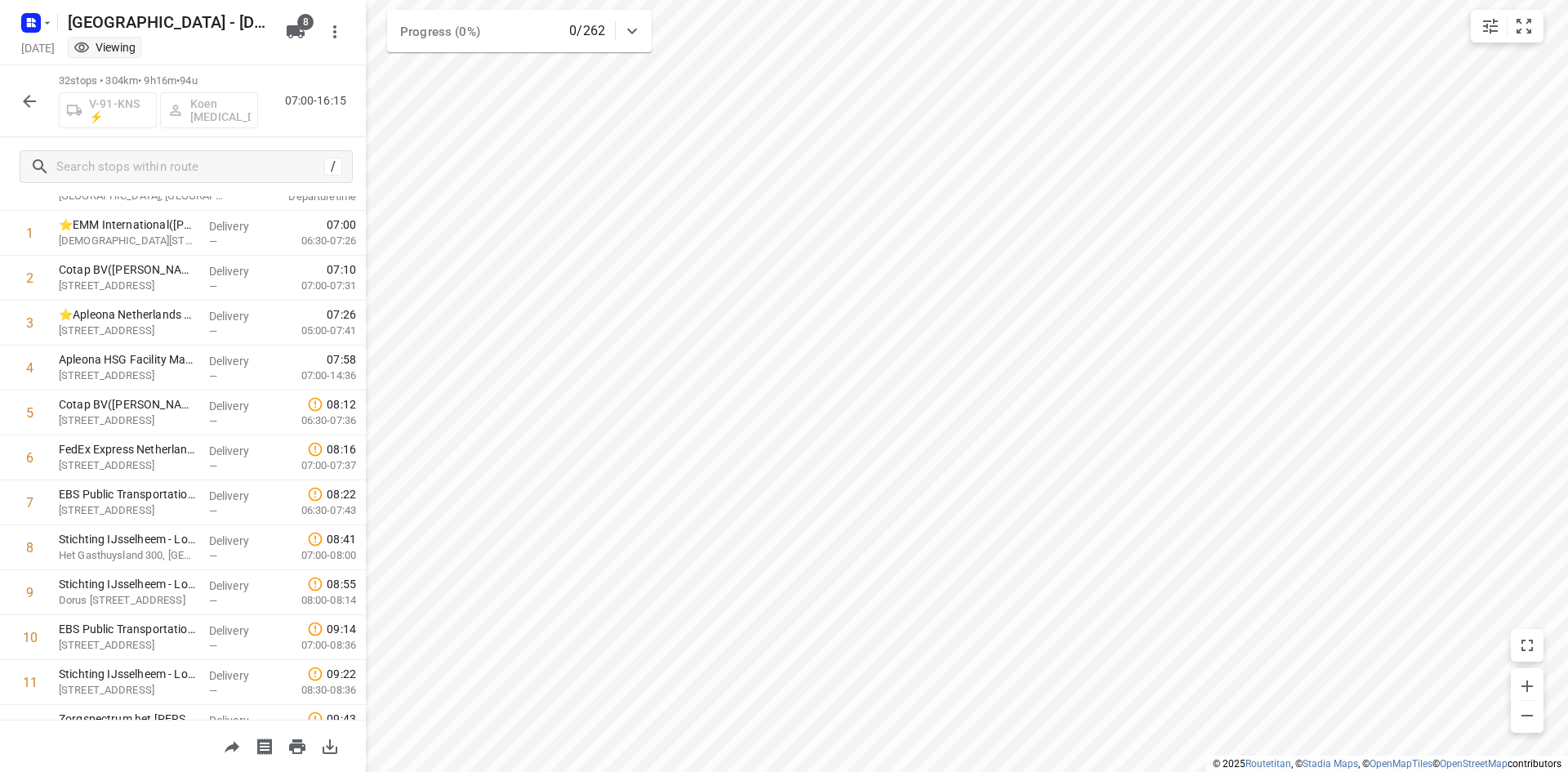
click at [31, 98] on icon "button" at bounding box center [29, 101] width 19 height 19
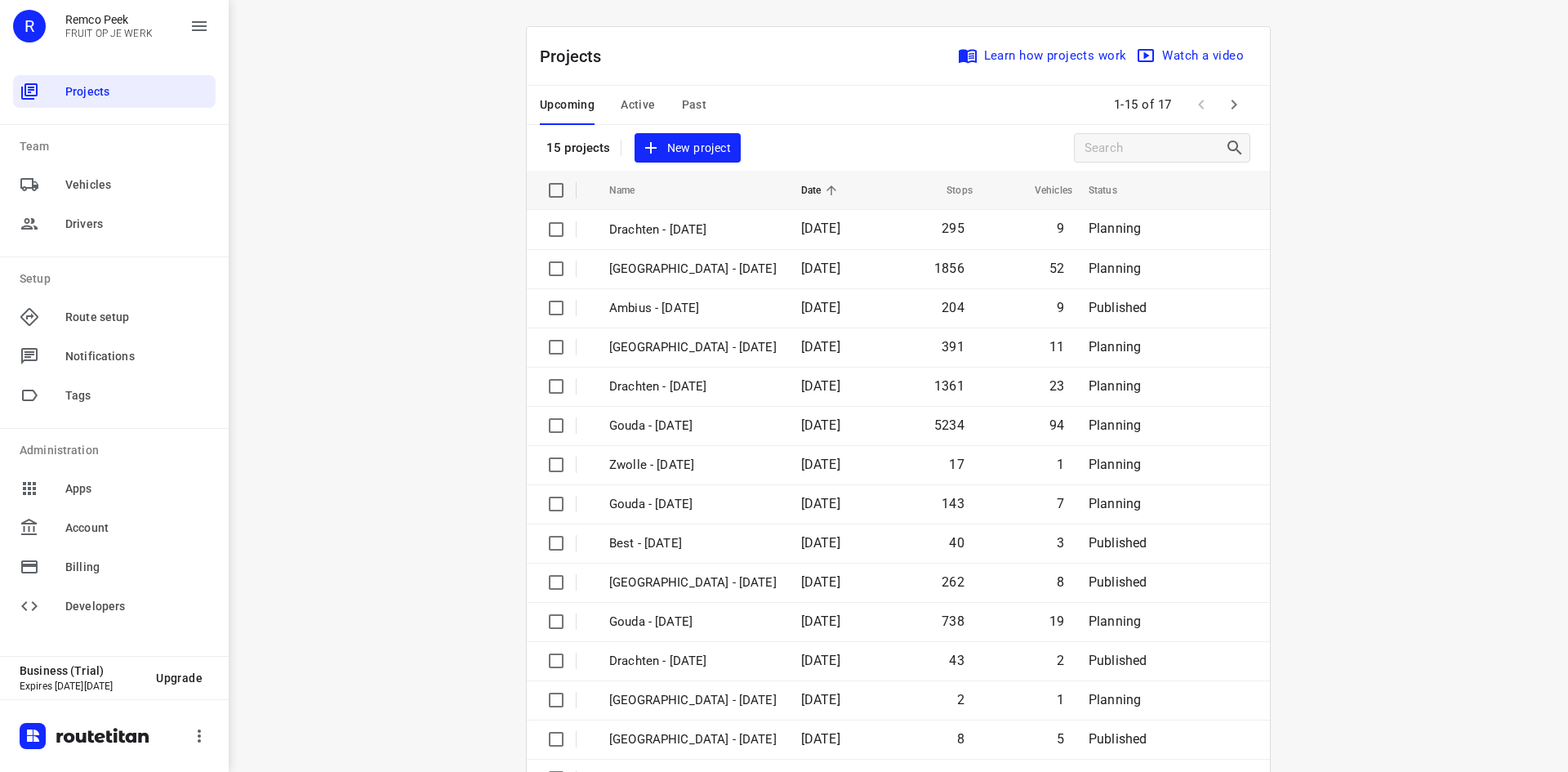
click at [852, 133] on div "Projects Learn how projects work Watch a video 15 projects New project" at bounding box center [898, 99] width 743 height 144
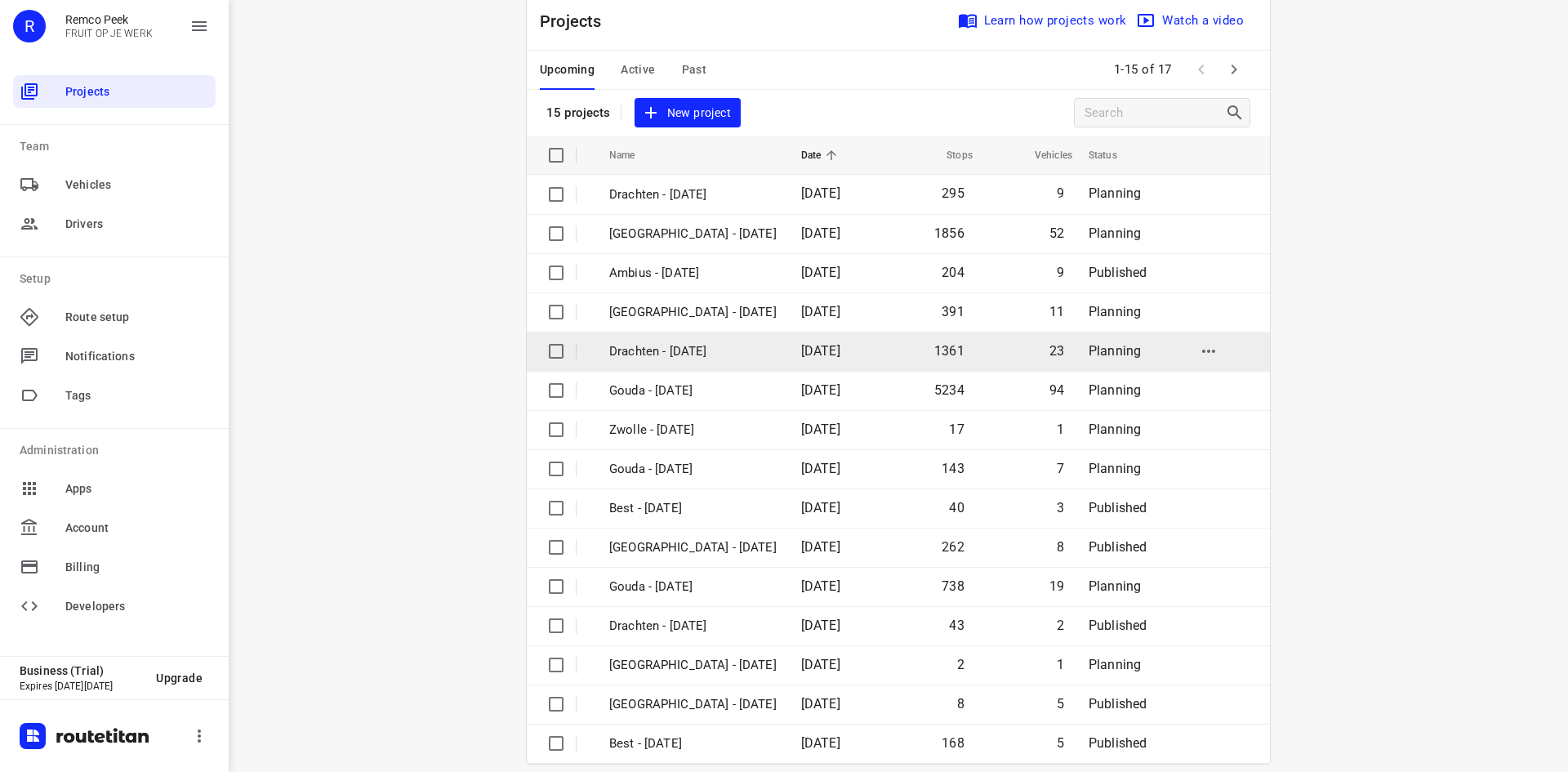
scroll to position [54, 0]
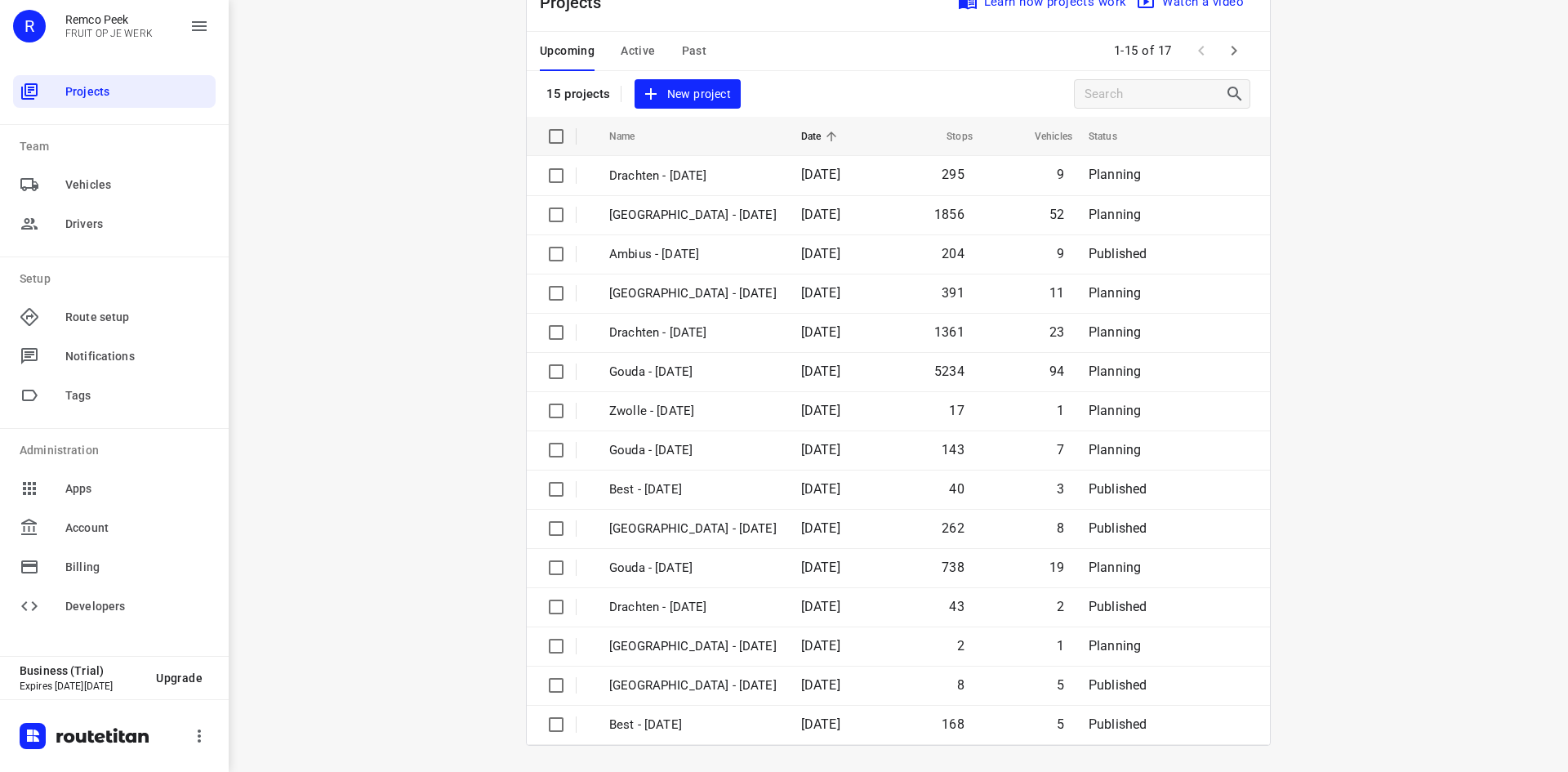
click at [1396, 472] on div "i © 2025 Routetitan , © Stadia Maps , © OpenMapTiles © OpenStreetMap contributo…" at bounding box center [897, 386] width 1339 height 772
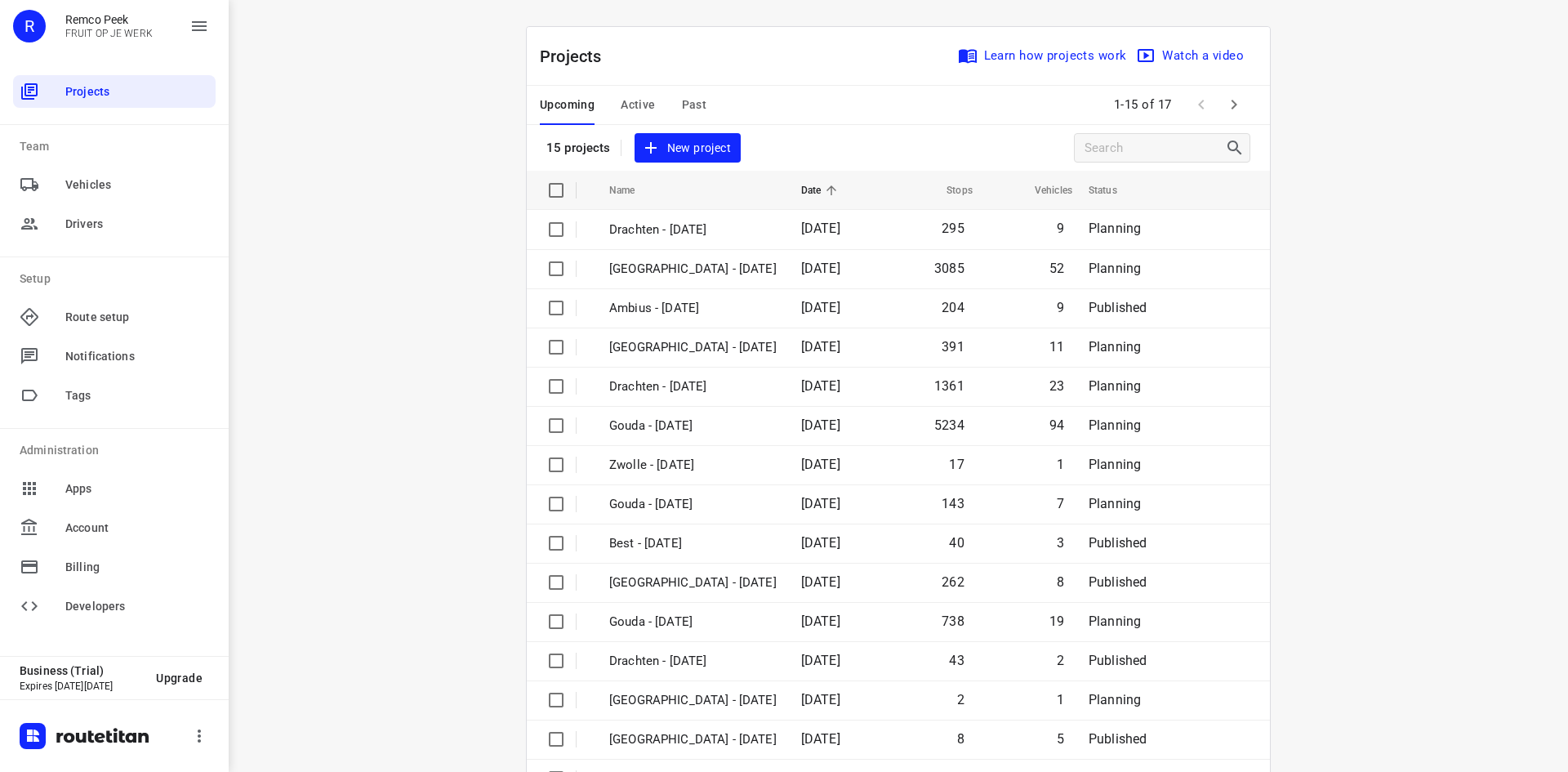
click at [629, 48] on div "Projects Learn how projects work Watch a video" at bounding box center [898, 56] width 743 height 59
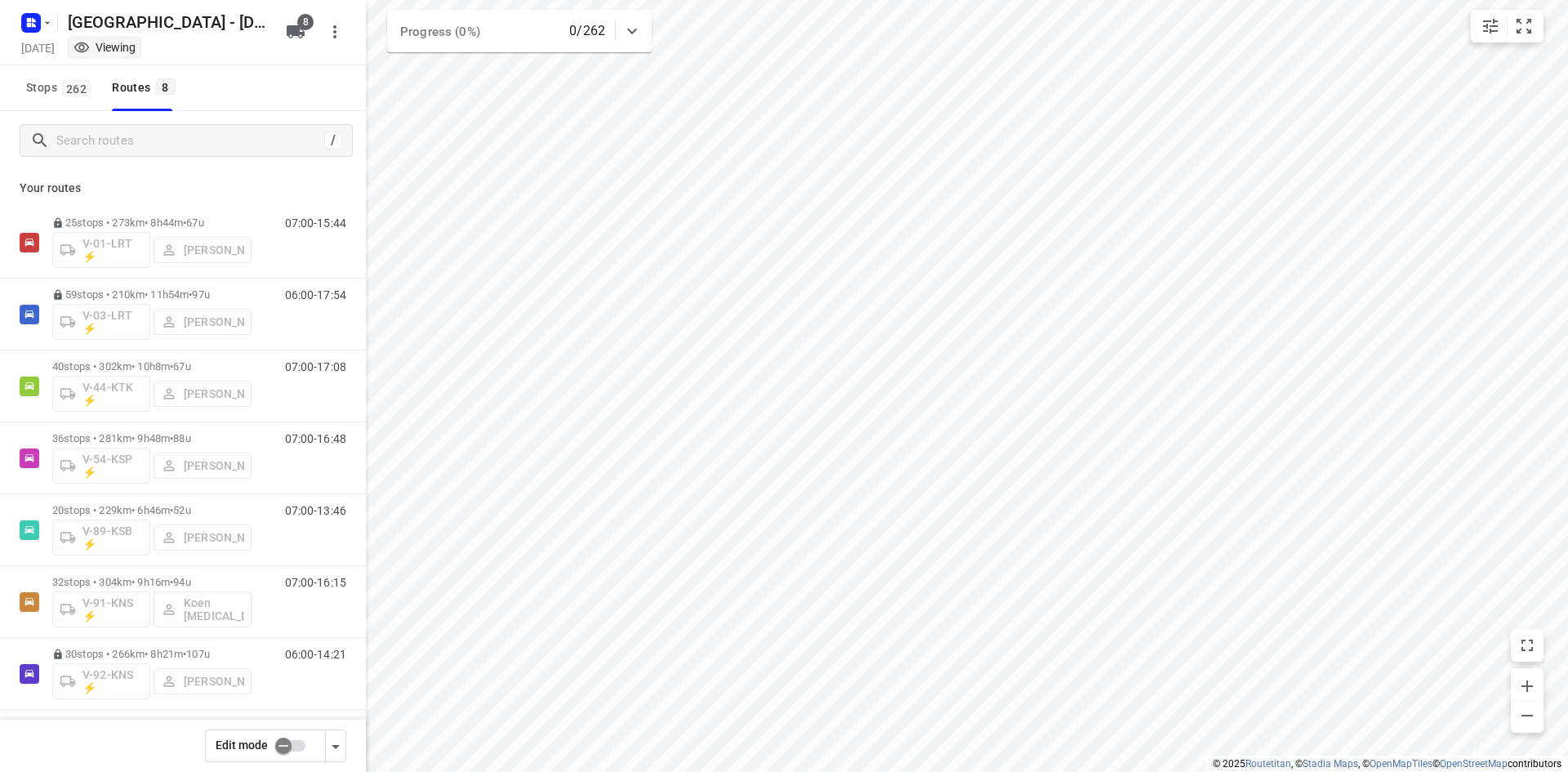
scroll to position [78, 0]
